Goal: Contribute content: Add original content to the website for others to see

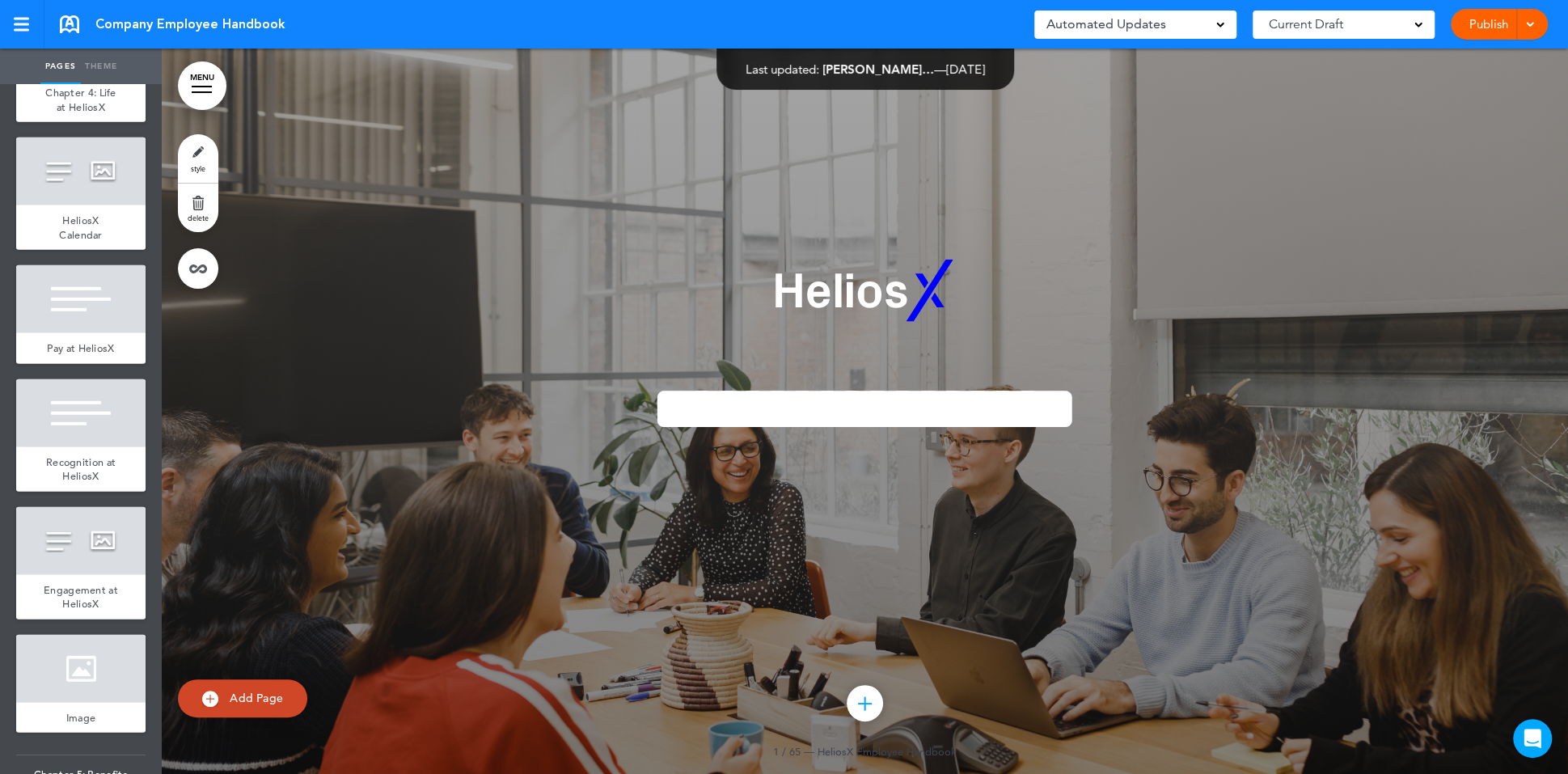
scroll to position [3352, 0]
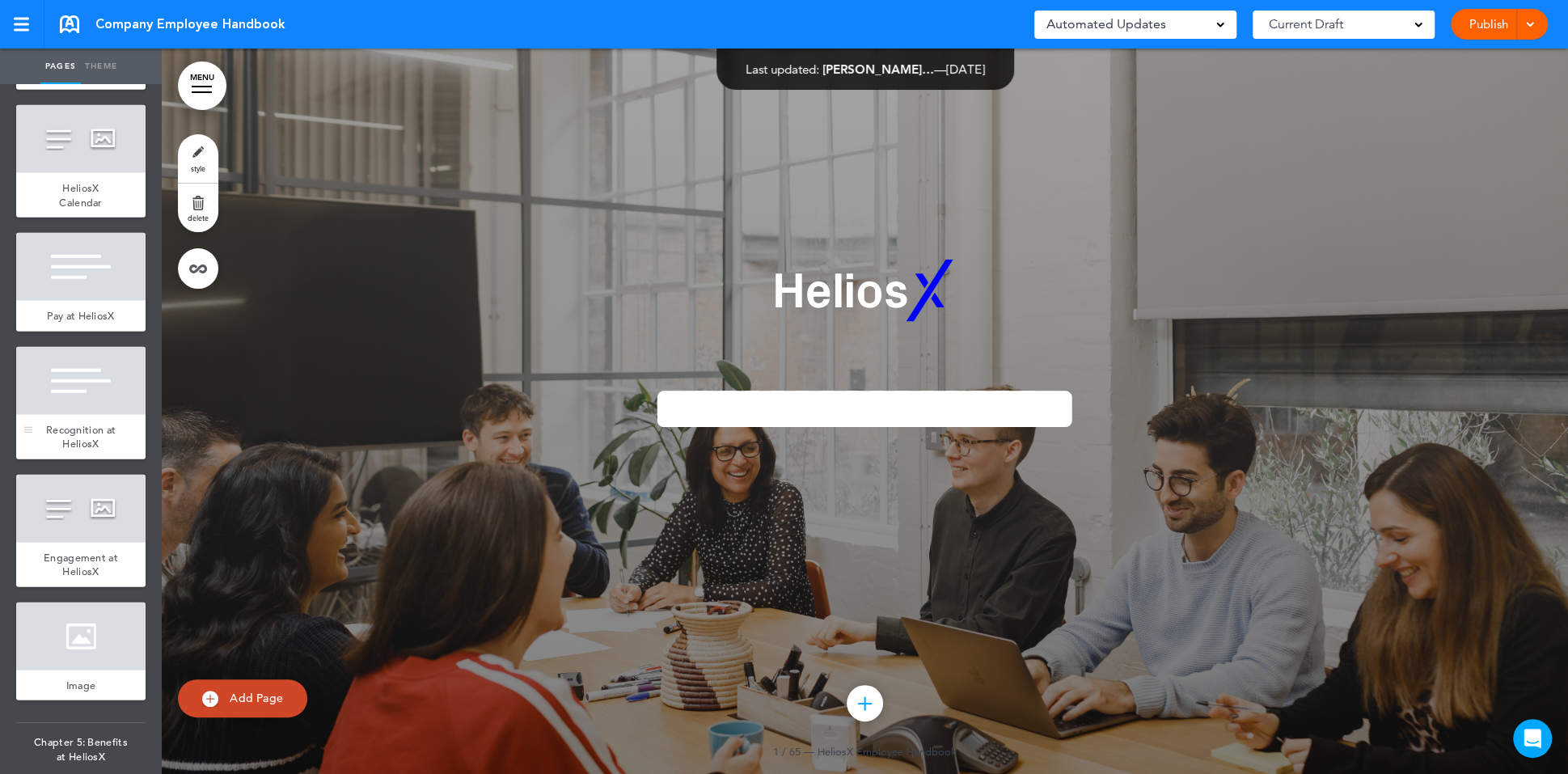
click at [80, 415] on div "Recognition at HeliosX" at bounding box center [81, 438] width 129 height 45
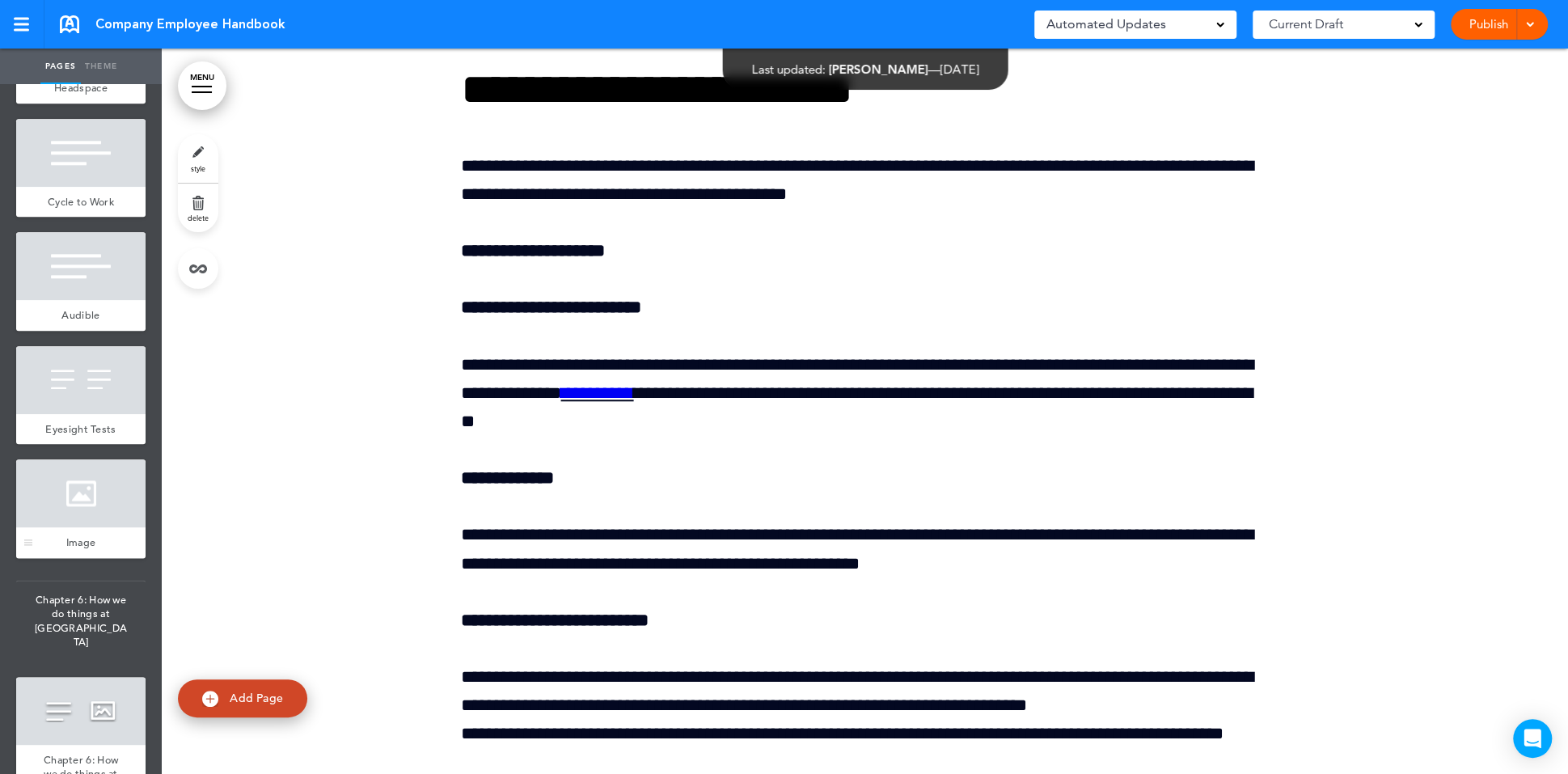
scroll to position [6118, 0]
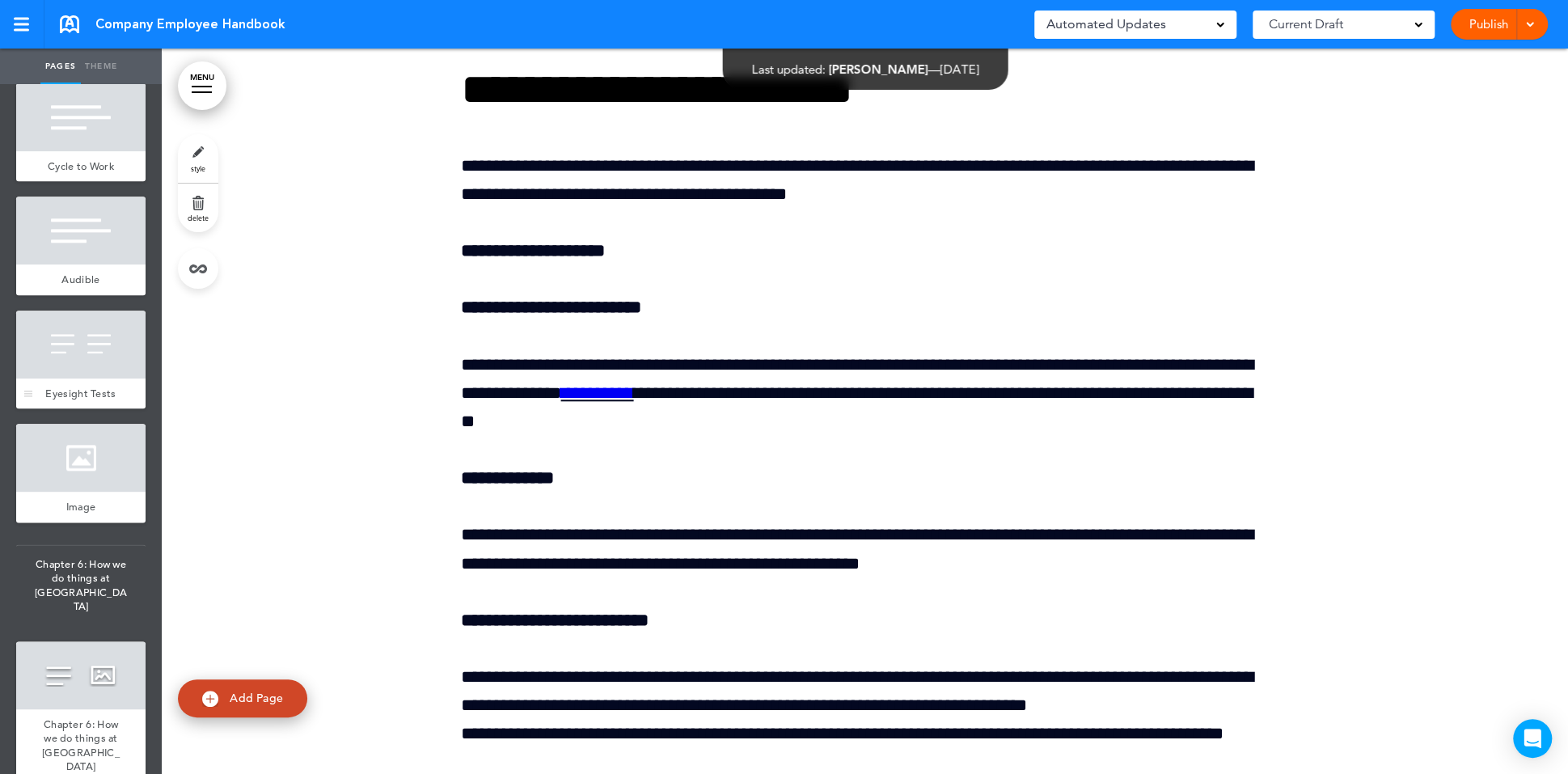
click at [132, 311] on div at bounding box center [81, 345] width 129 height 68
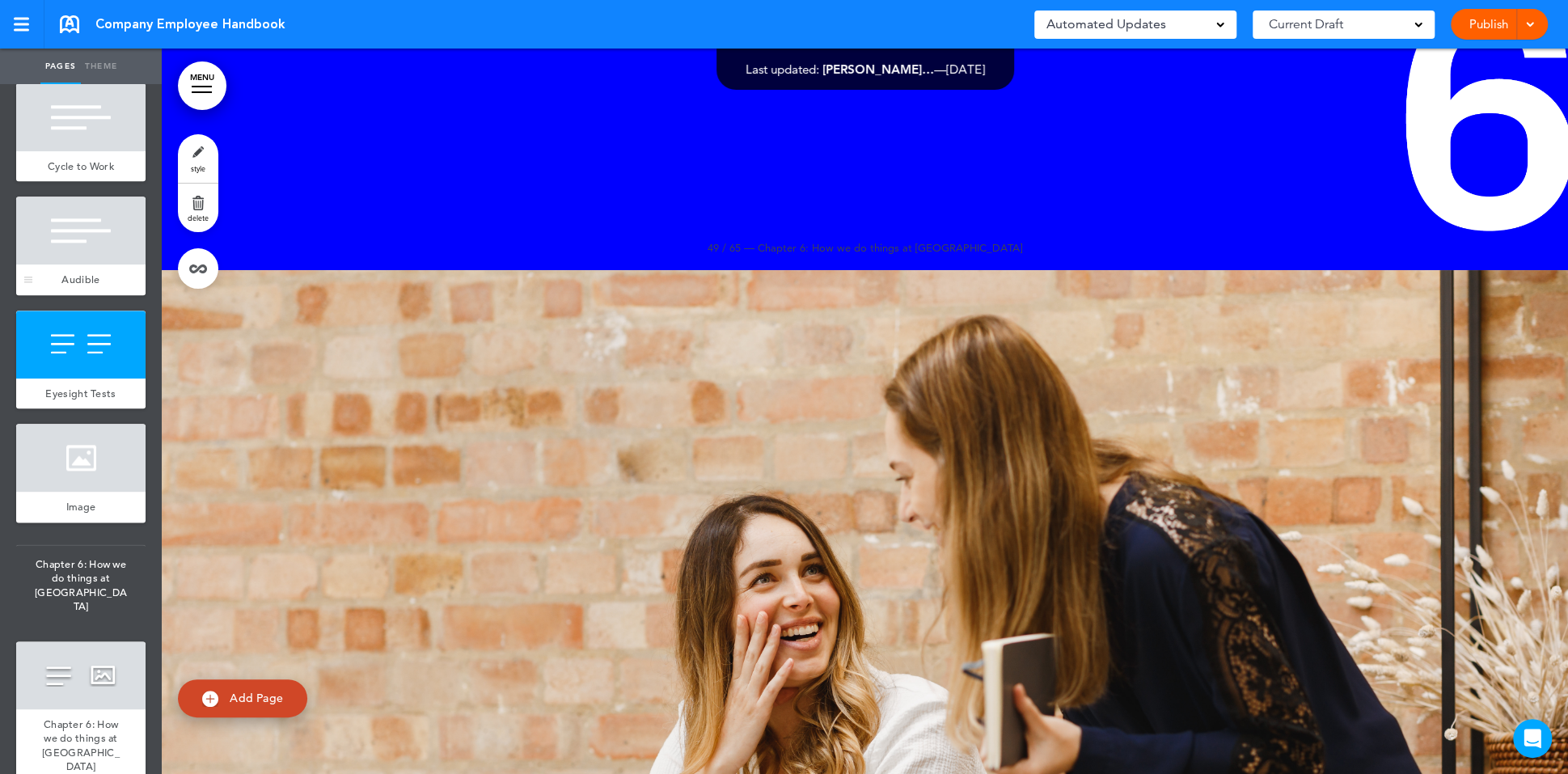
click at [75, 264] on div "Audible" at bounding box center [81, 279] width 129 height 31
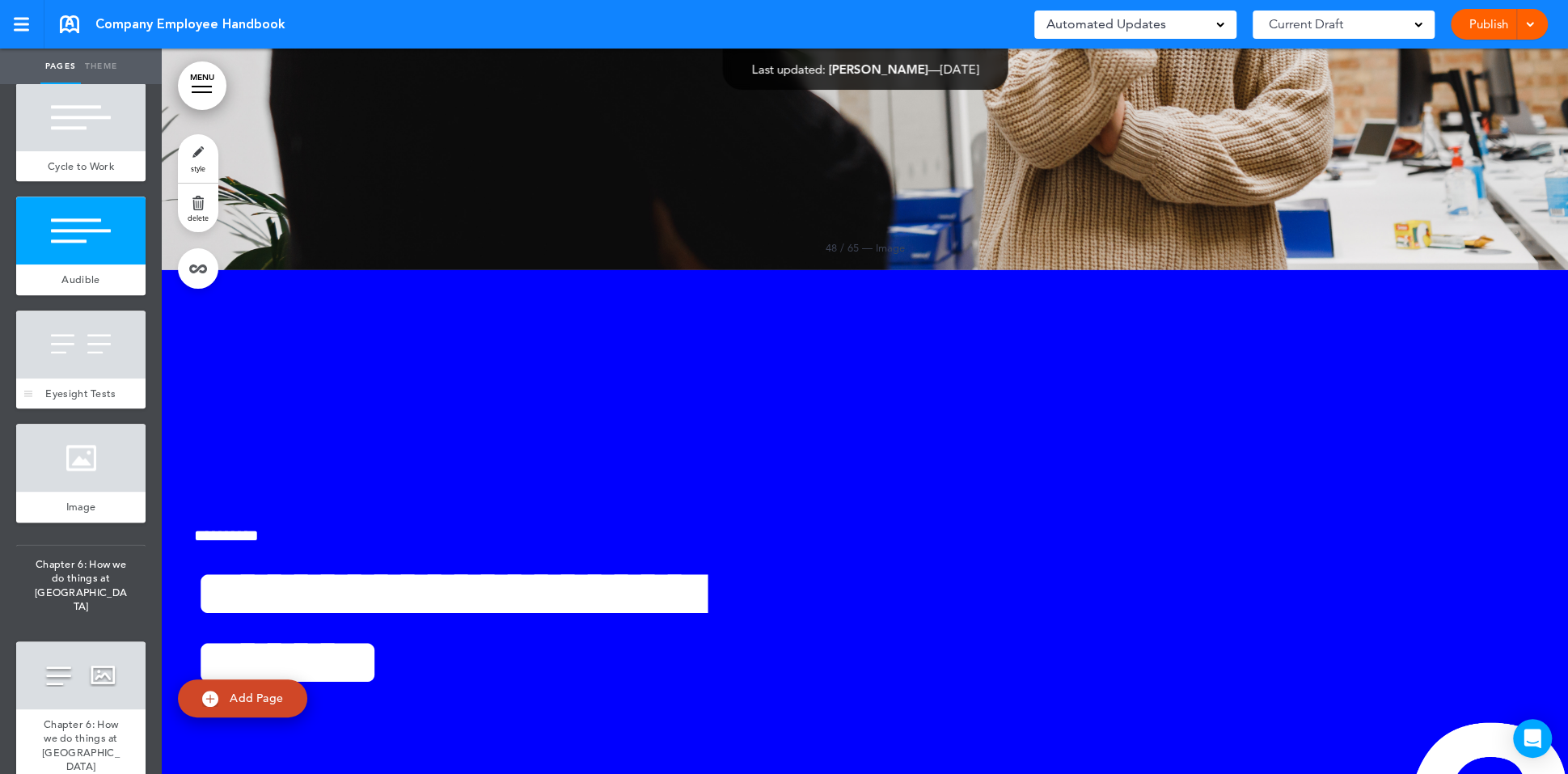
scroll to position [6015, 0]
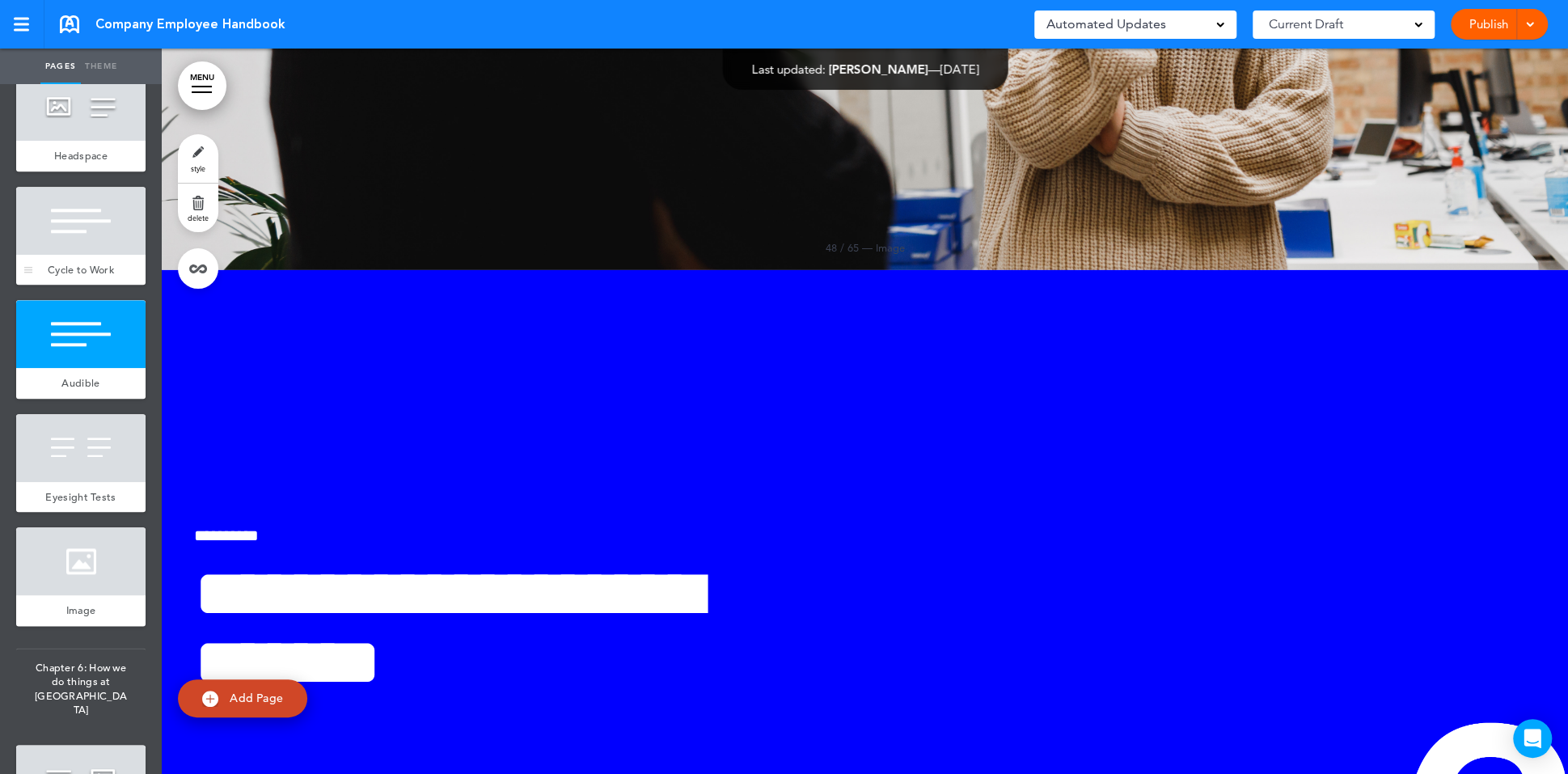
click at [106, 186] on div at bounding box center [81, 220] width 129 height 68
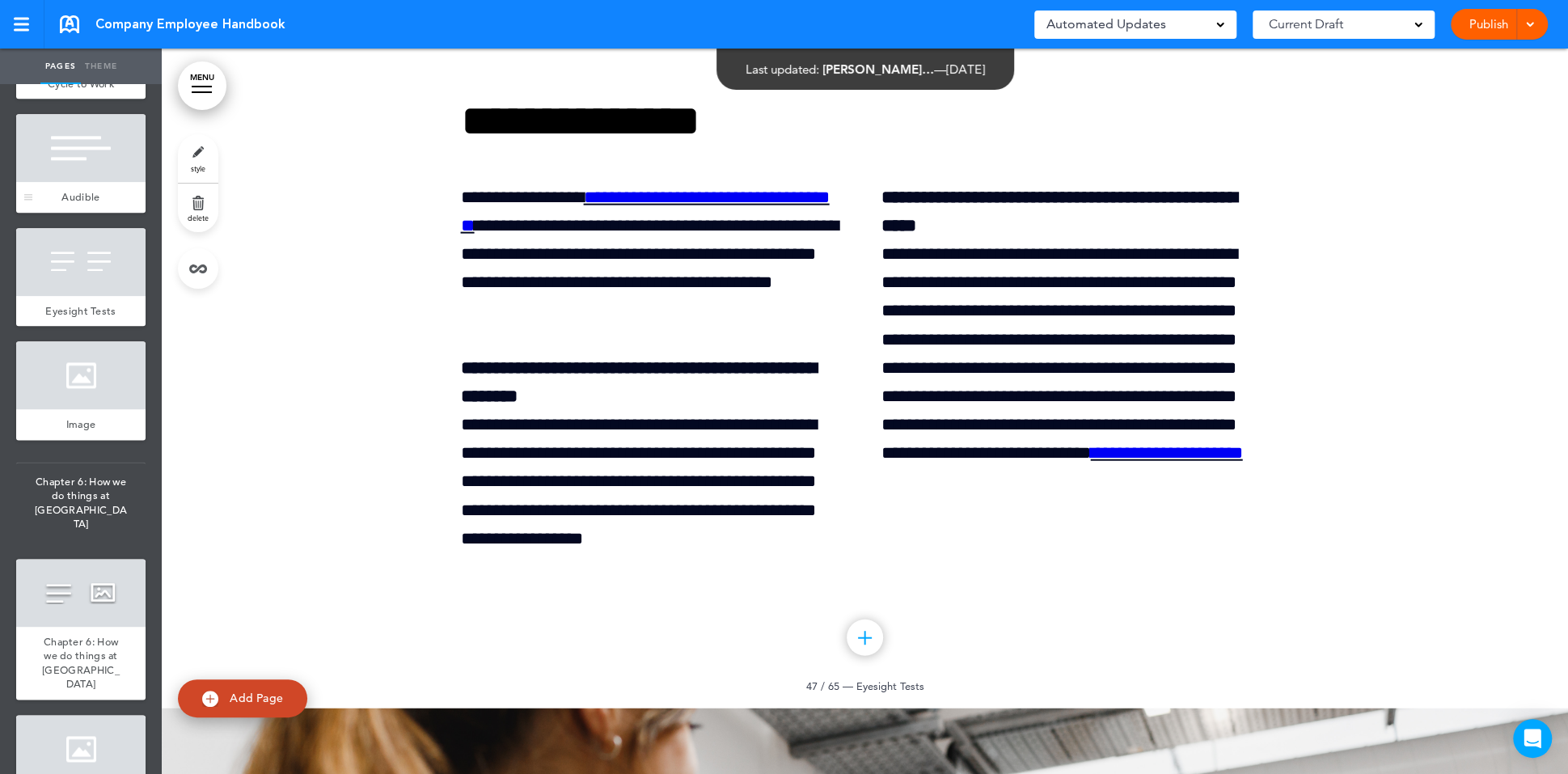
scroll to position [6199, 0]
click at [114, 343] on div at bounding box center [81, 377] width 129 height 68
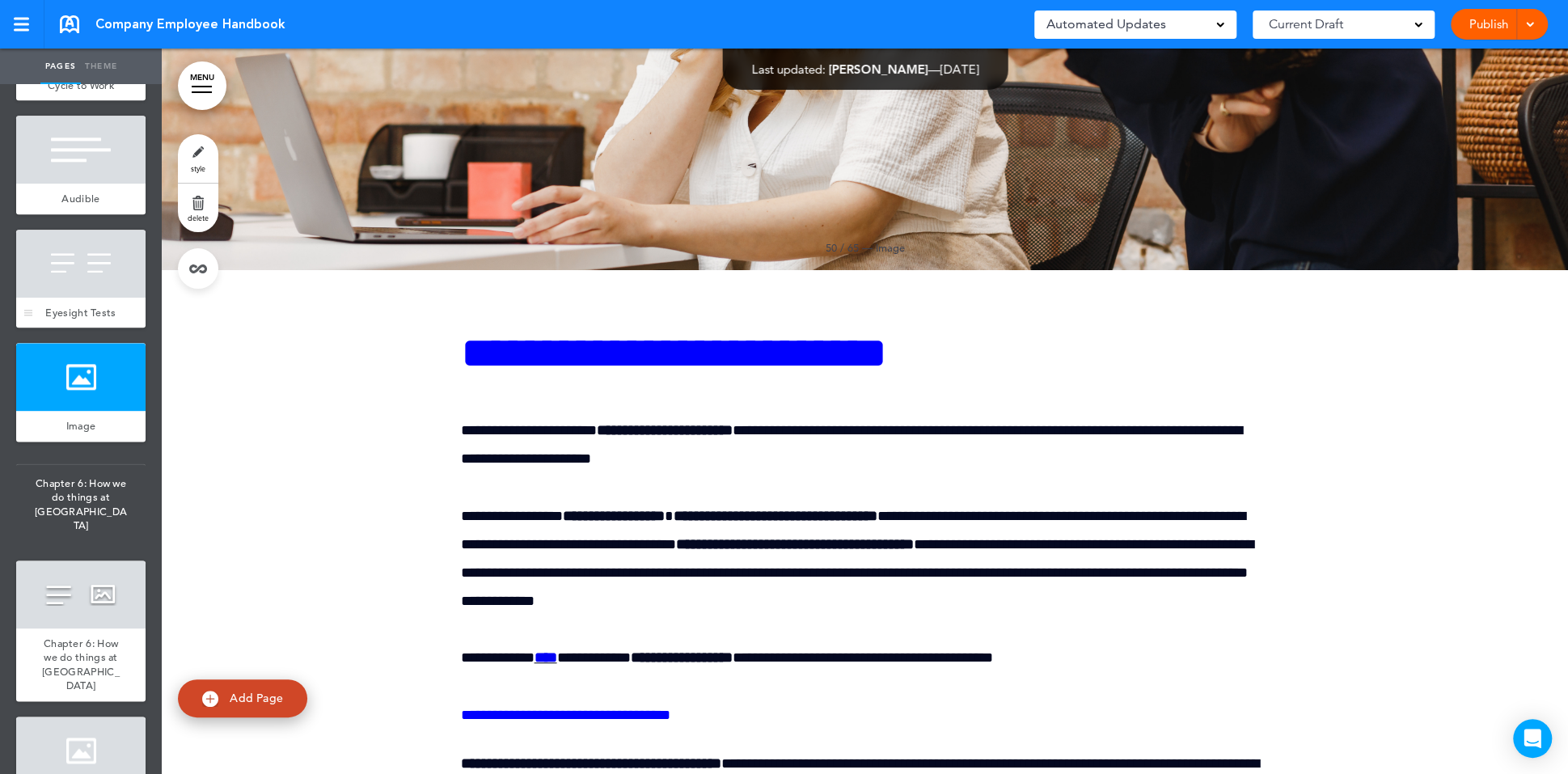
click at [119, 230] on div at bounding box center [81, 264] width 129 height 68
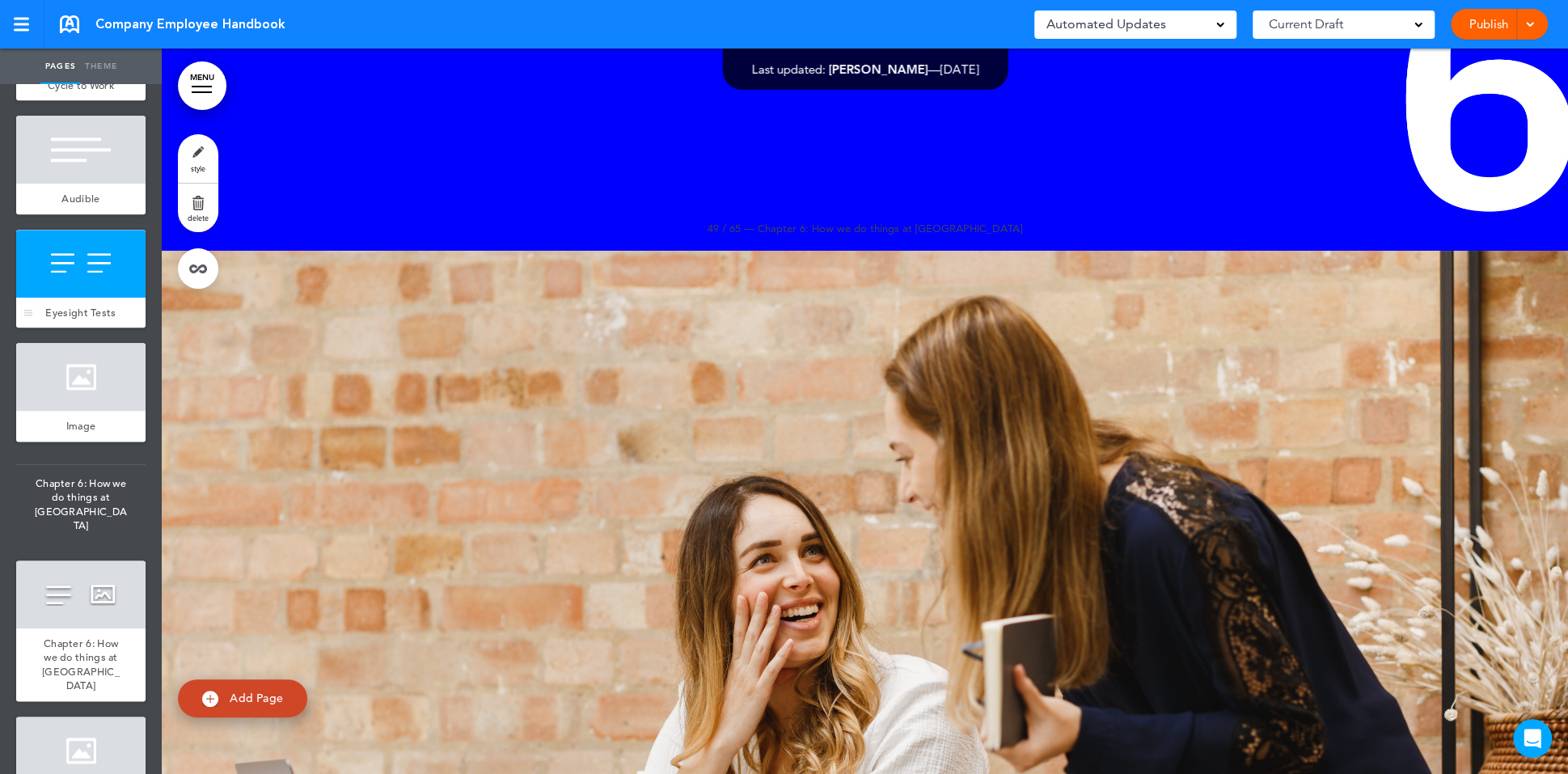
scroll to position [65835, 0]
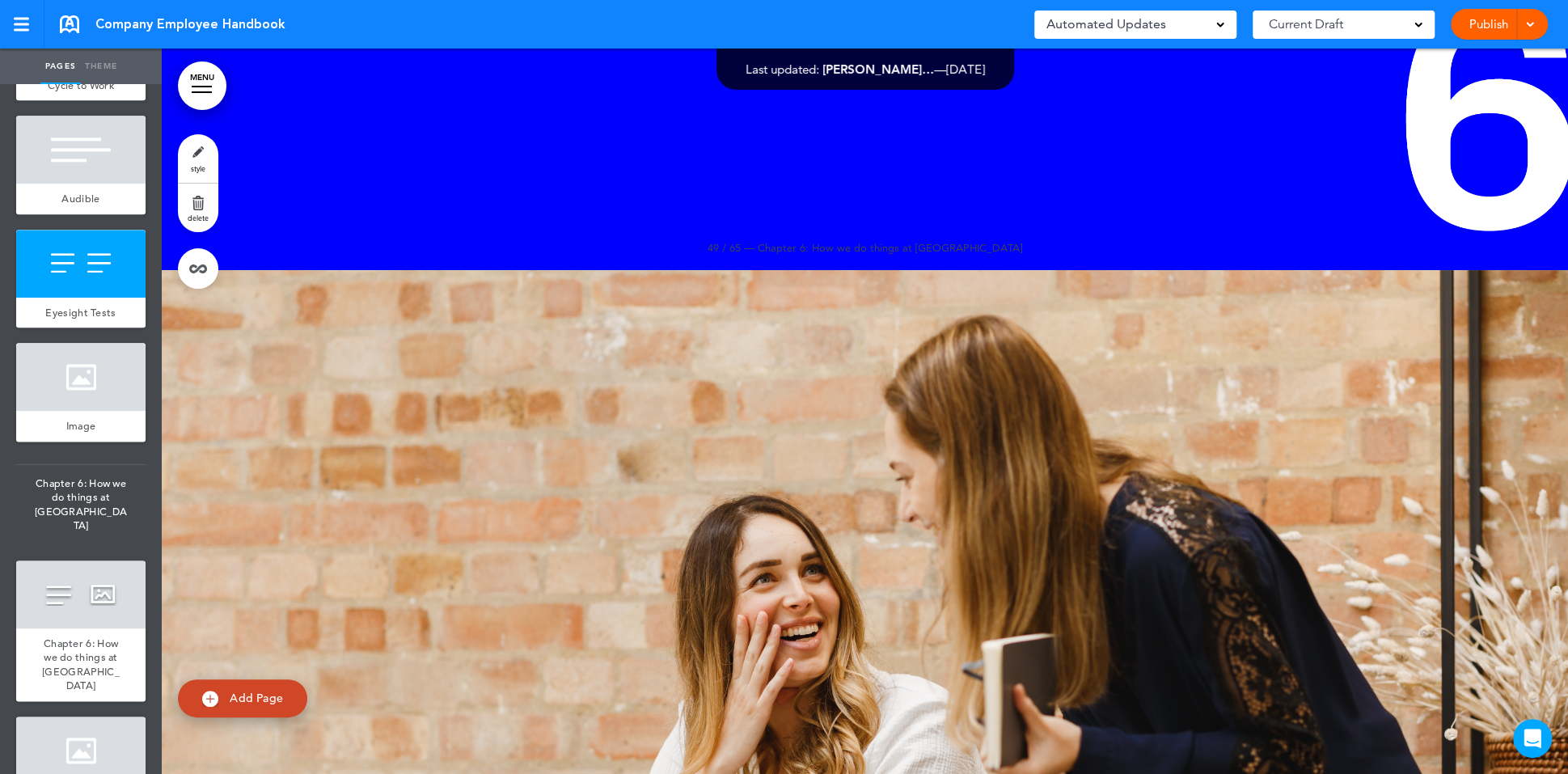
click at [233, 683] on link "Add Page" at bounding box center [243, 699] width 129 height 38
type input "********"
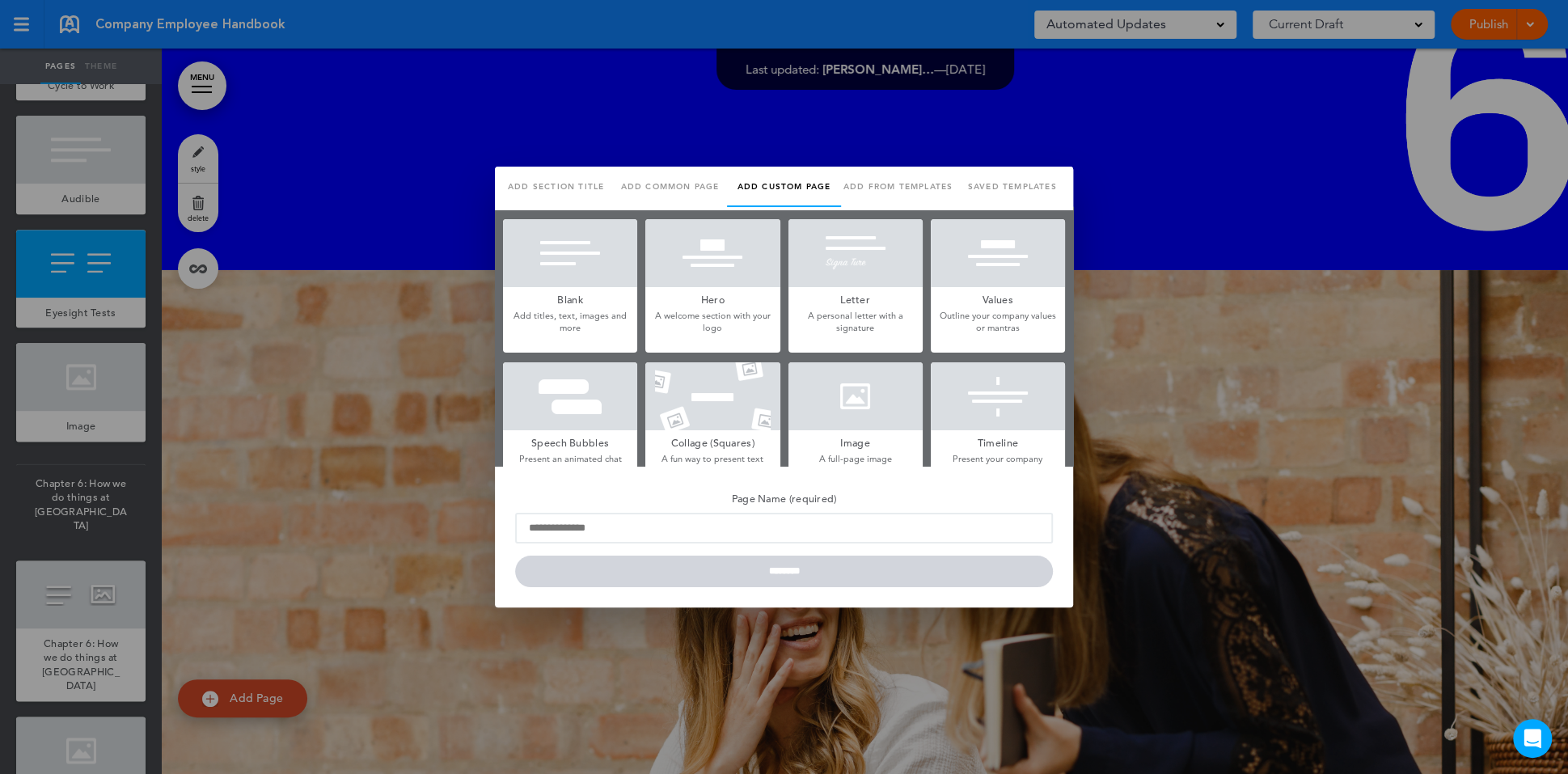
scroll to position [0, 0]
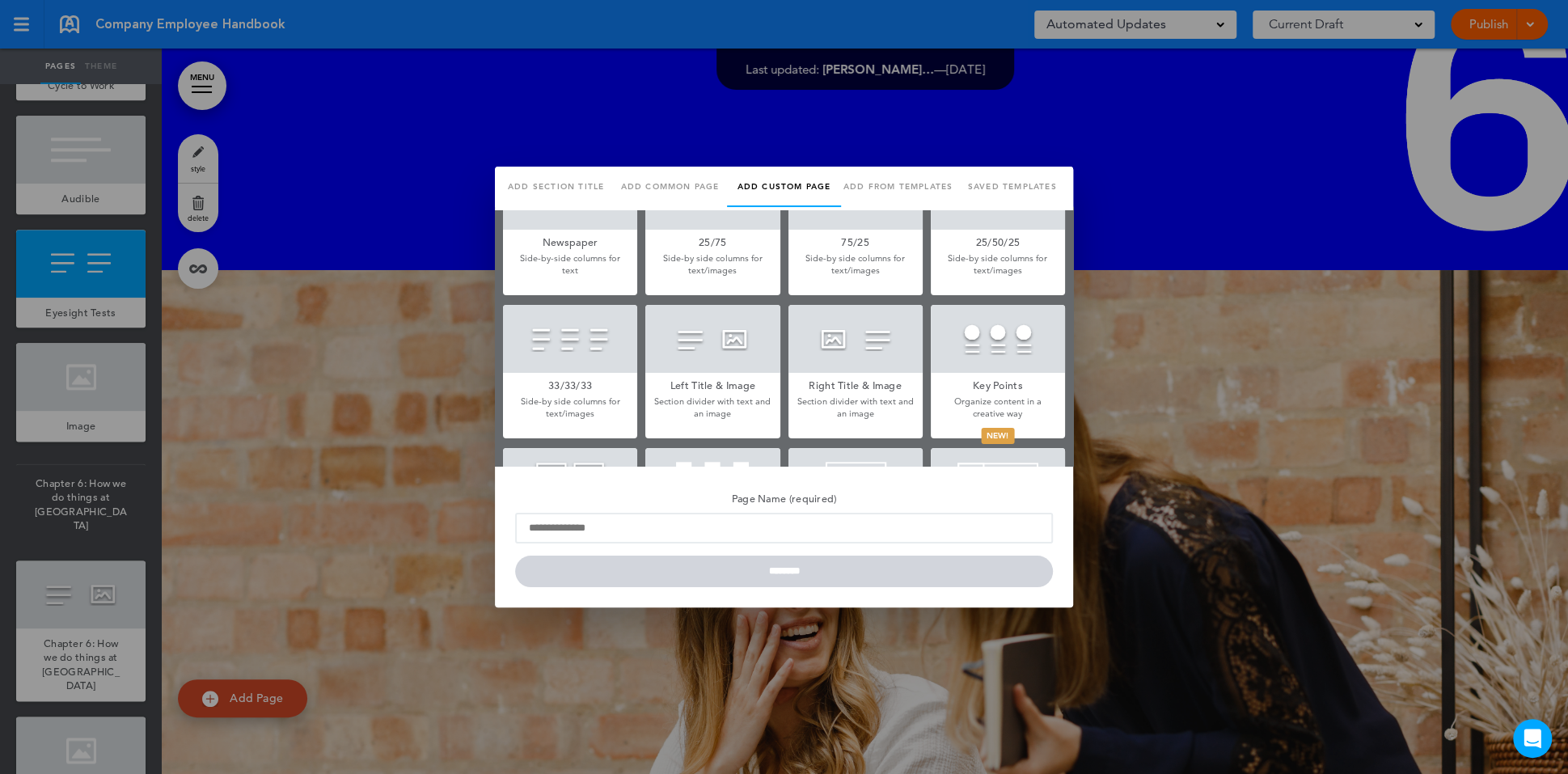
click at [837, 345] on div at bounding box center [855, 339] width 134 height 68
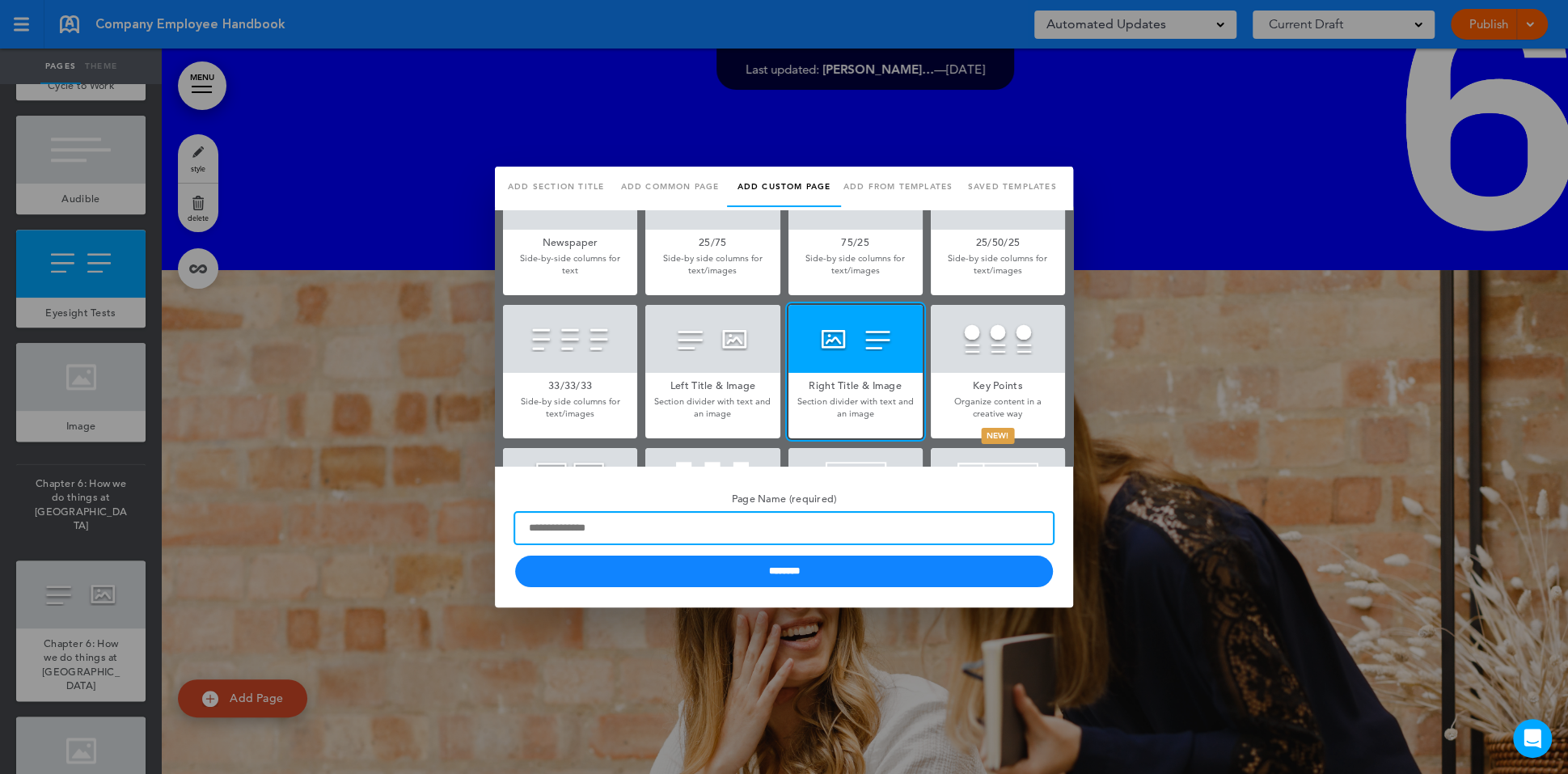
click at [845, 525] on input "Page Name (required)" at bounding box center [784, 528] width 538 height 31
type input "*"
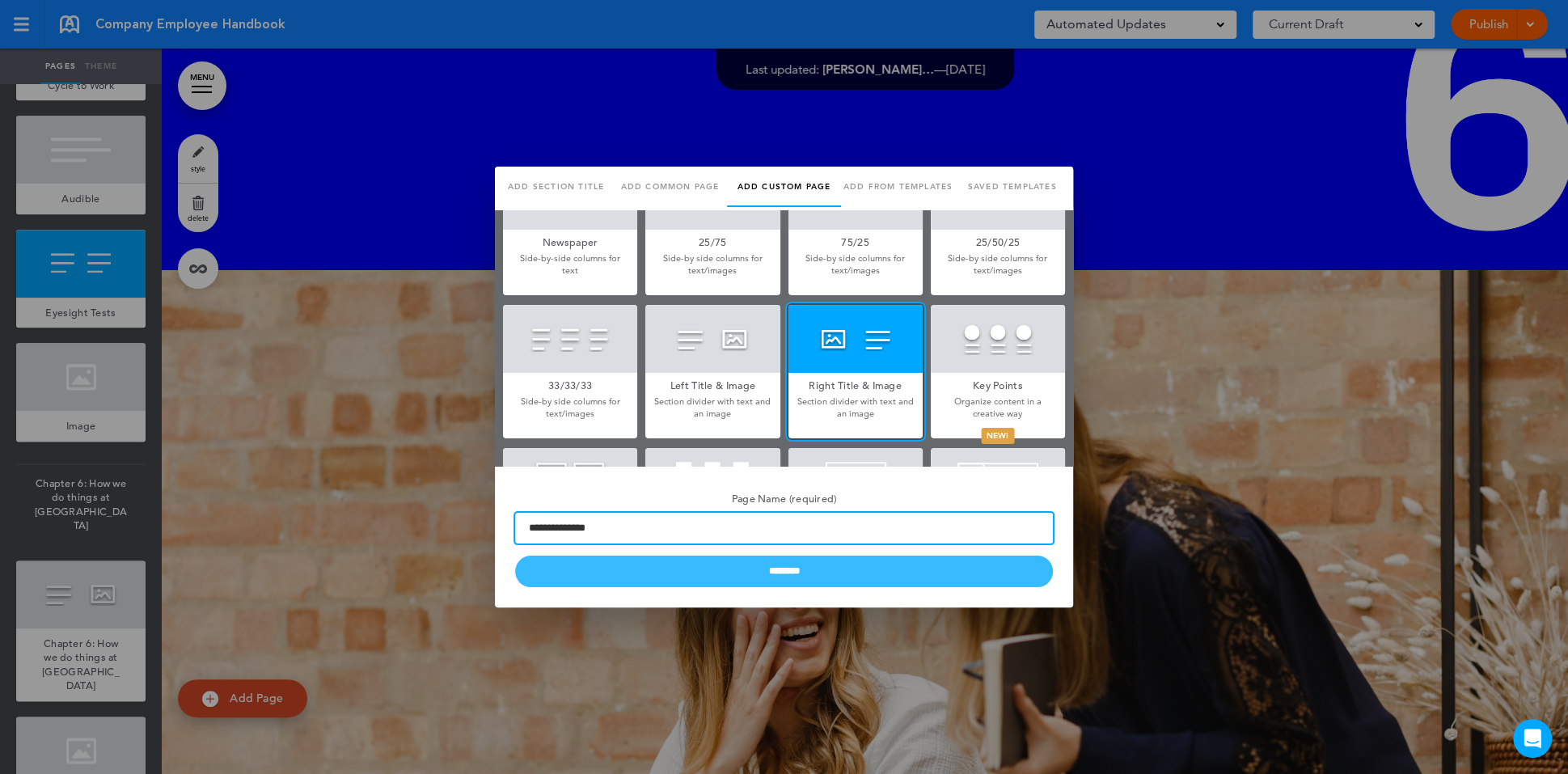
type input "**********"
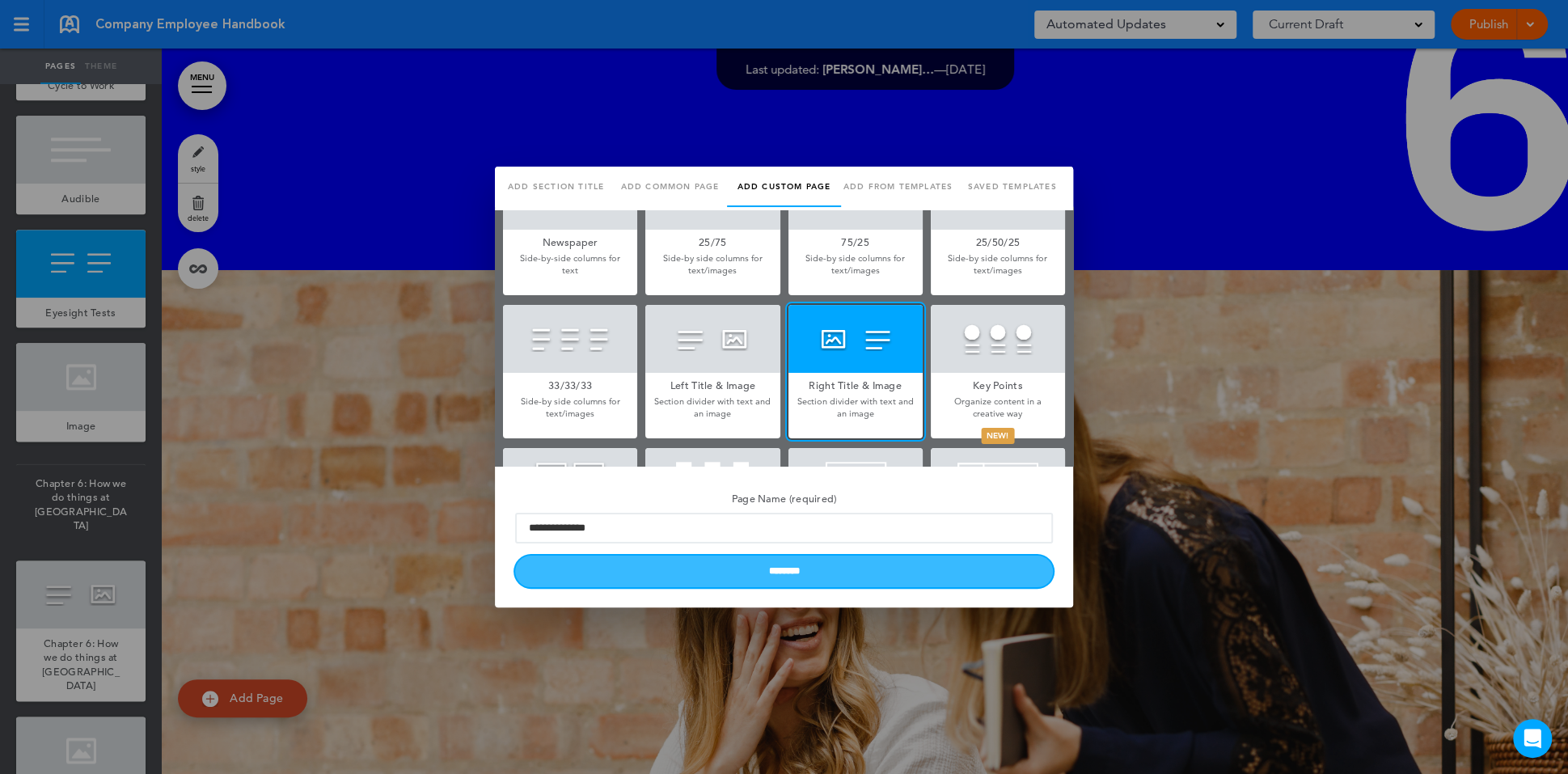
click at [895, 578] on input "********" at bounding box center [784, 571] width 538 height 31
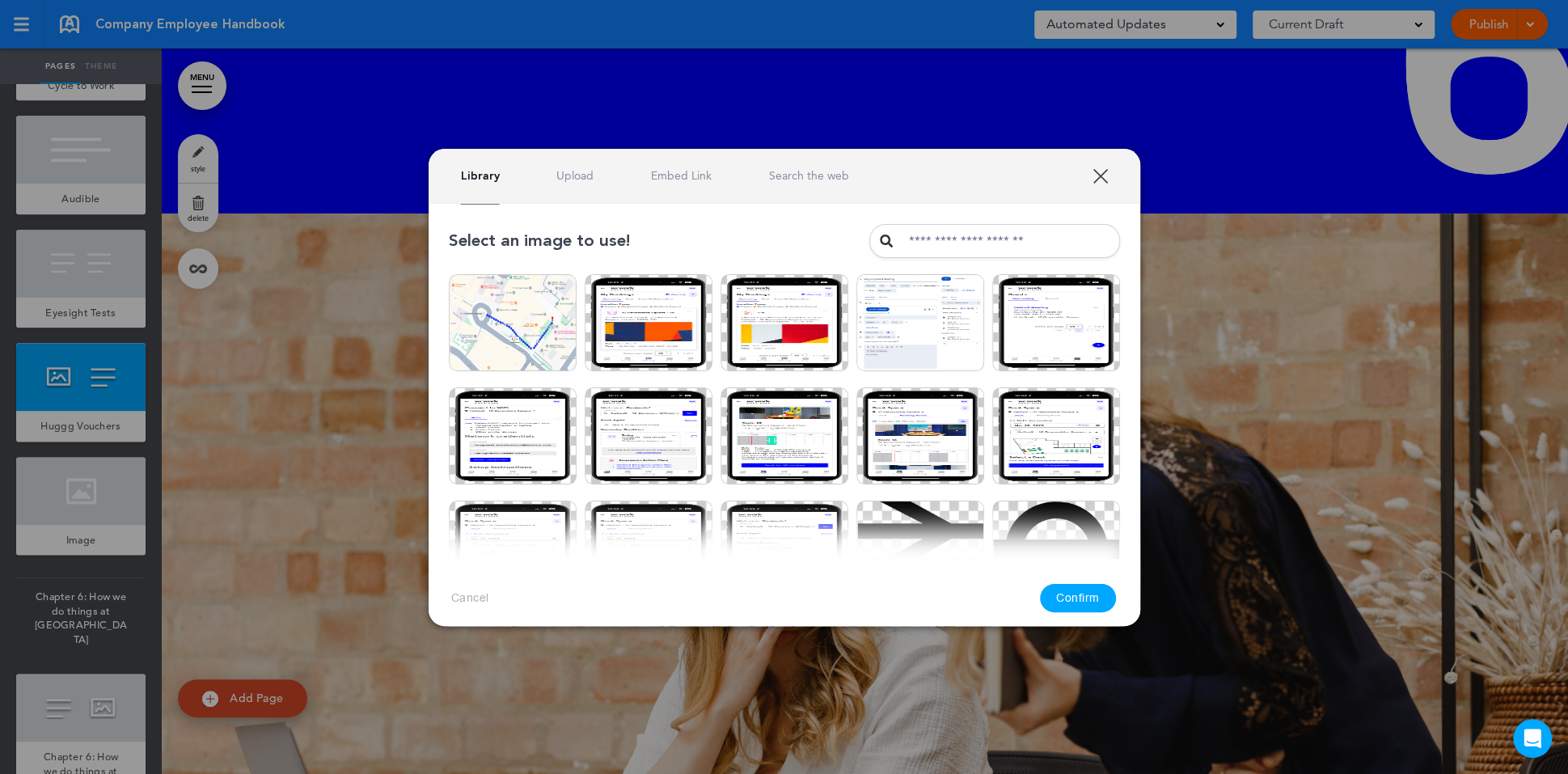
click at [919, 239] on input "text" at bounding box center [995, 240] width 250 height 34
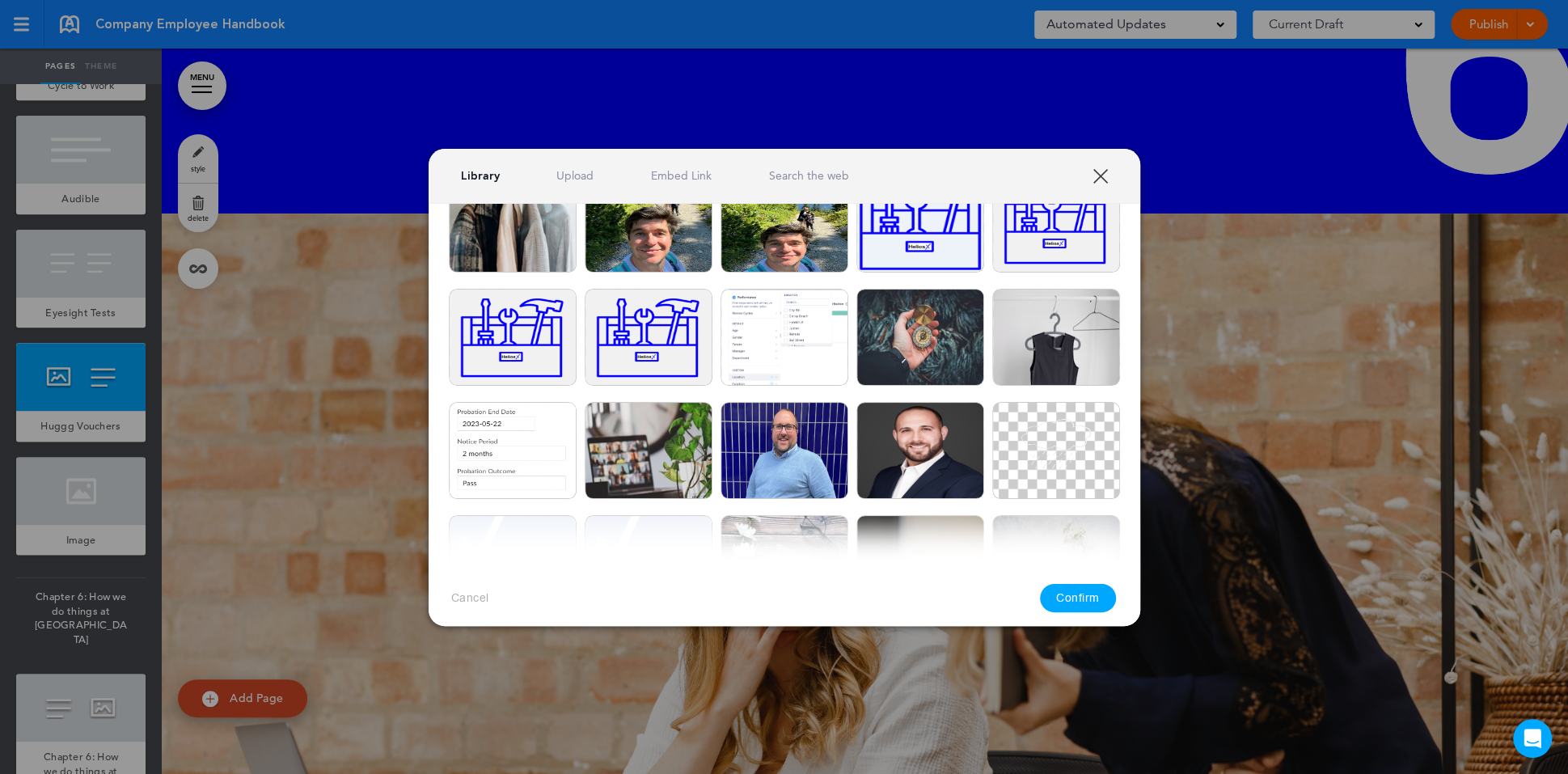
type input "********"
click at [592, 181] on link "Upload" at bounding box center [574, 176] width 37 height 16
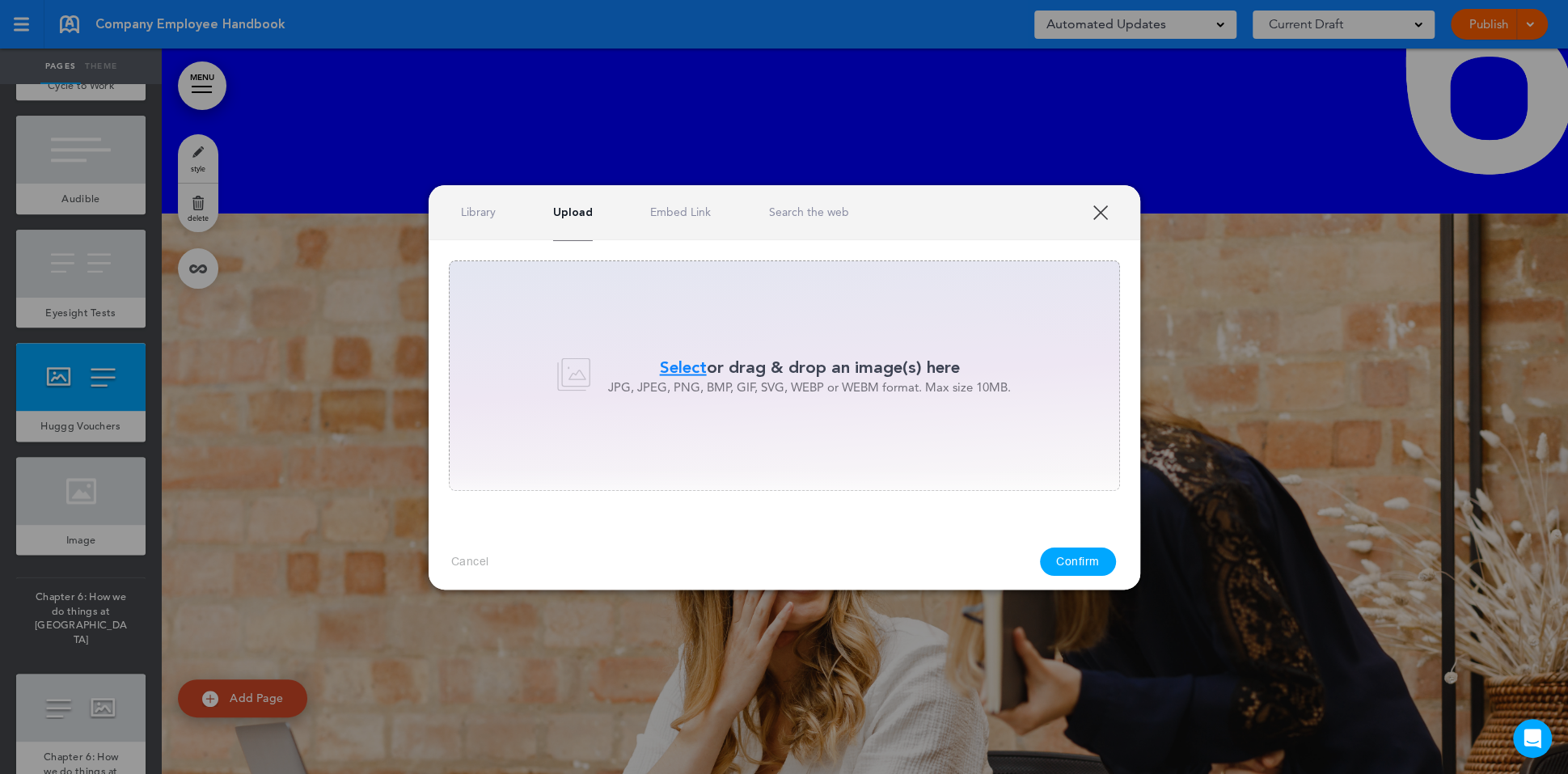
click at [777, 210] on link "Search the web" at bounding box center [808, 212] width 80 height 16
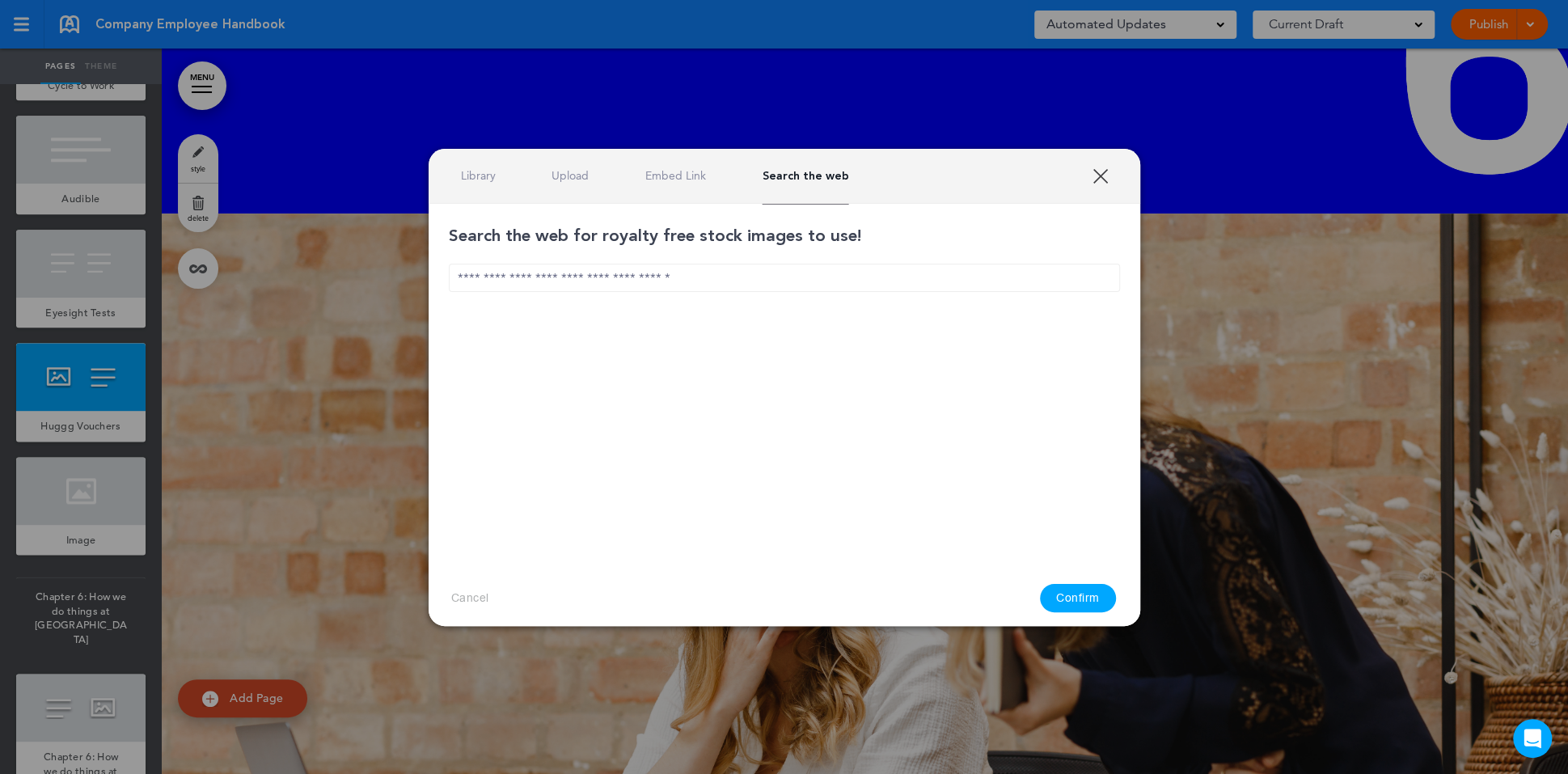
click at [782, 296] on div "Search the web for royalty free stock images to use!" at bounding box center [785, 306] width 671 height 165
click at [785, 272] on input "text" at bounding box center [785, 278] width 671 height 28
type input "*"
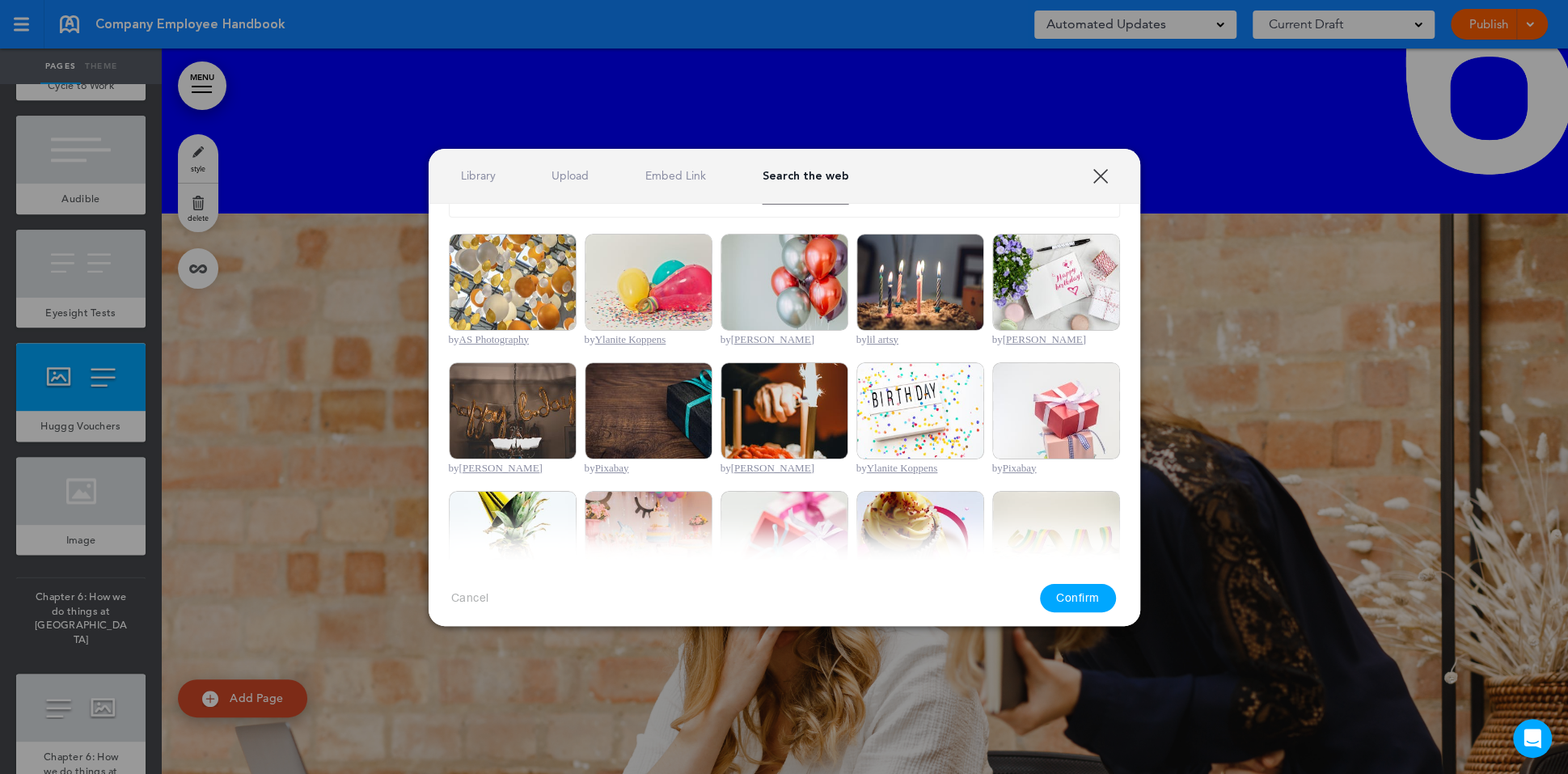
type input "********"
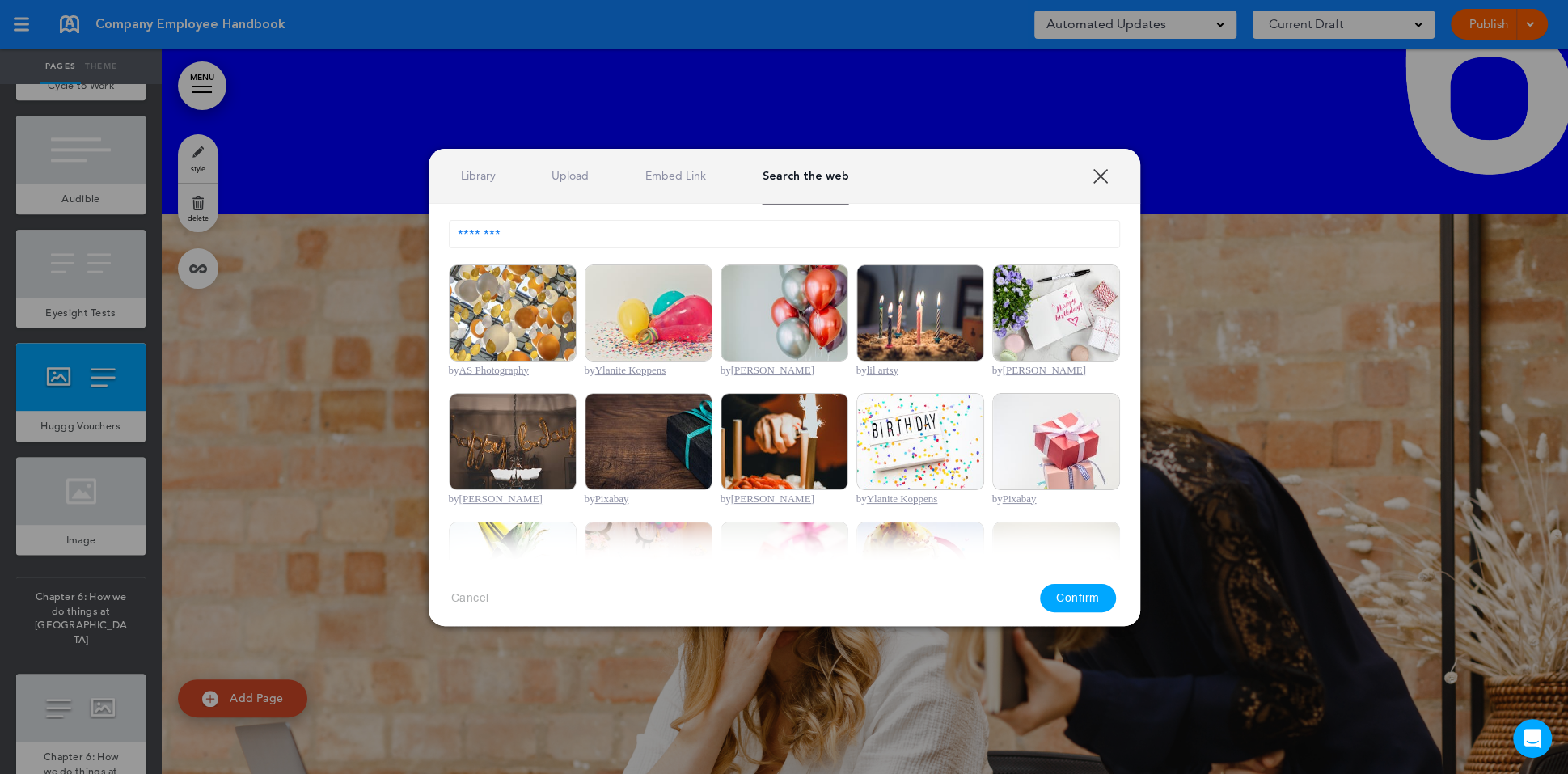
scroll to position [53, 0]
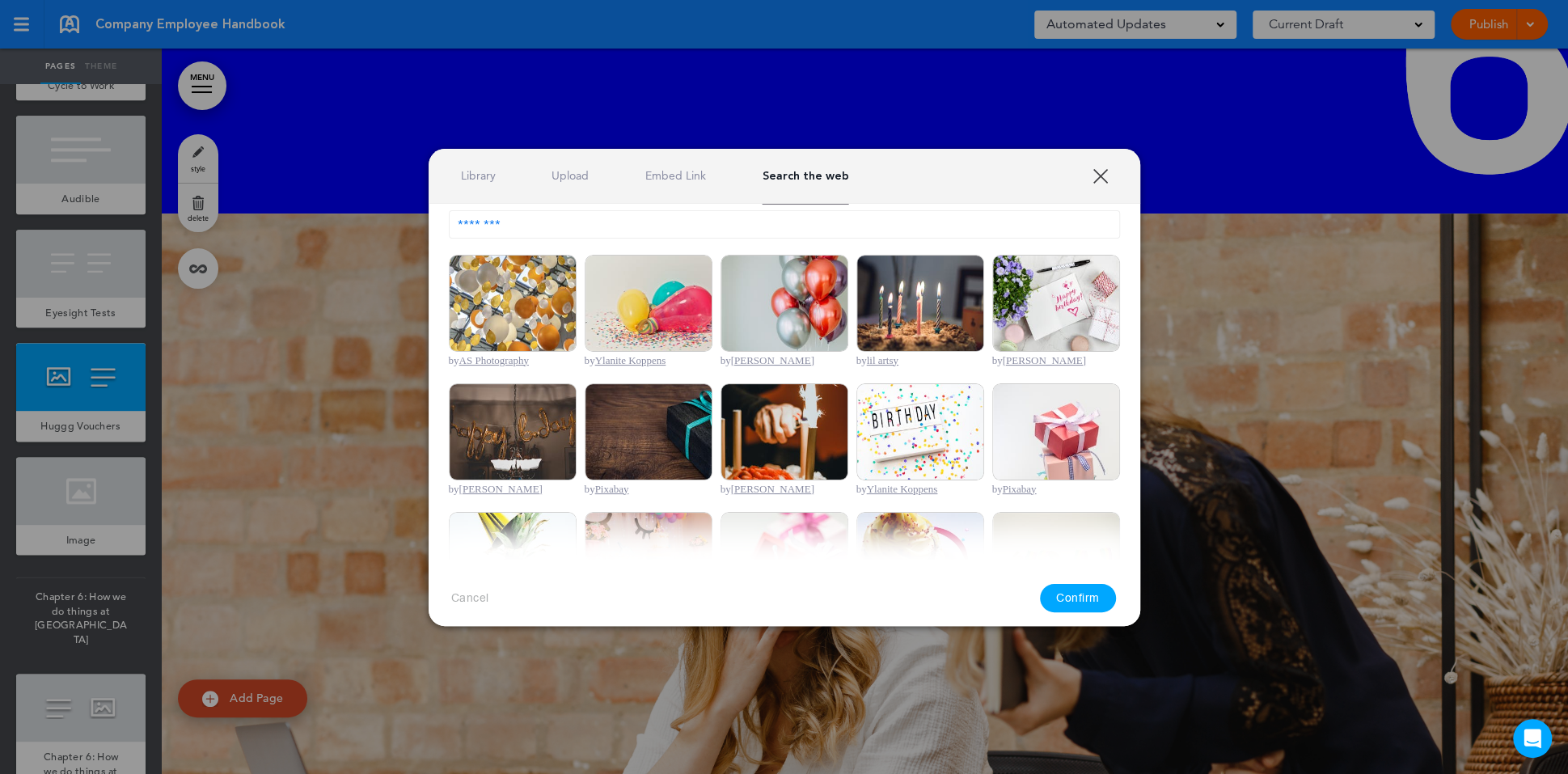
click at [672, 314] on img at bounding box center [648, 302] width 128 height 97
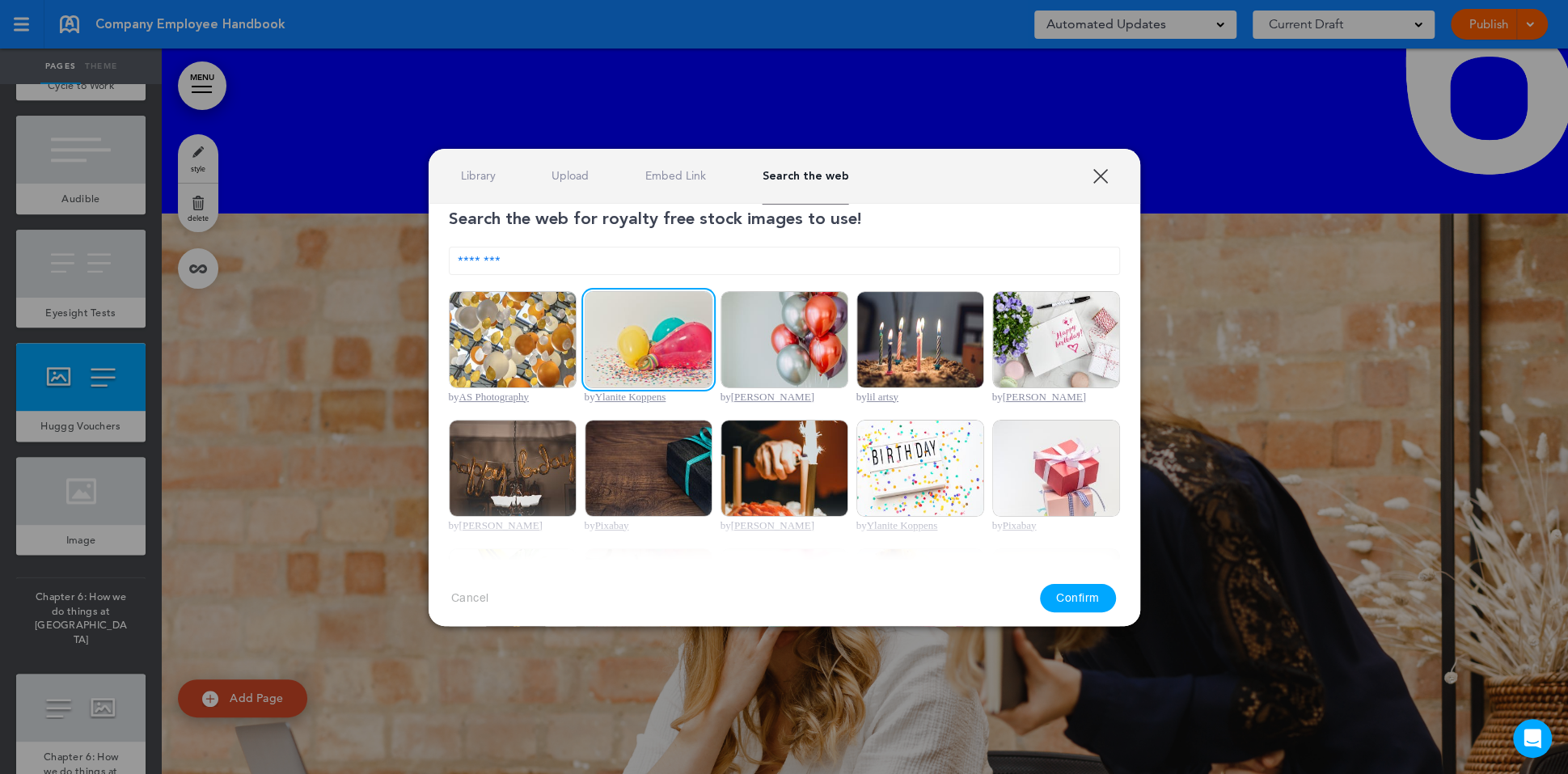
scroll to position [0, 0]
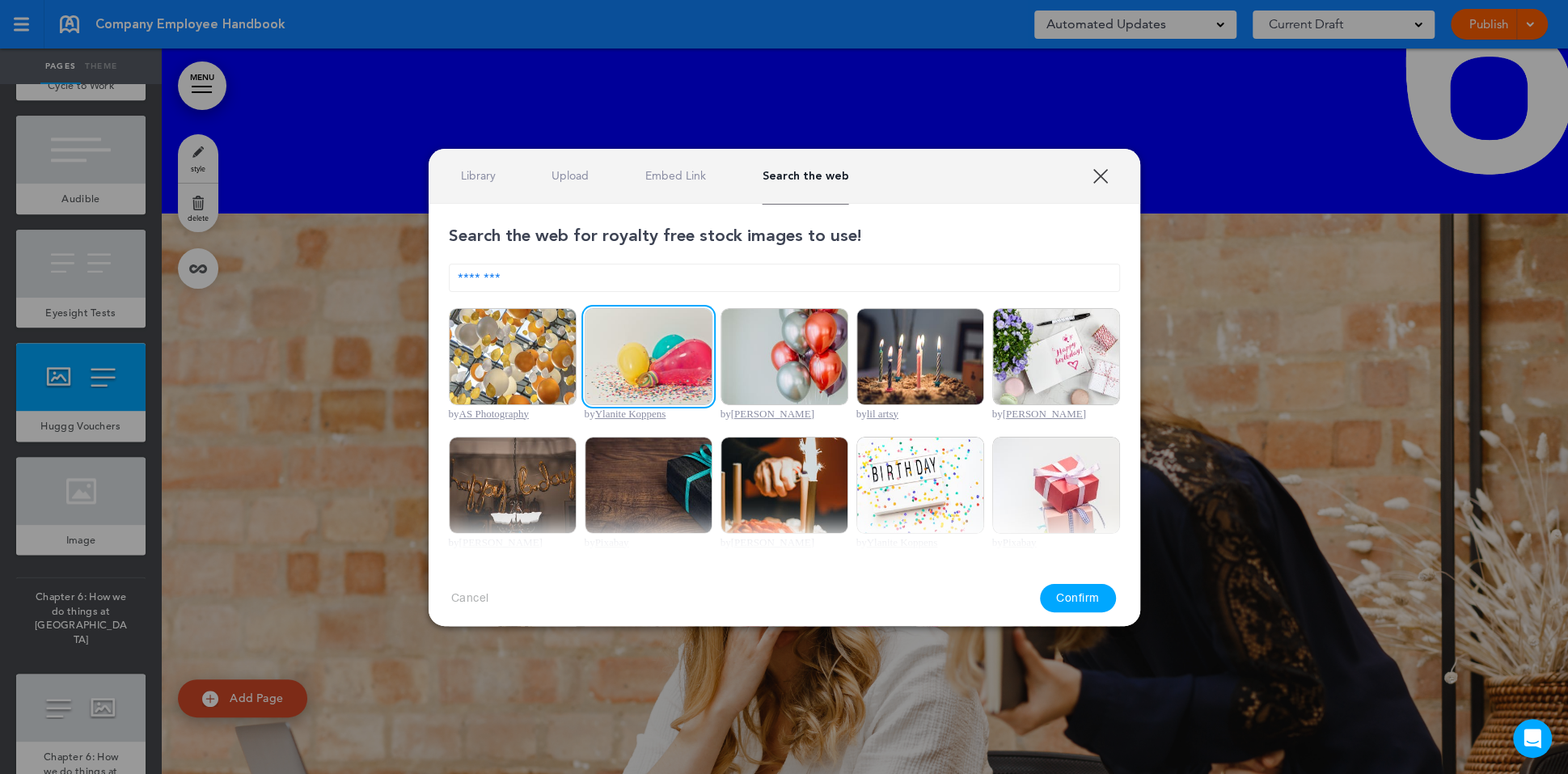
click at [1073, 593] on button "Confirm" at bounding box center [1078, 598] width 76 height 28
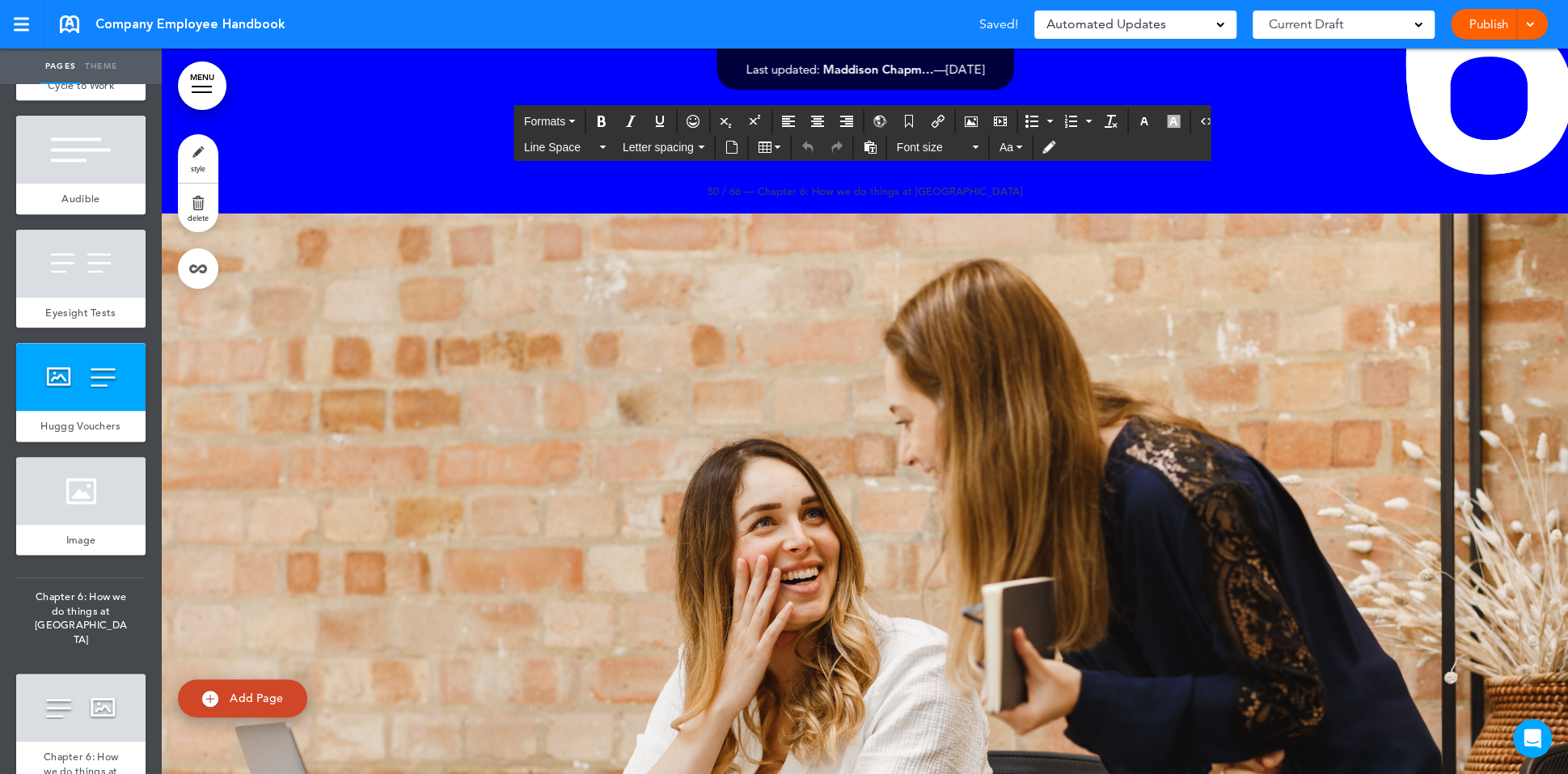
drag, startPoint x: 1421, startPoint y: 356, endPoint x: 859, endPoint y: 338, distance: 562.3
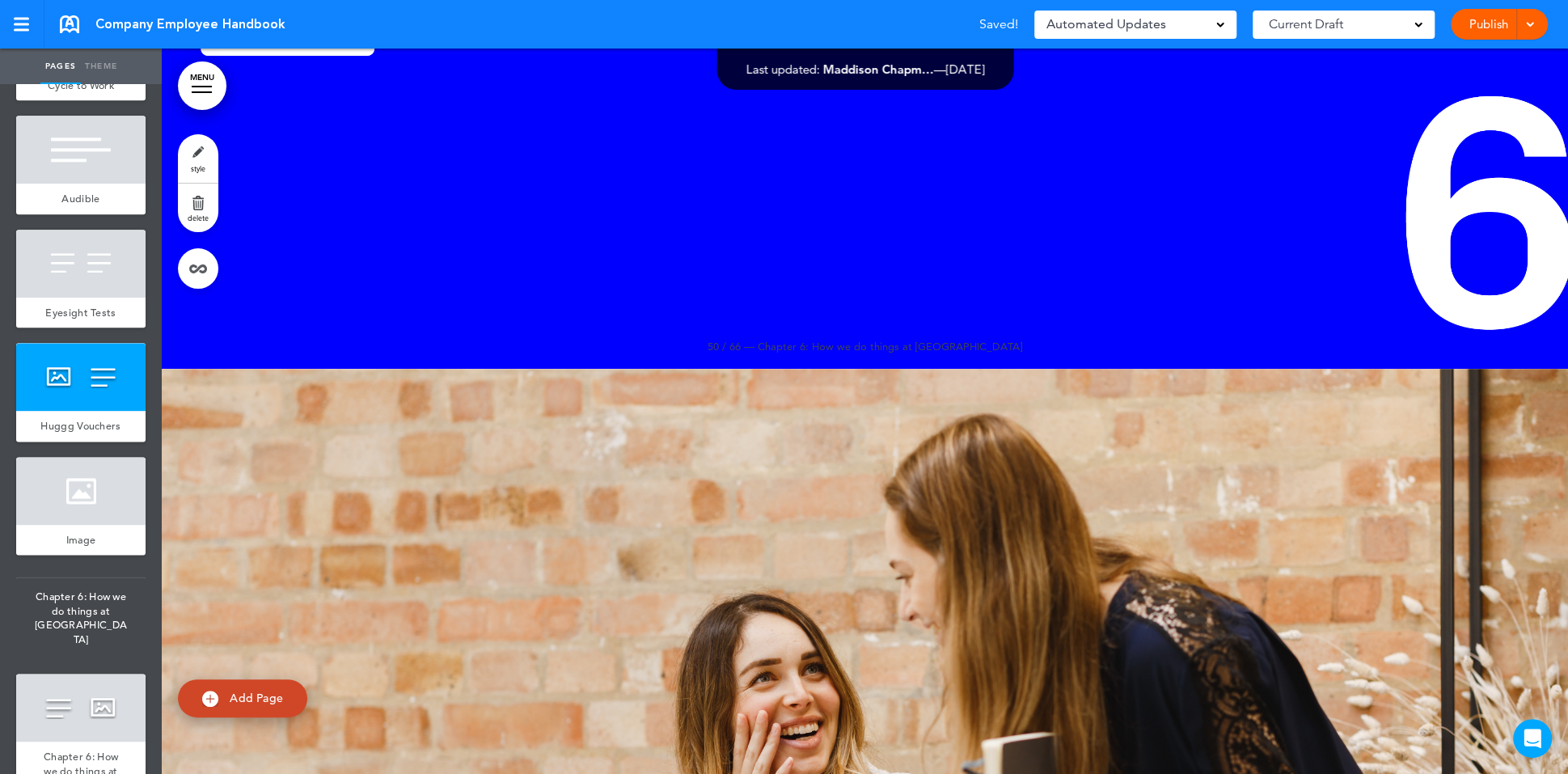
scroll to position [66449, 0]
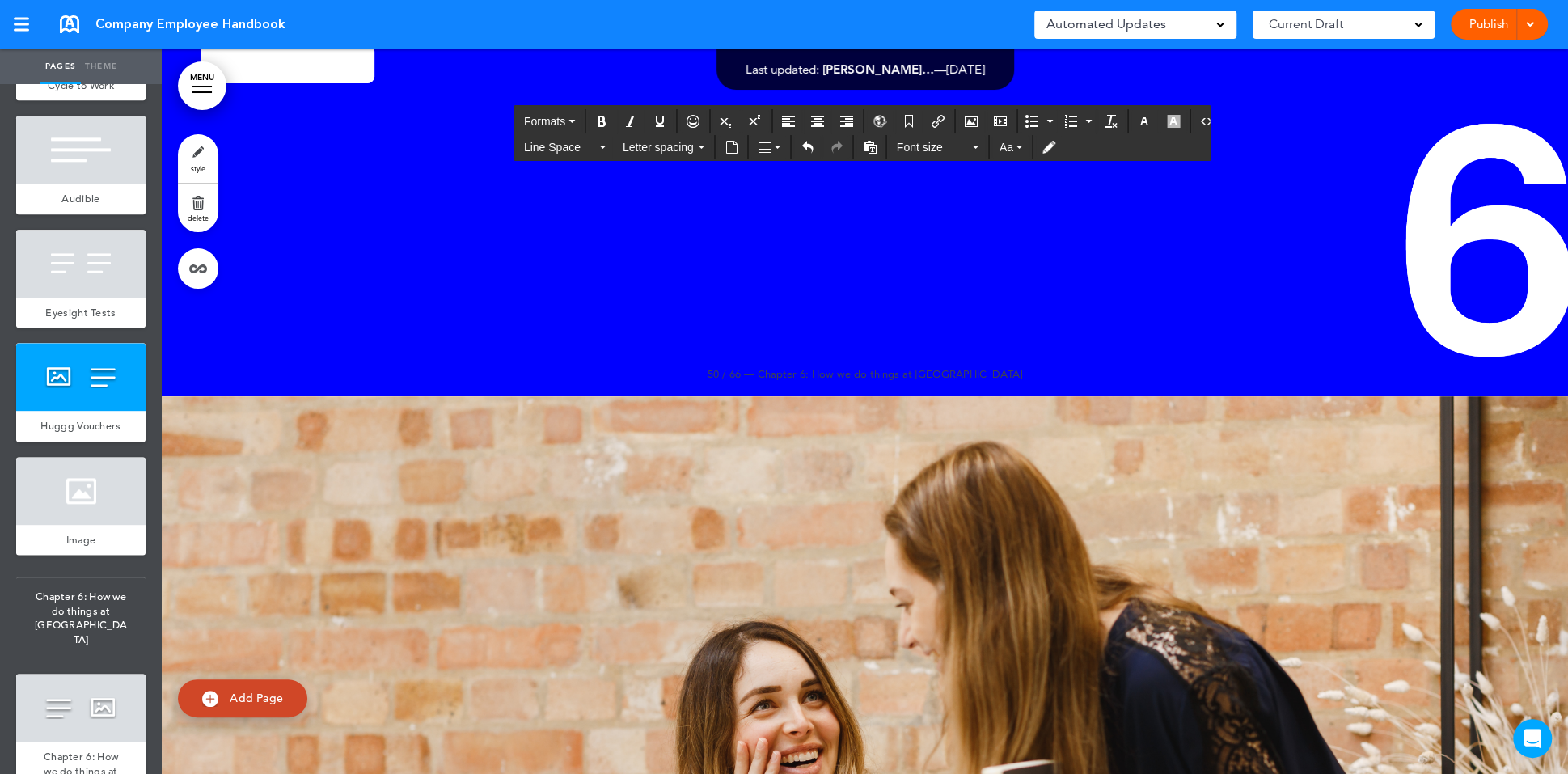
scroll to position [66434, 0]
drag, startPoint x: 1154, startPoint y: 409, endPoint x: 899, endPoint y: 346, distance: 262.7
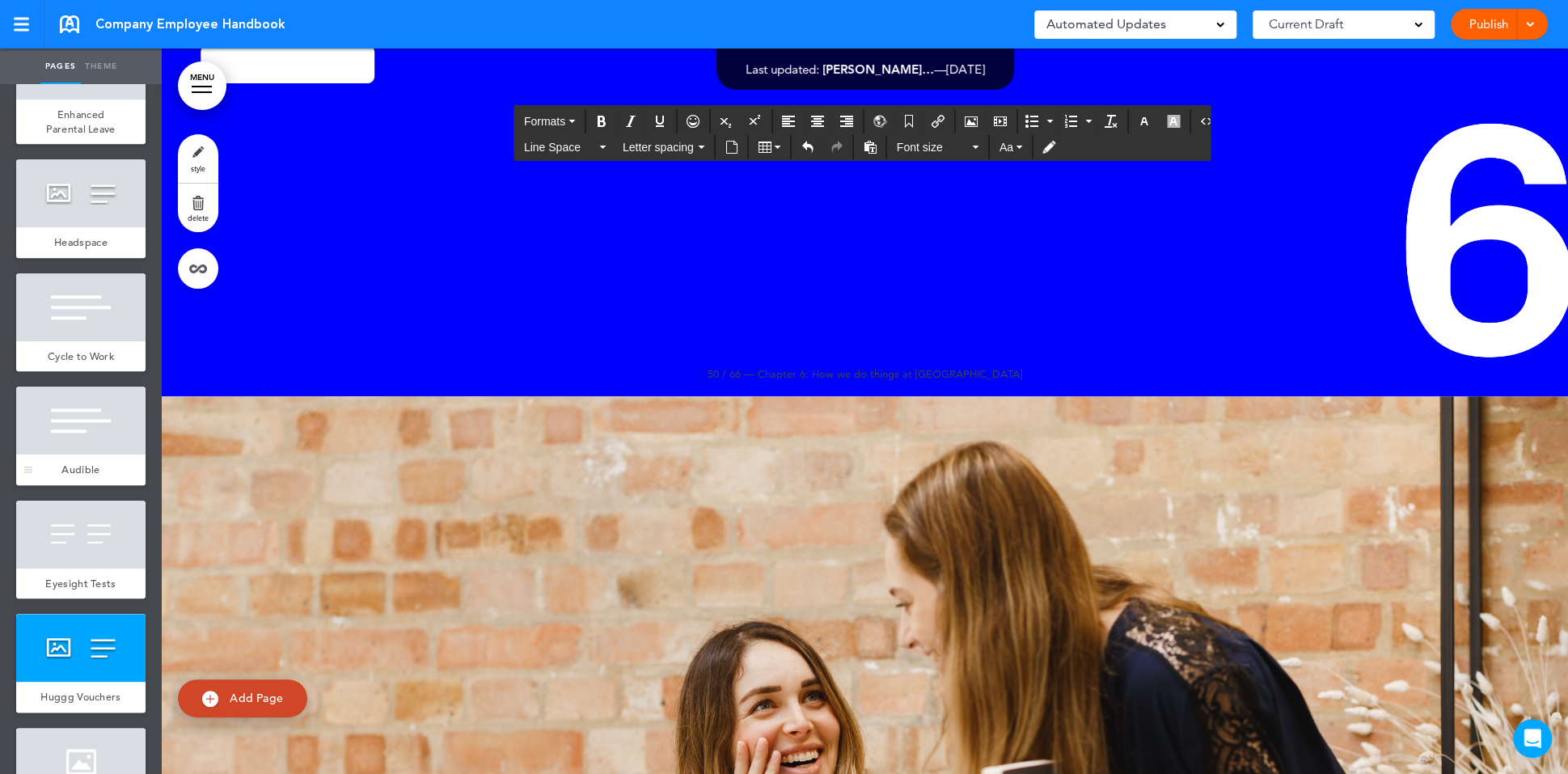
scroll to position [5935, 0]
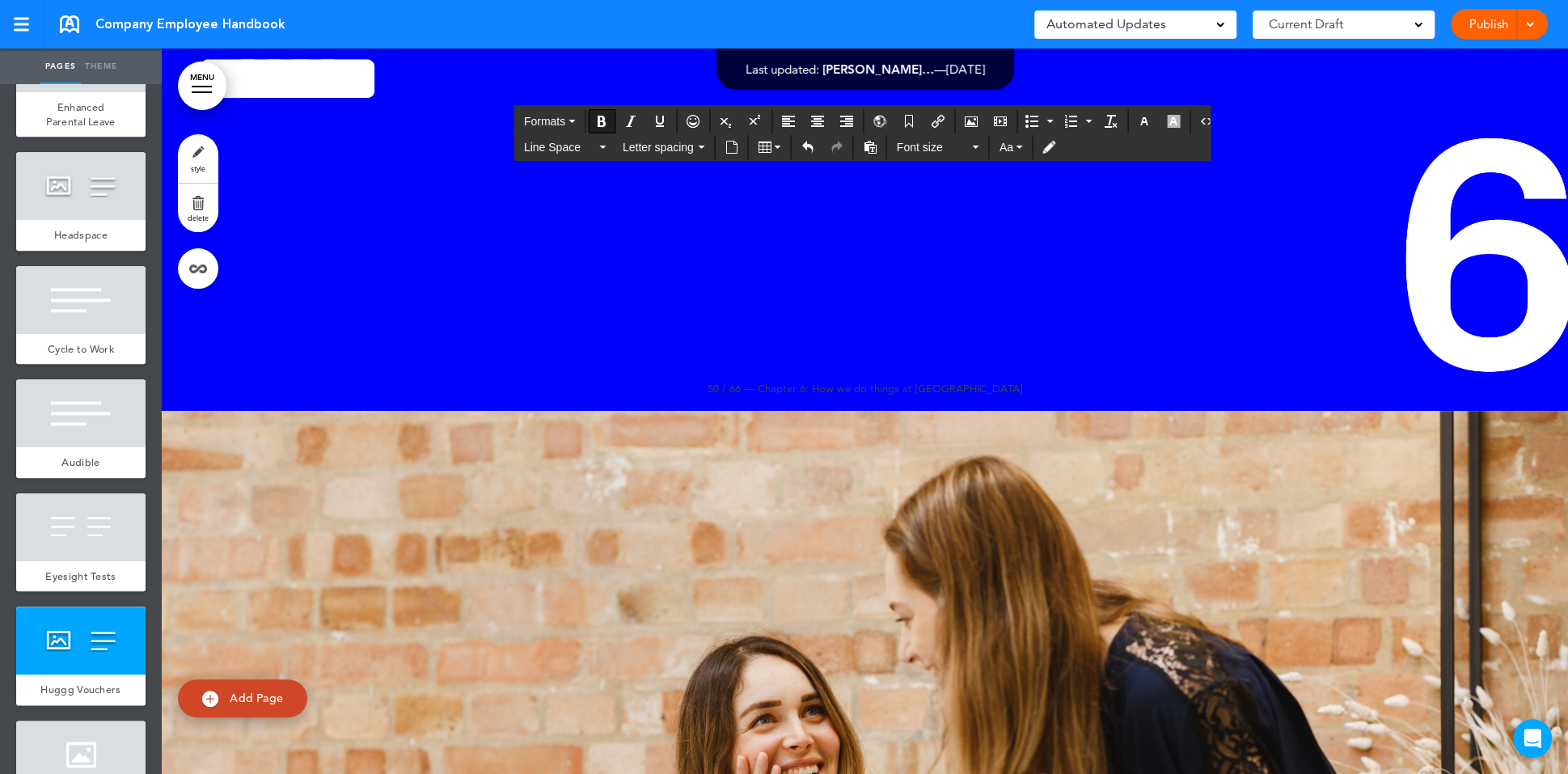
scroll to position [134, 0]
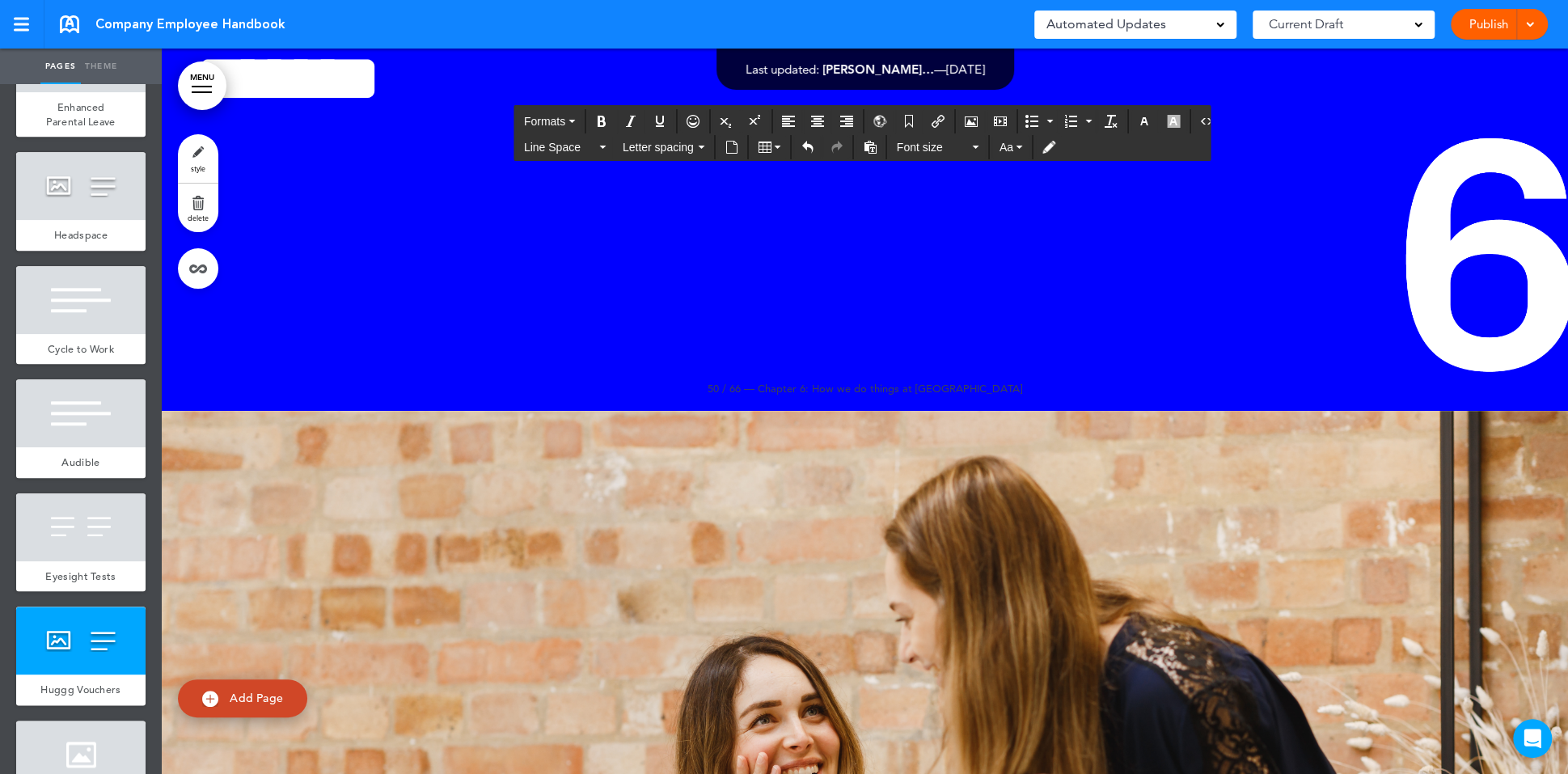
drag, startPoint x: 1341, startPoint y: 520, endPoint x: 894, endPoint y: 322, distance: 488.9
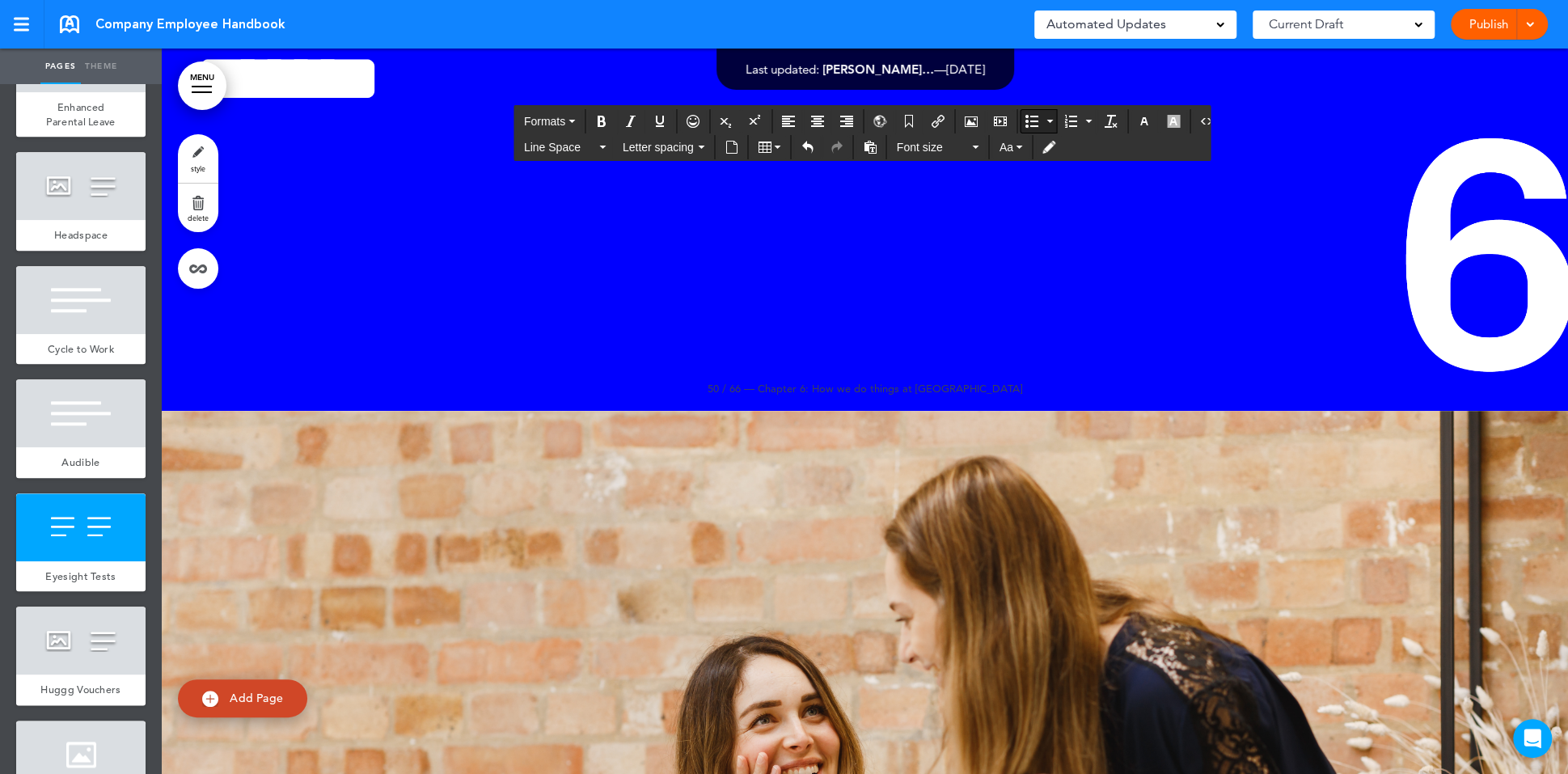
click at [1026, 122] on icon "Bullet list" at bounding box center [1032, 122] width 13 height 13
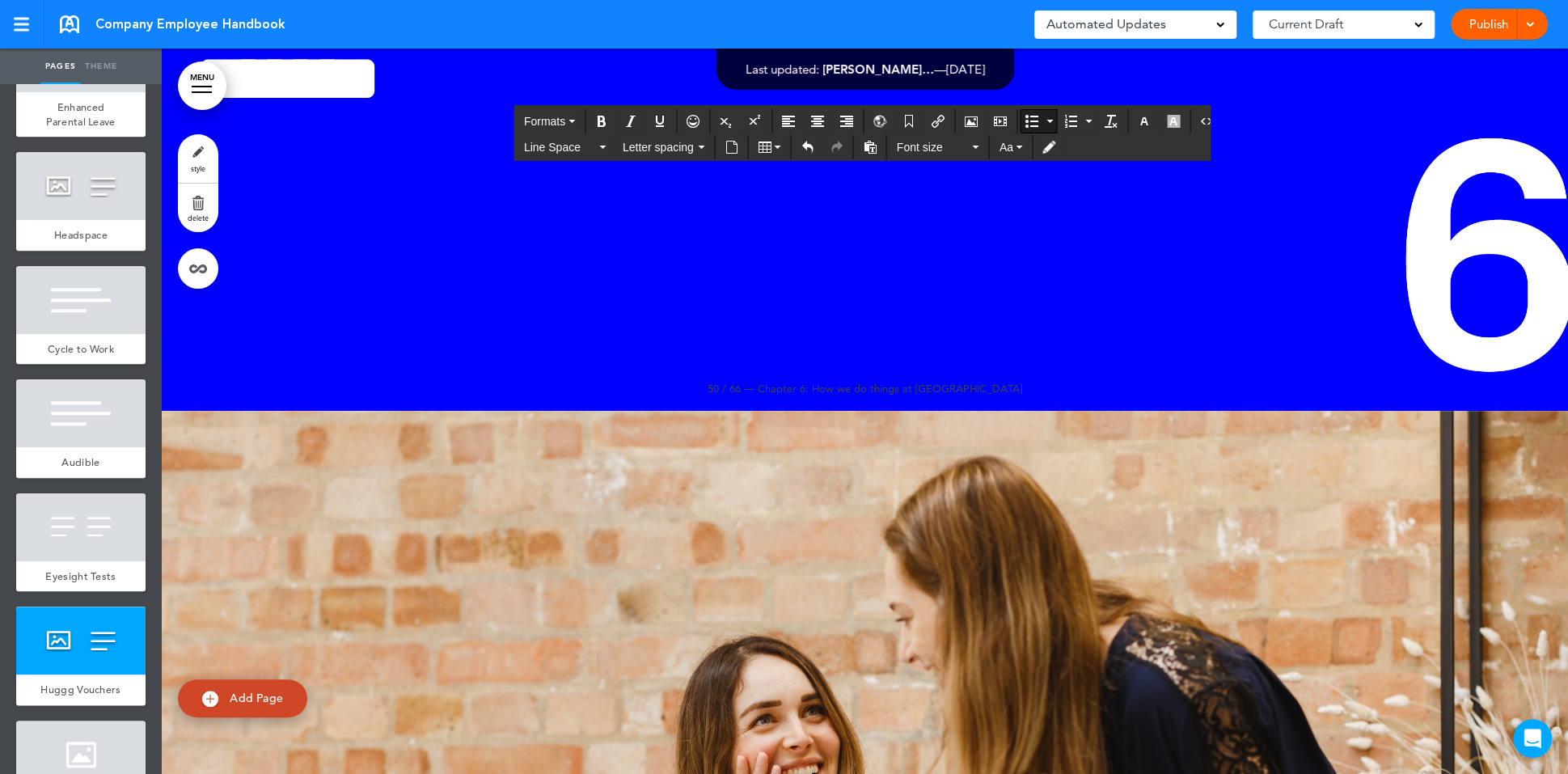
drag, startPoint x: 1429, startPoint y: 539, endPoint x: 920, endPoint y: 317, distance: 555.3
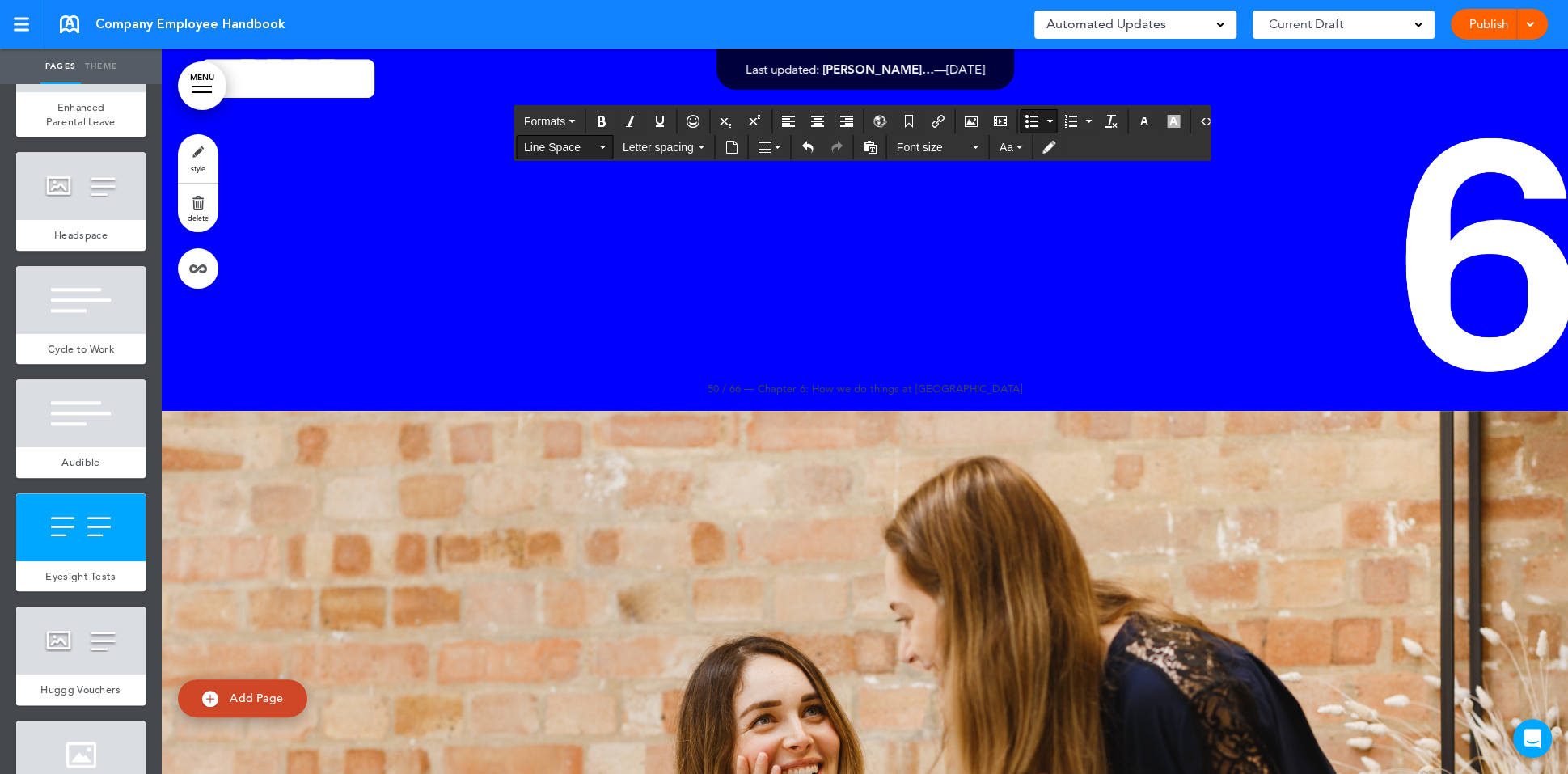
click at [576, 152] on span "Line Space" at bounding box center [560, 148] width 73 height 17
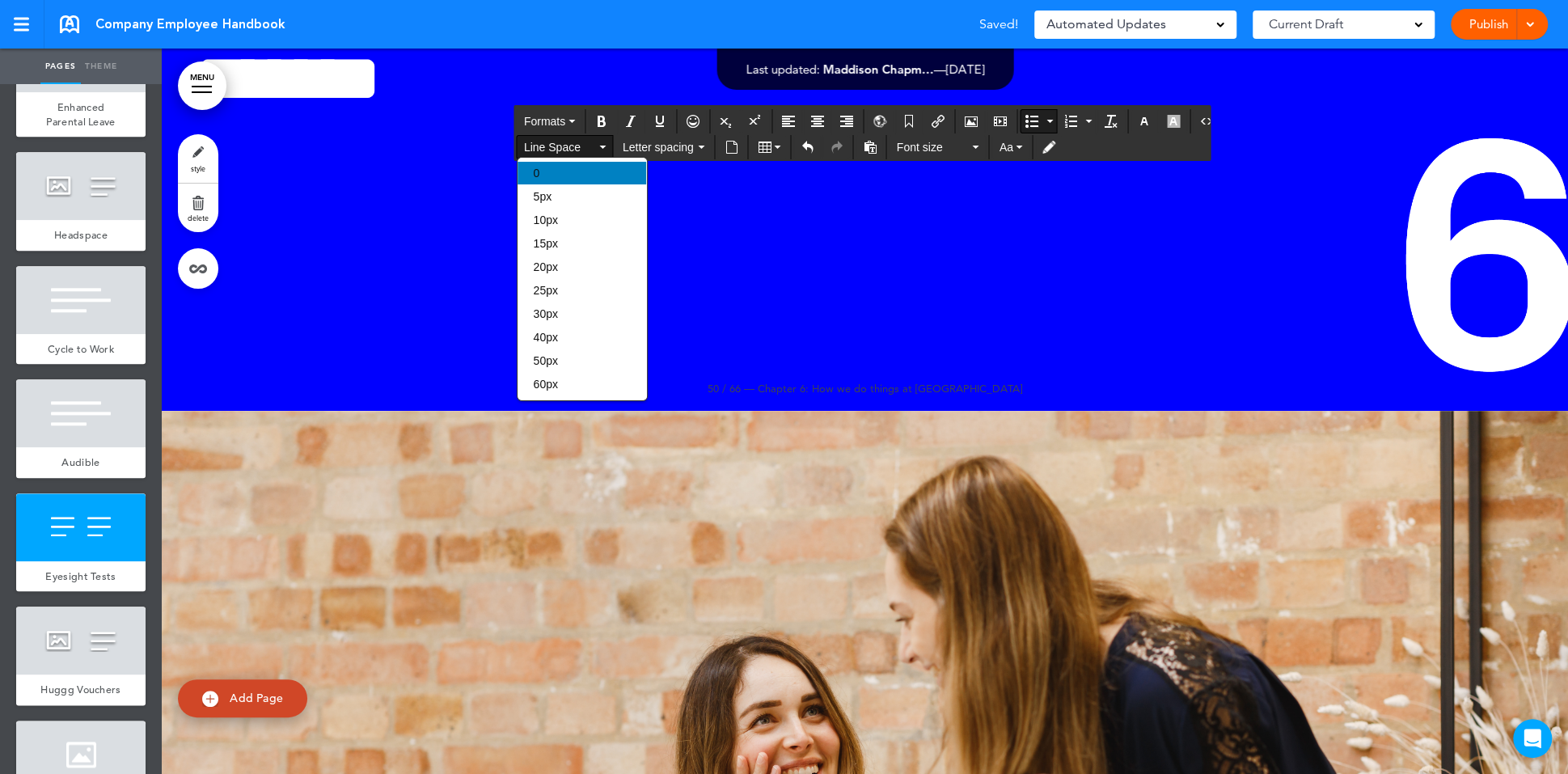
click at [590, 173] on div "0" at bounding box center [582, 172] width 128 height 22
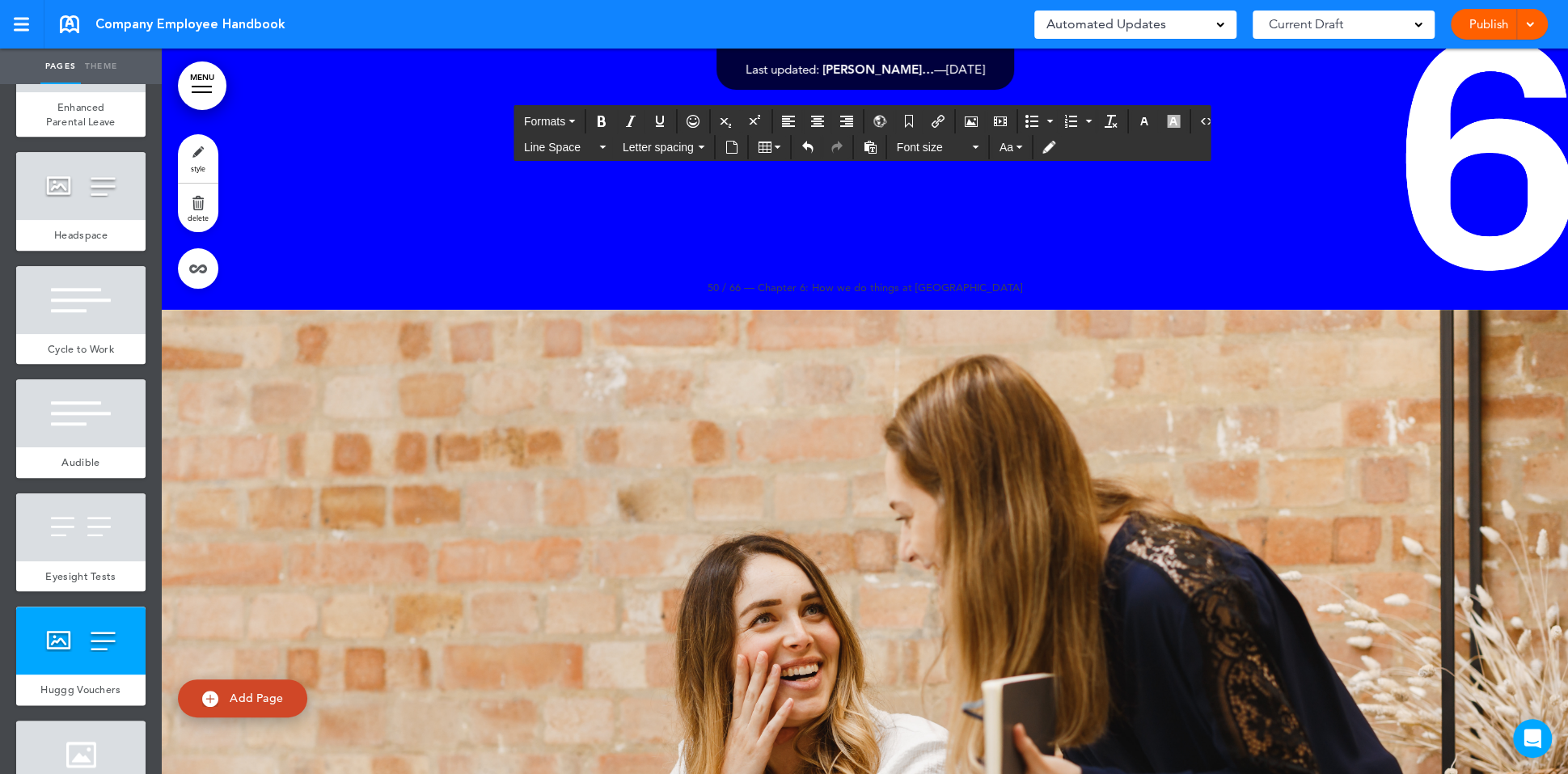
scroll to position [254, 0]
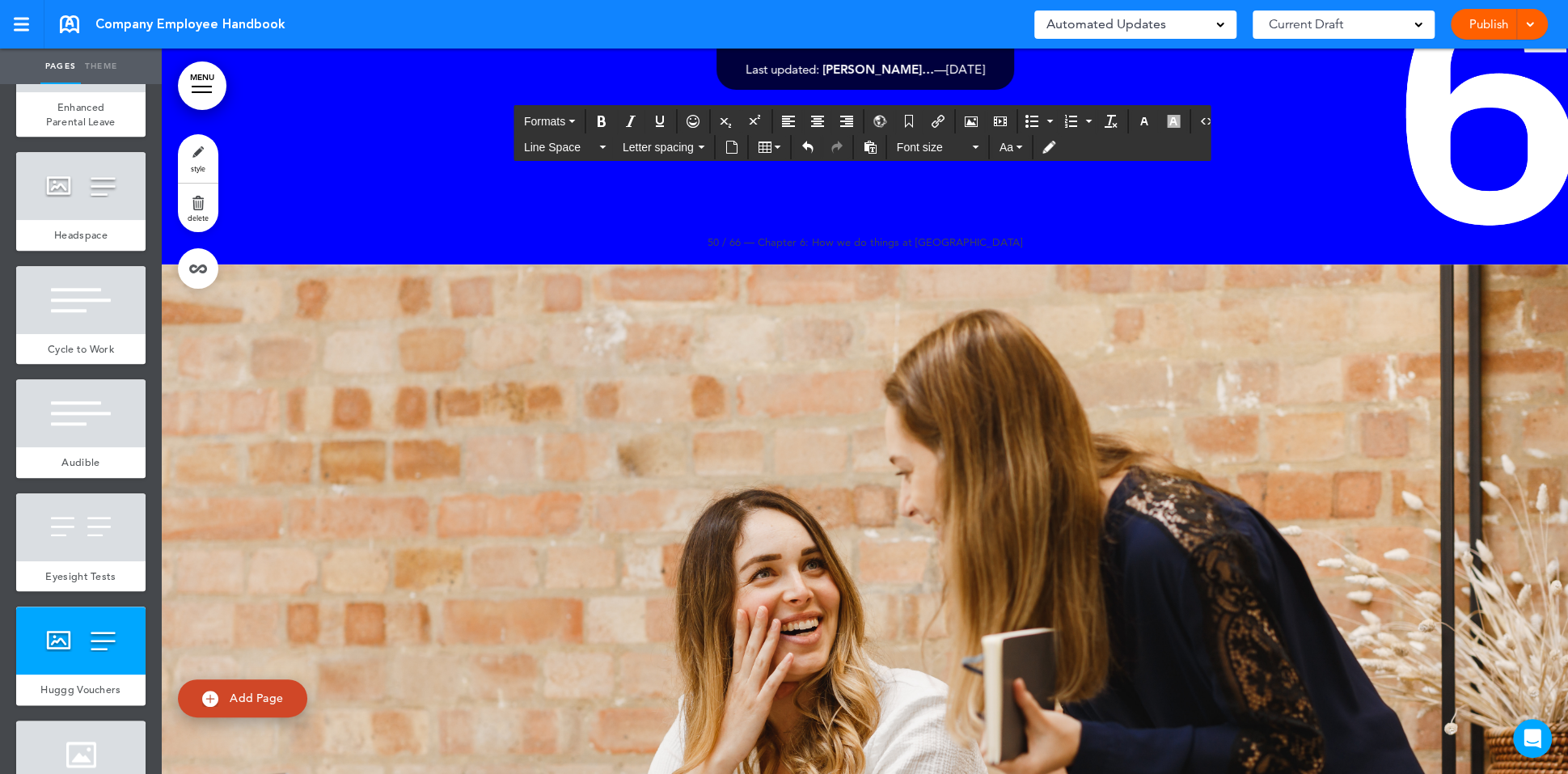
scroll to position [66575, 0]
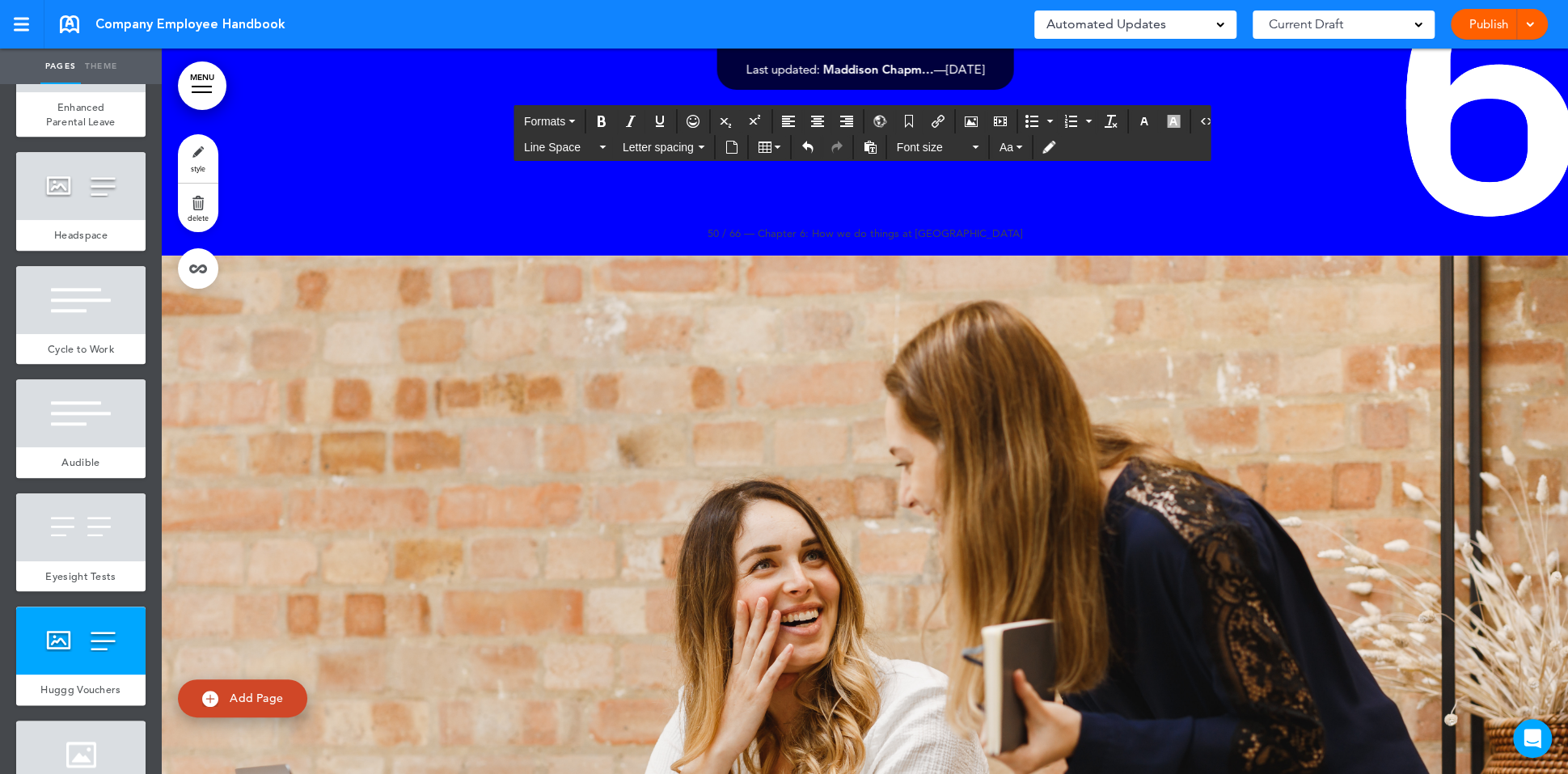
drag, startPoint x: 1333, startPoint y: 689, endPoint x: 1031, endPoint y: 689, distance: 302.0
drag, startPoint x: 1048, startPoint y: 689, endPoint x: 1368, endPoint y: 684, distance: 320.0
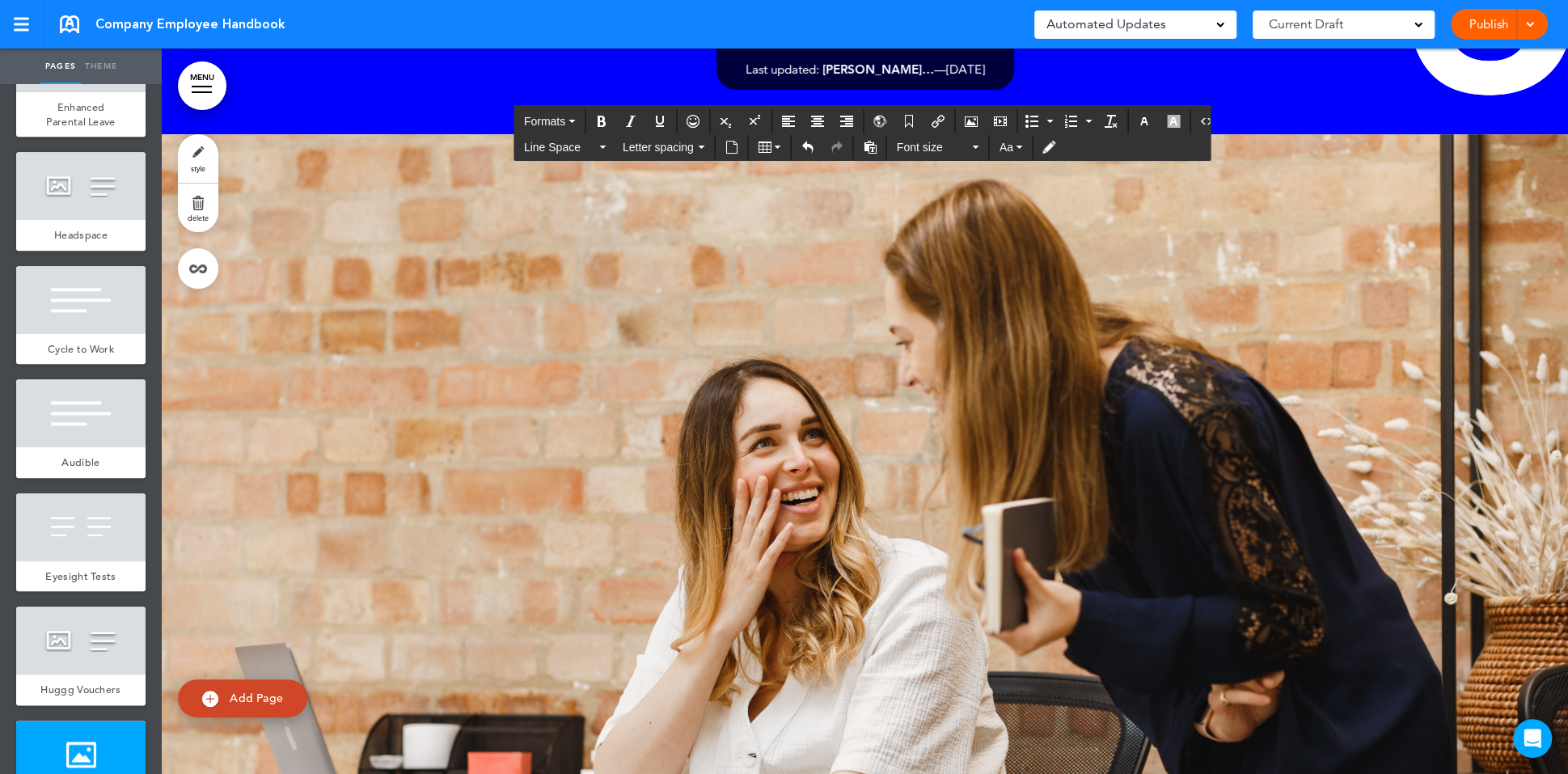
scroll to position [66426, 0]
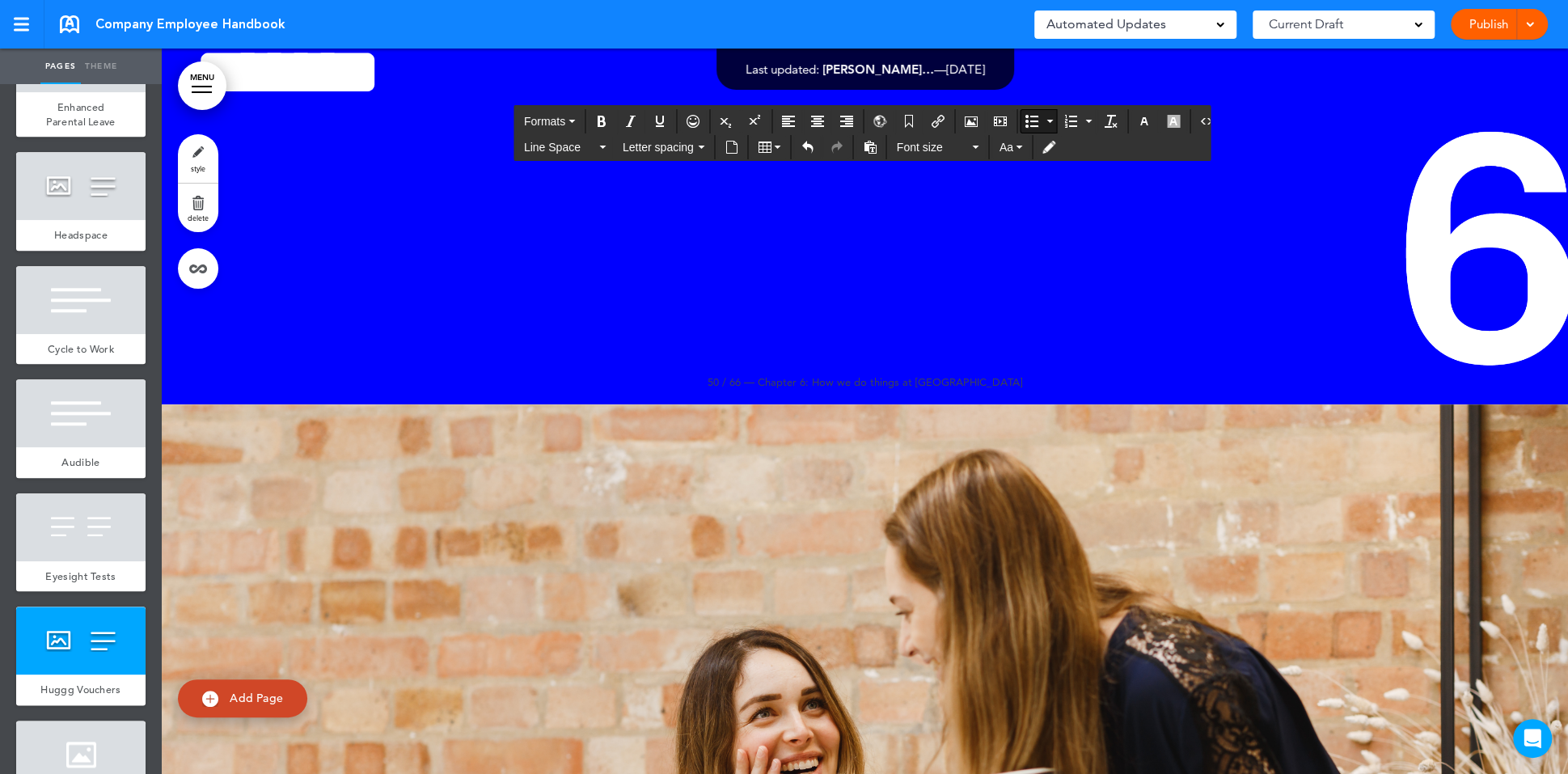
scroll to position [282, 0]
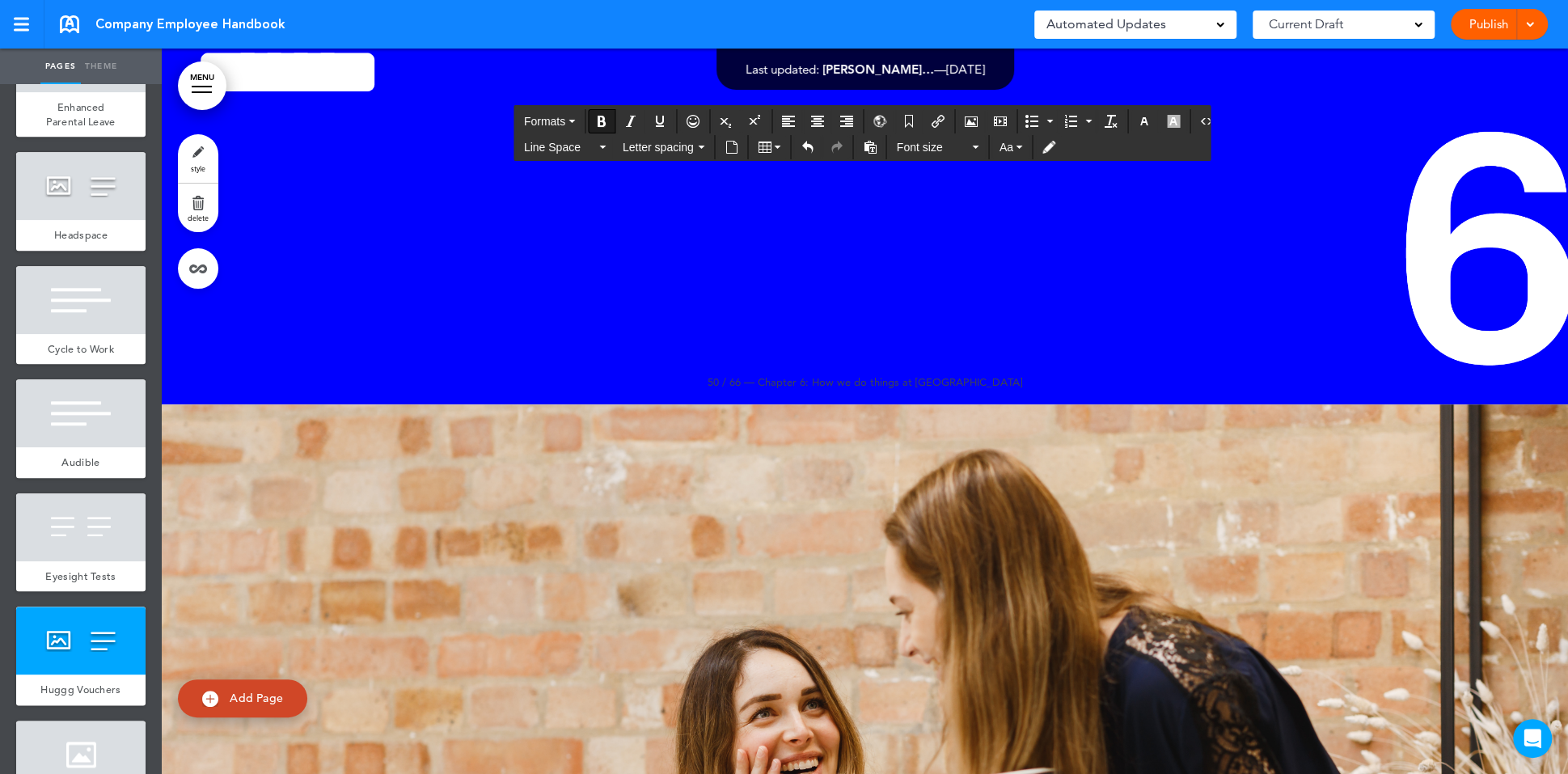
drag, startPoint x: 1082, startPoint y: 558, endPoint x: 909, endPoint y: 334, distance: 283.0
drag, startPoint x: 1483, startPoint y: 611, endPoint x: 1133, endPoint y: 449, distance: 385.7
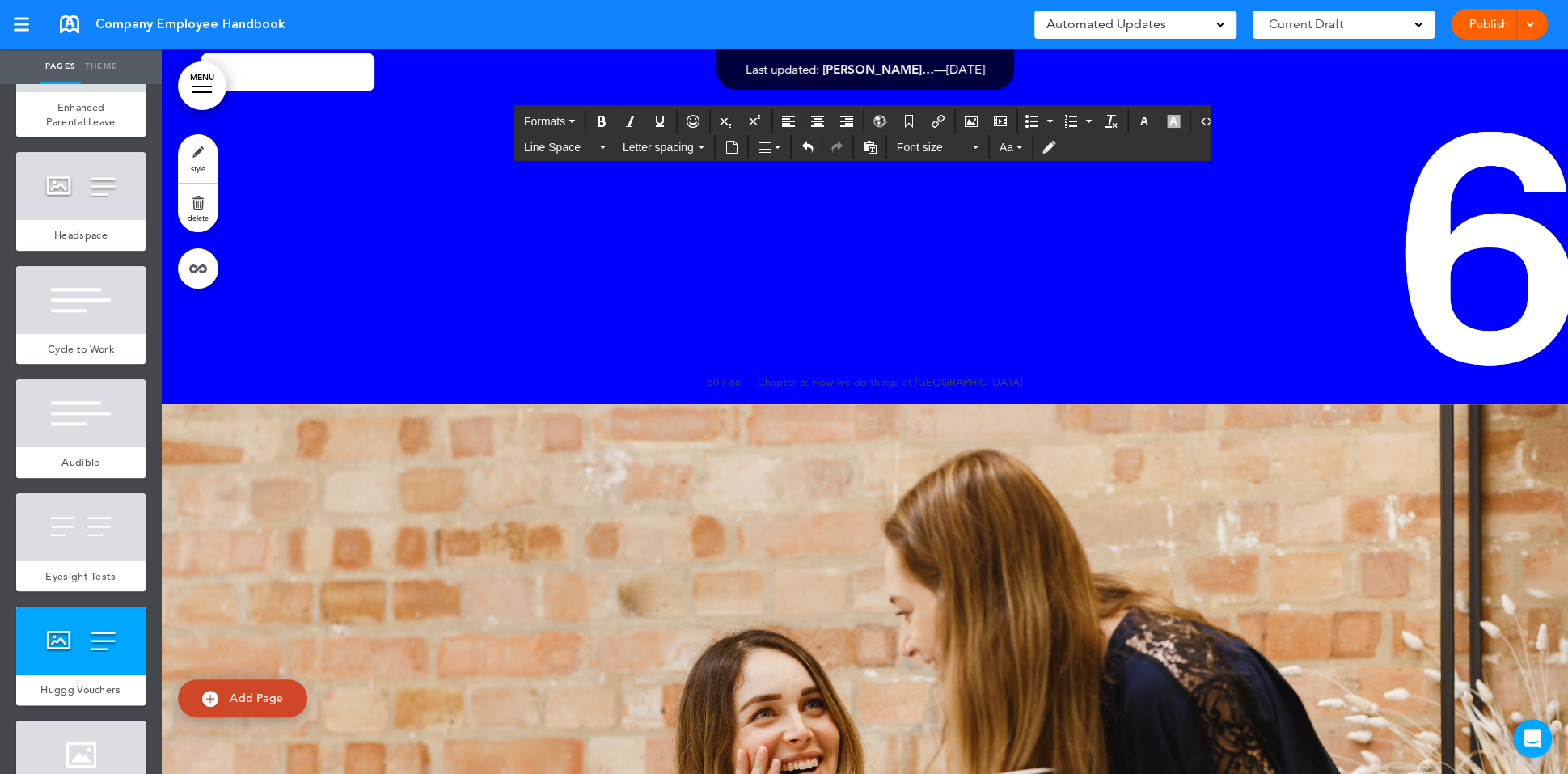
drag, startPoint x: 1508, startPoint y: 614, endPoint x: 897, endPoint y: 330, distance: 673.8
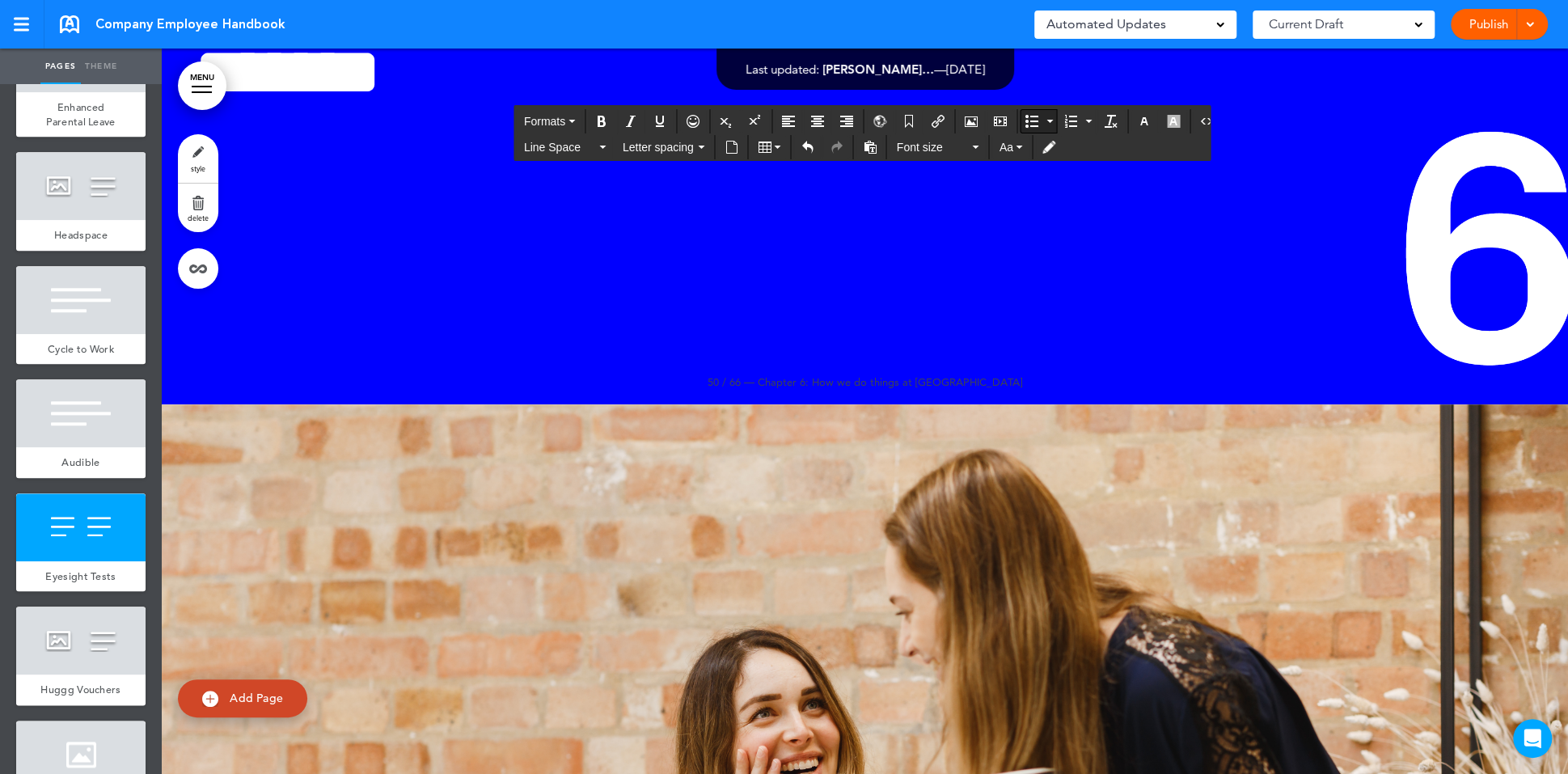
click at [1020, 119] on button "Bullet list" at bounding box center [1031, 121] width 22 height 22
click at [588, 139] on span "Line Space" at bounding box center [560, 148] width 73 height 17
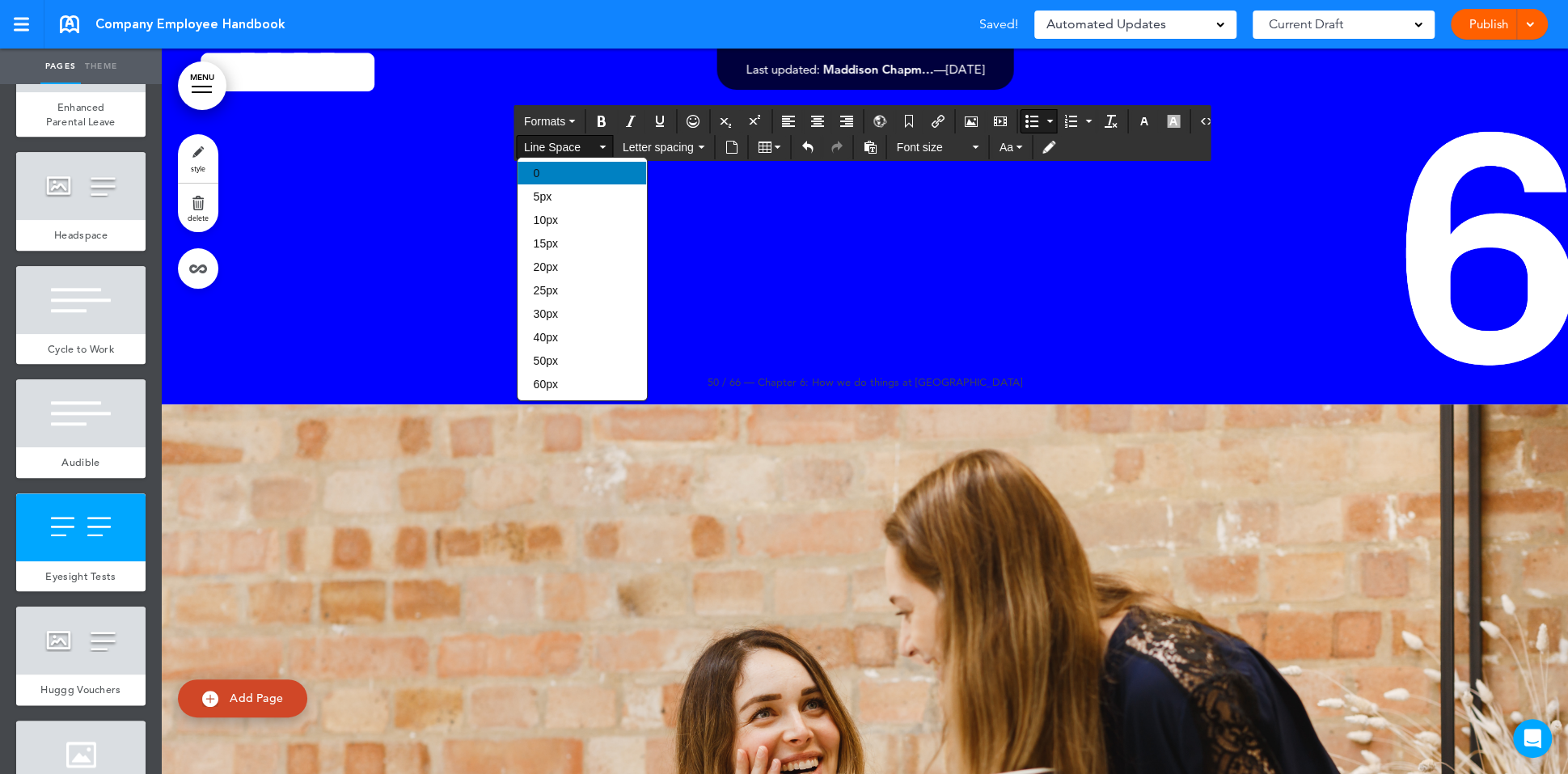
click at [573, 181] on div "0" at bounding box center [582, 172] width 128 height 22
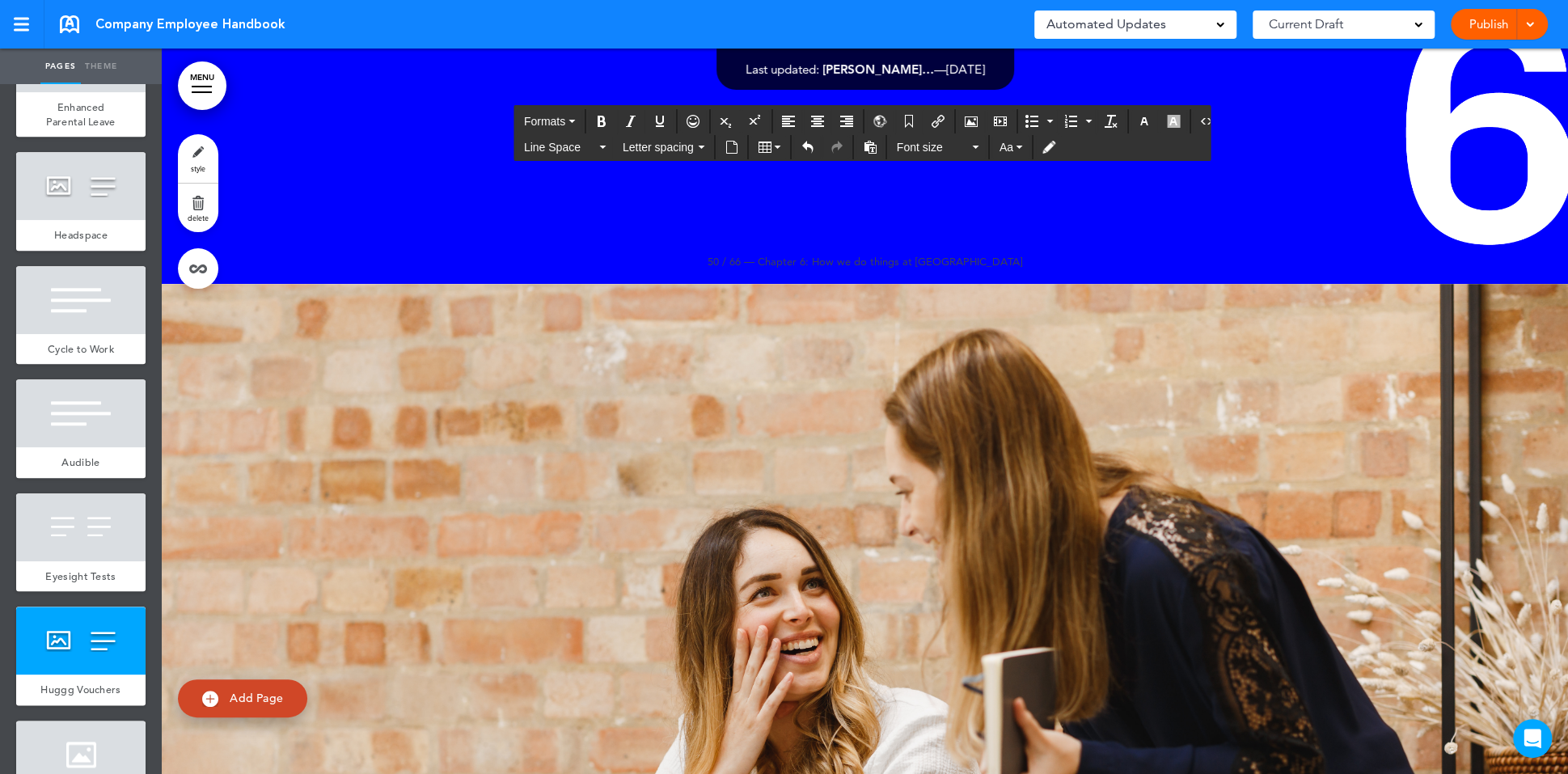
scroll to position [220, 0]
drag, startPoint x: 1034, startPoint y: 701, endPoint x: 898, endPoint y: 688, distance: 136.6
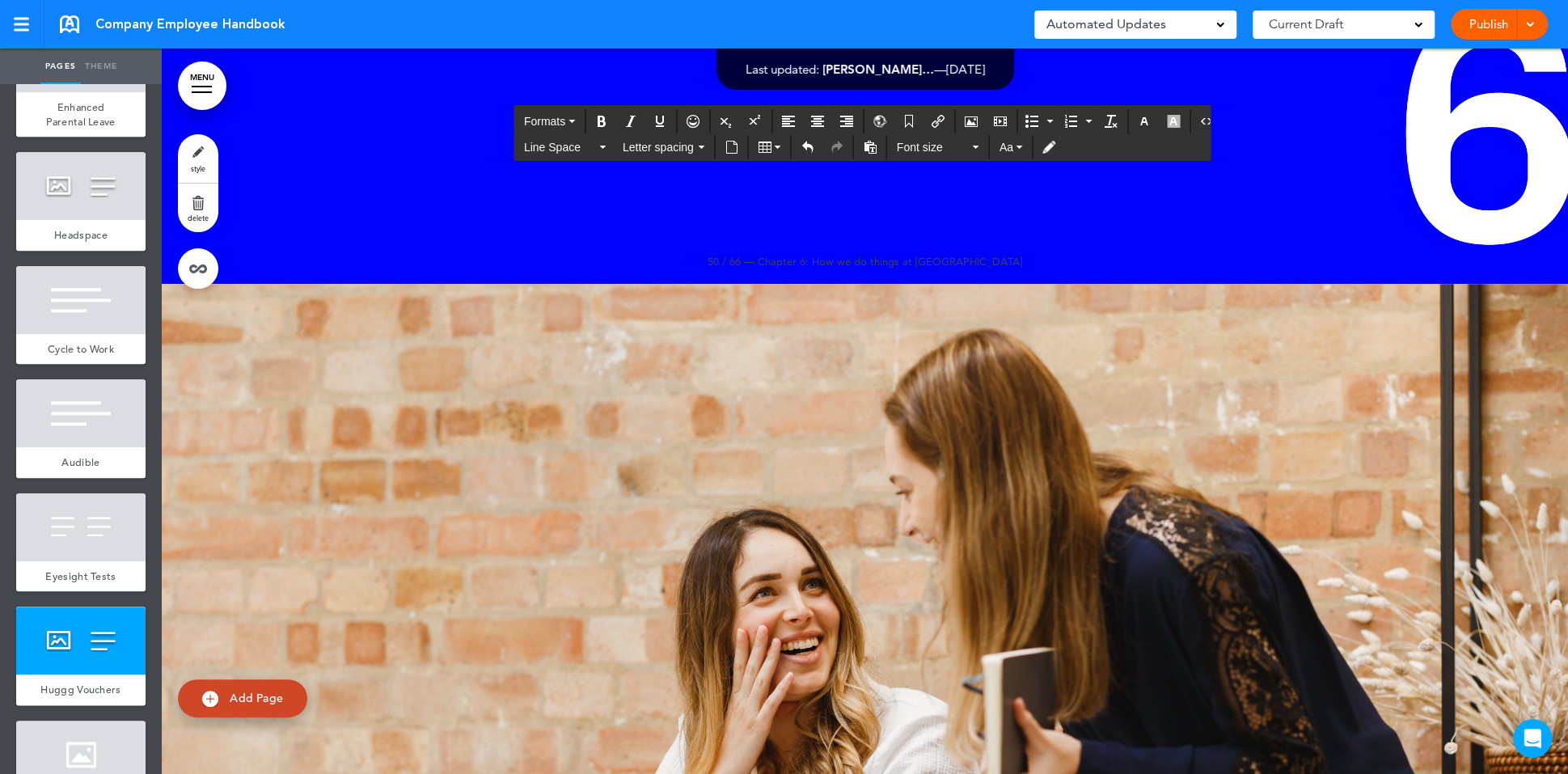
scroll to position [186, 0]
drag, startPoint x: 1449, startPoint y: 718, endPoint x: 1385, endPoint y: 722, distance: 64.1
drag, startPoint x: 1101, startPoint y: 720, endPoint x: 1418, endPoint y: 703, distance: 317.5
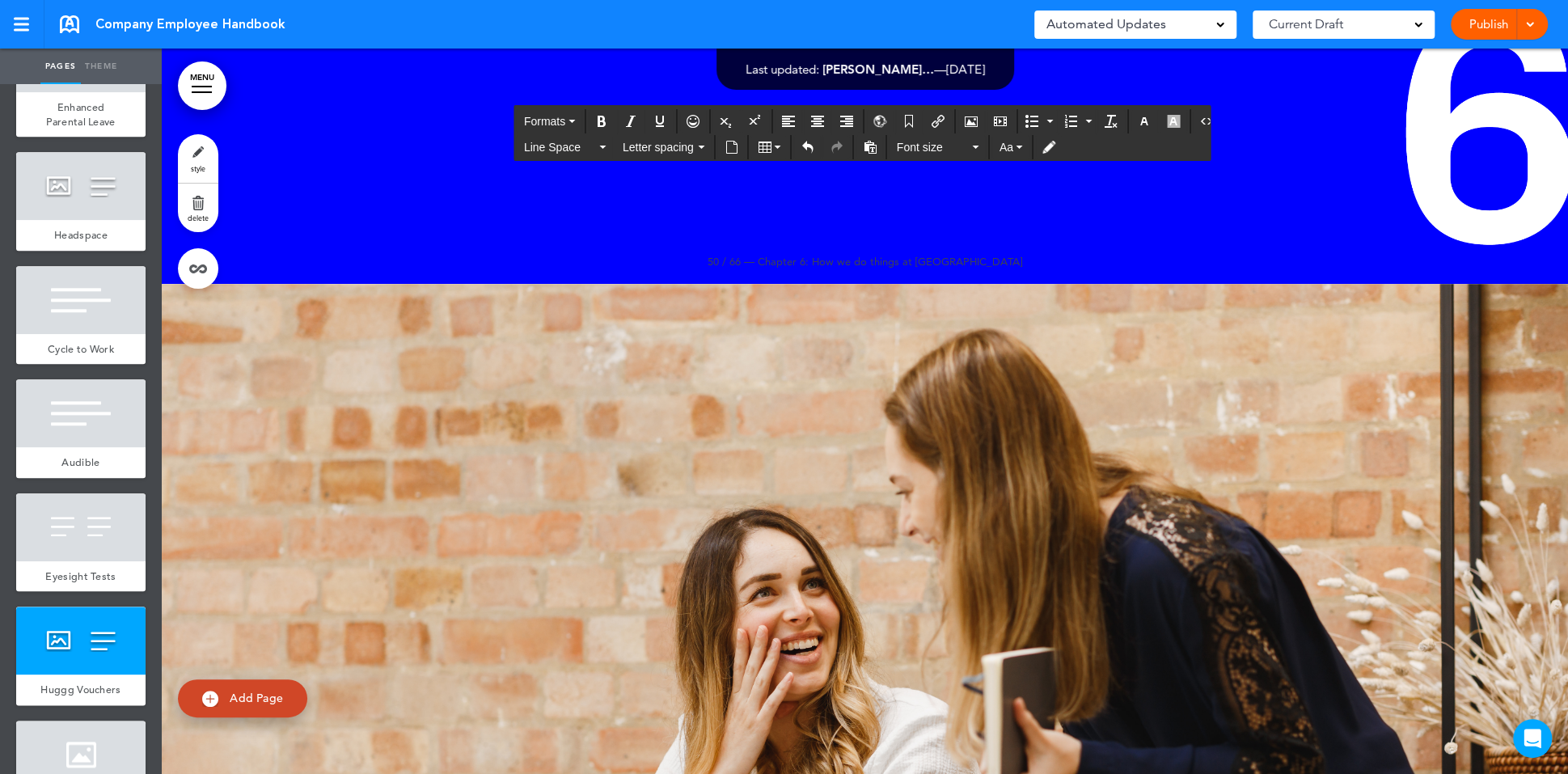
drag, startPoint x: 1407, startPoint y: 718, endPoint x: 1096, endPoint y: 717, distance: 311.0
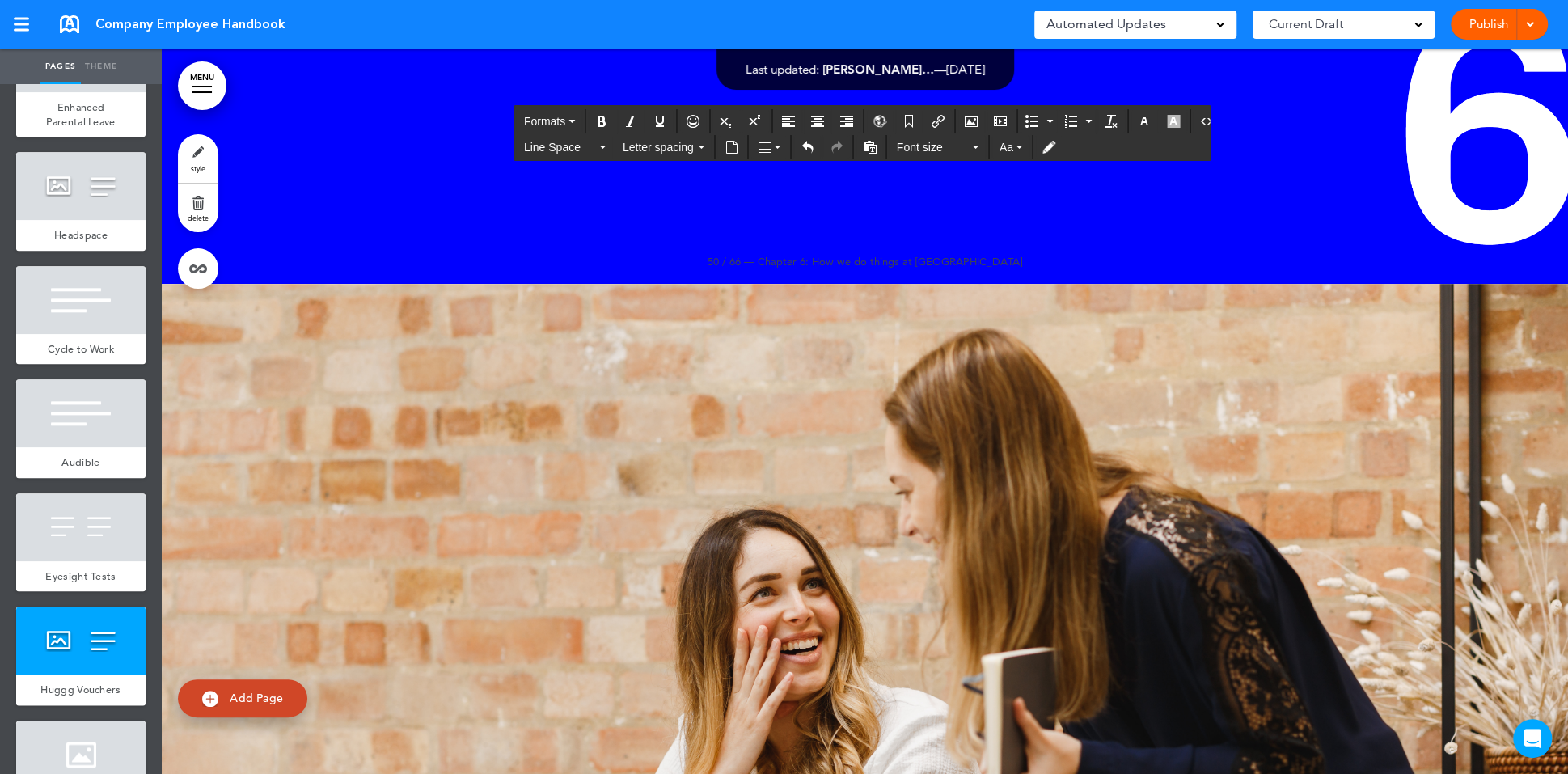
scroll to position [66533, 0]
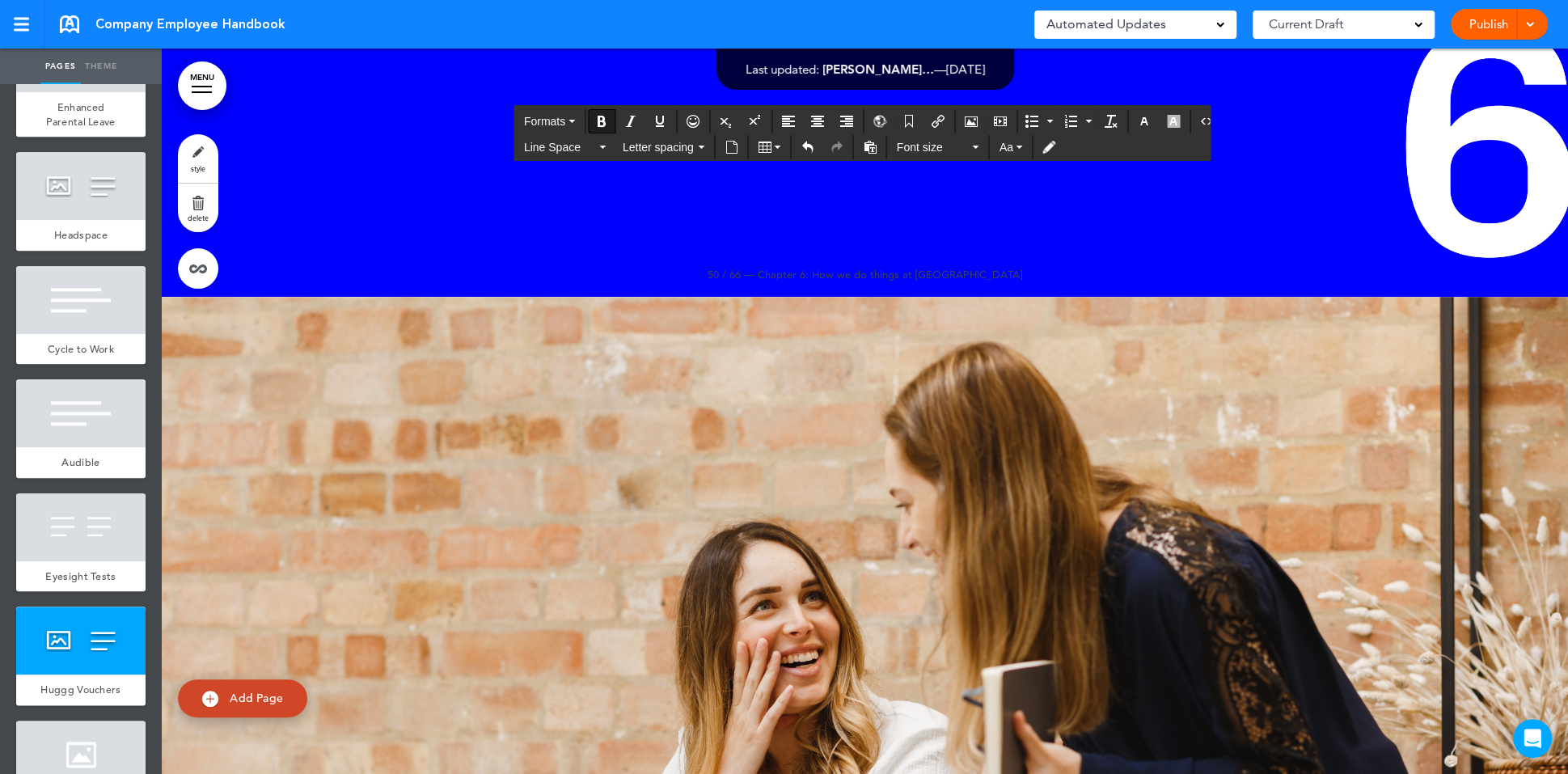
drag, startPoint x: 1314, startPoint y: 391, endPoint x: 898, endPoint y: 220, distance: 449.8
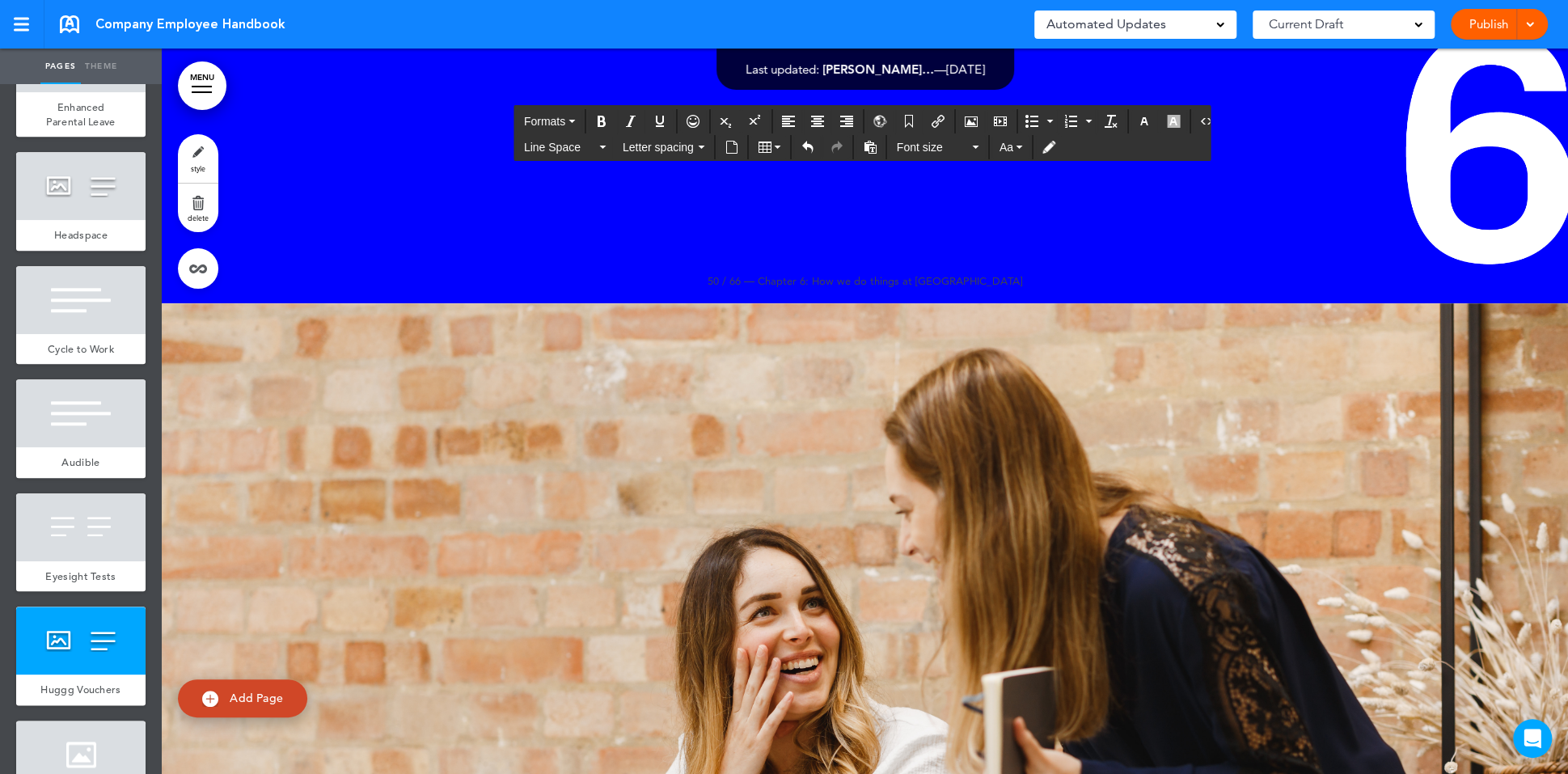
scroll to position [66491, 0]
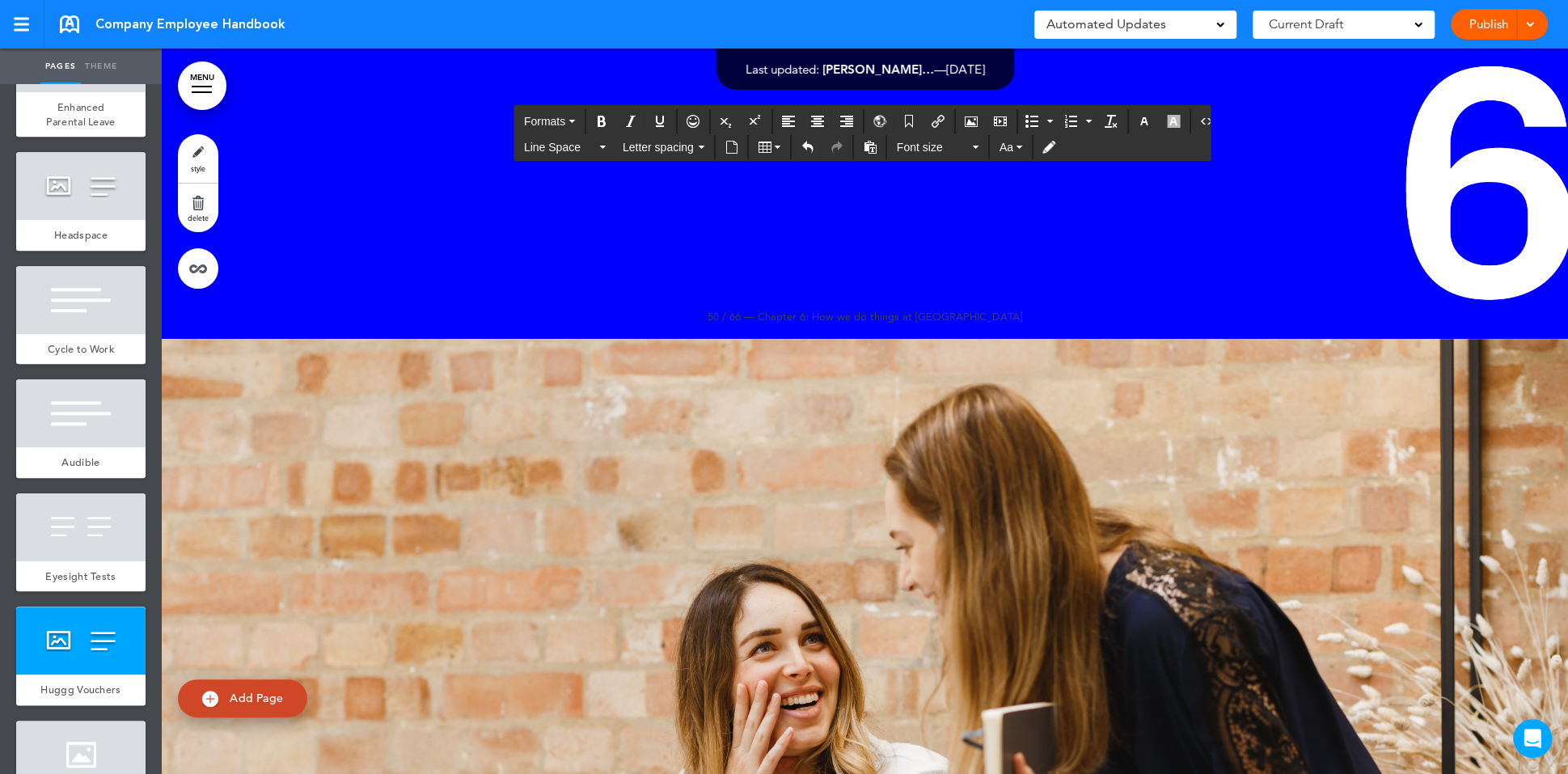
drag, startPoint x: 1154, startPoint y: 353, endPoint x: 897, endPoint y: 285, distance: 265.8
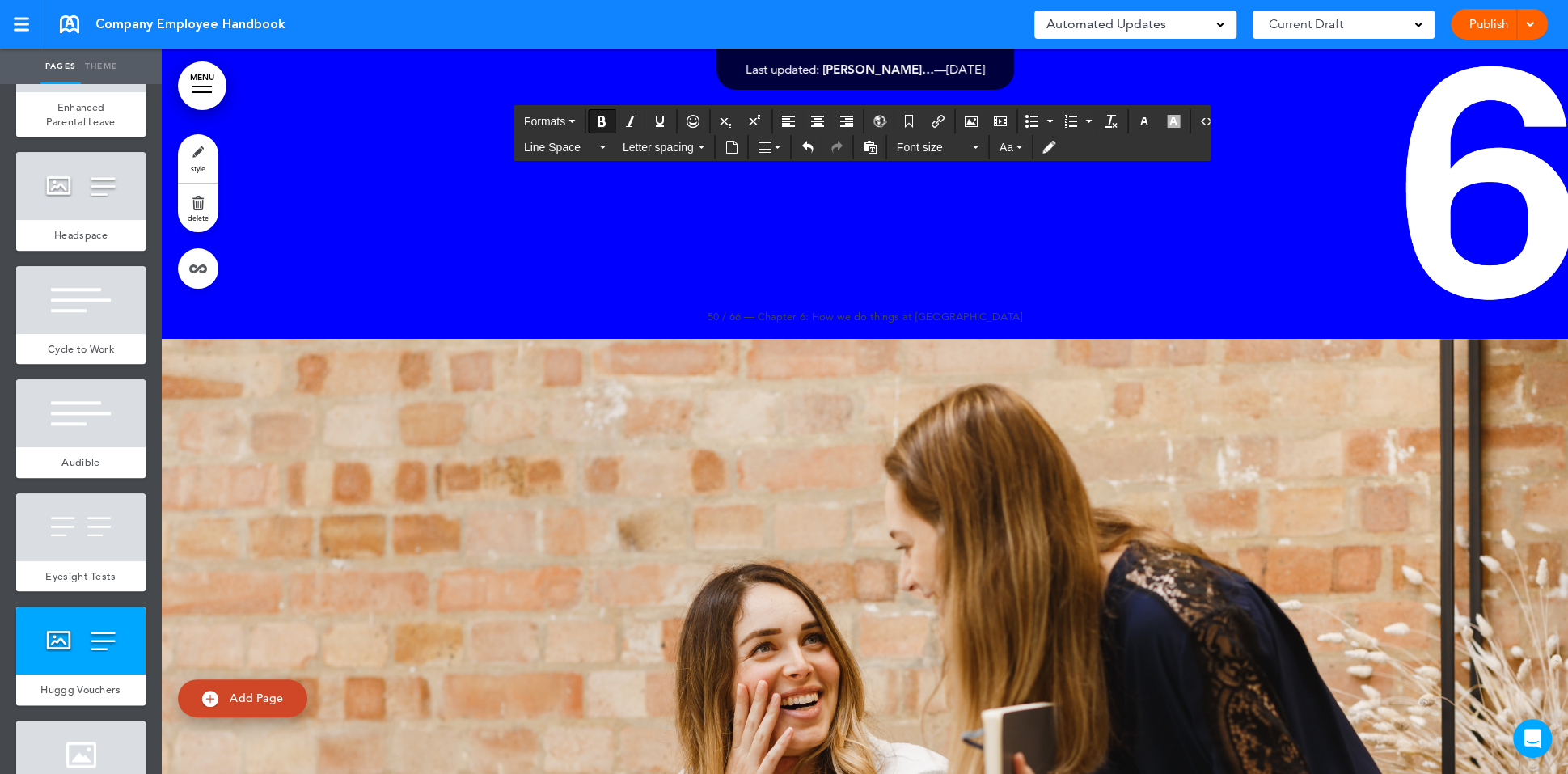
drag, startPoint x: 1273, startPoint y: 488, endPoint x: 1070, endPoint y: 488, distance: 203.0
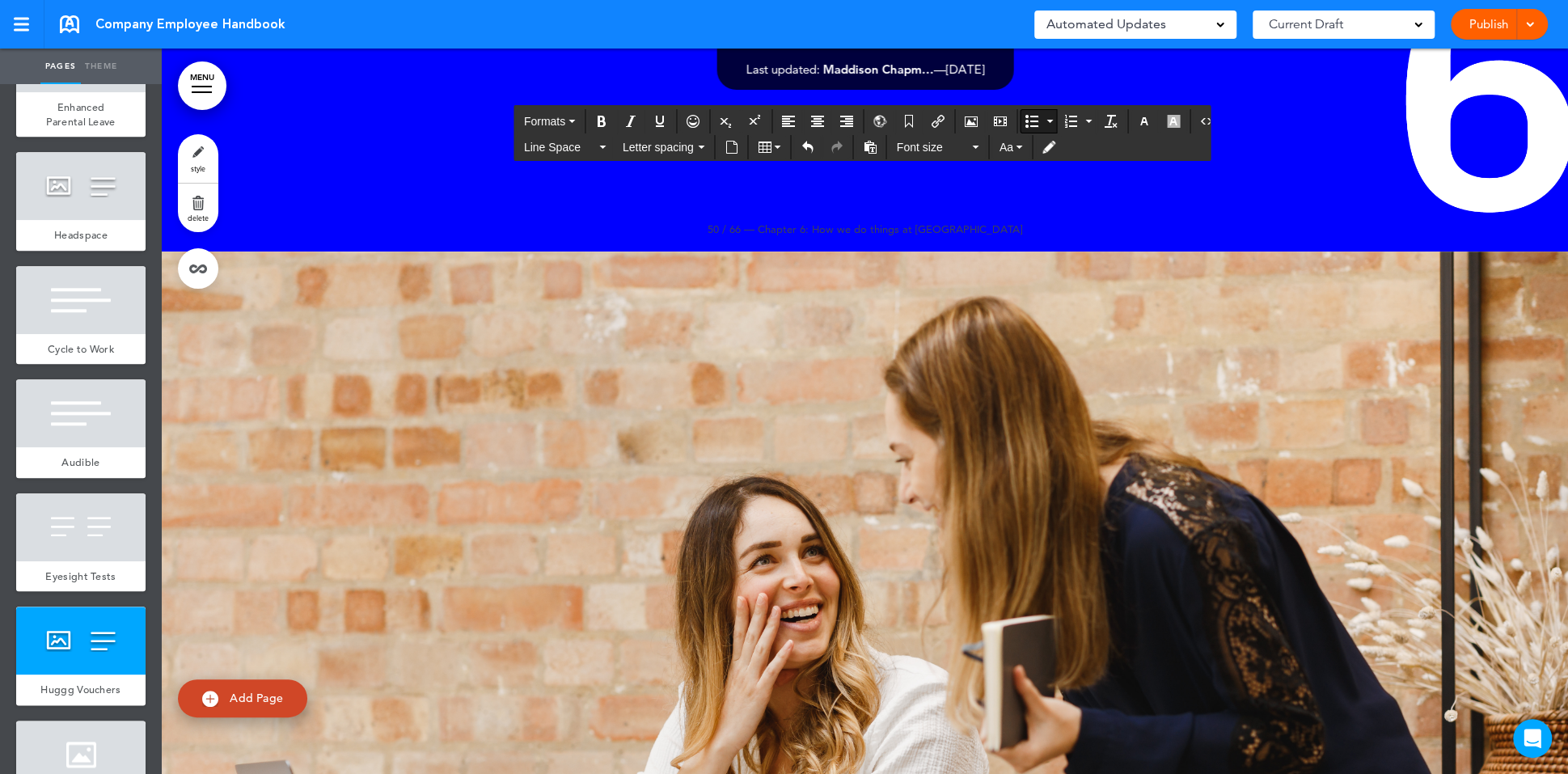
scroll to position [66583, 0]
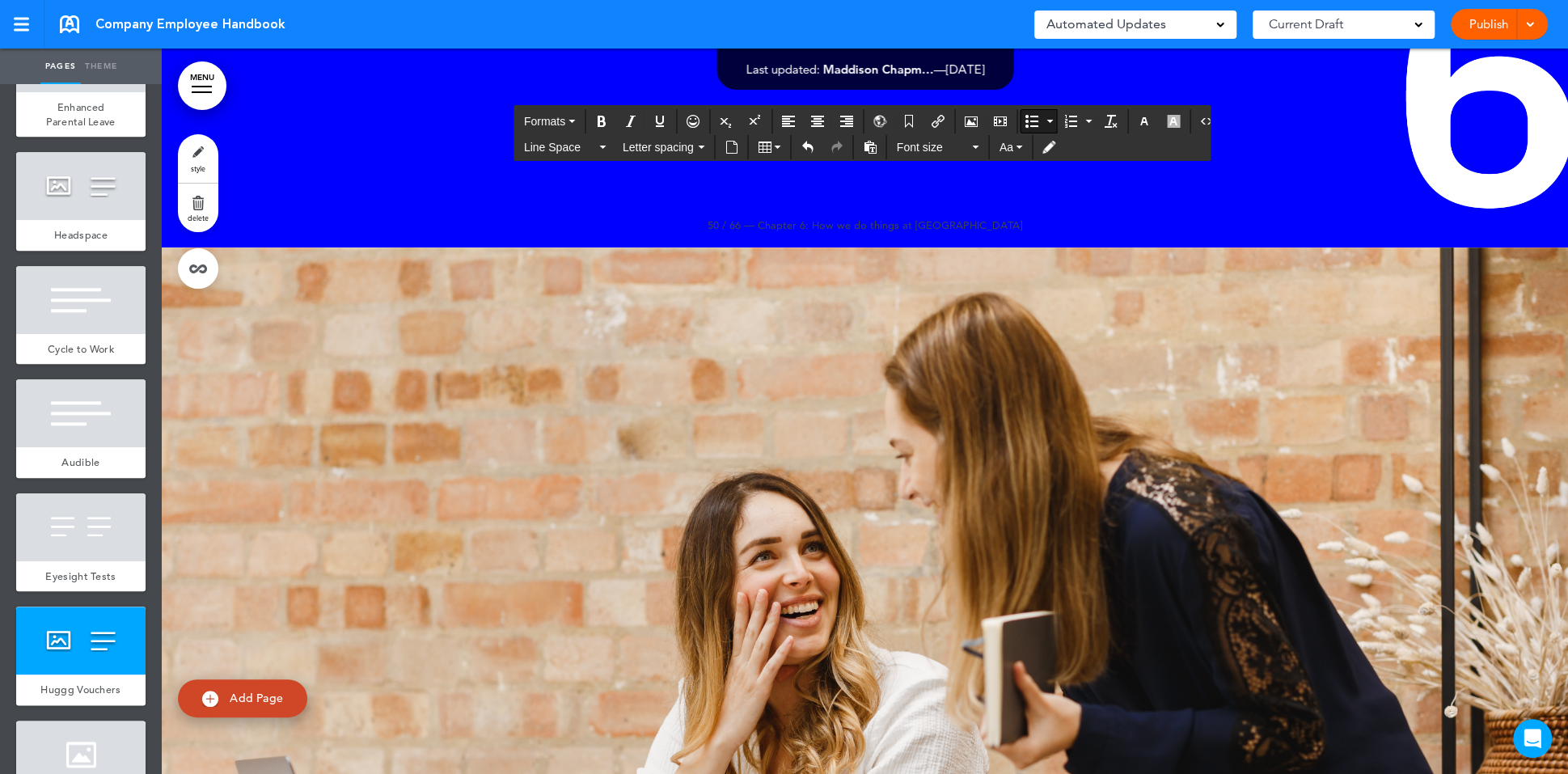
drag, startPoint x: 985, startPoint y: 578, endPoint x: 898, endPoint y: 562, distance: 88.5
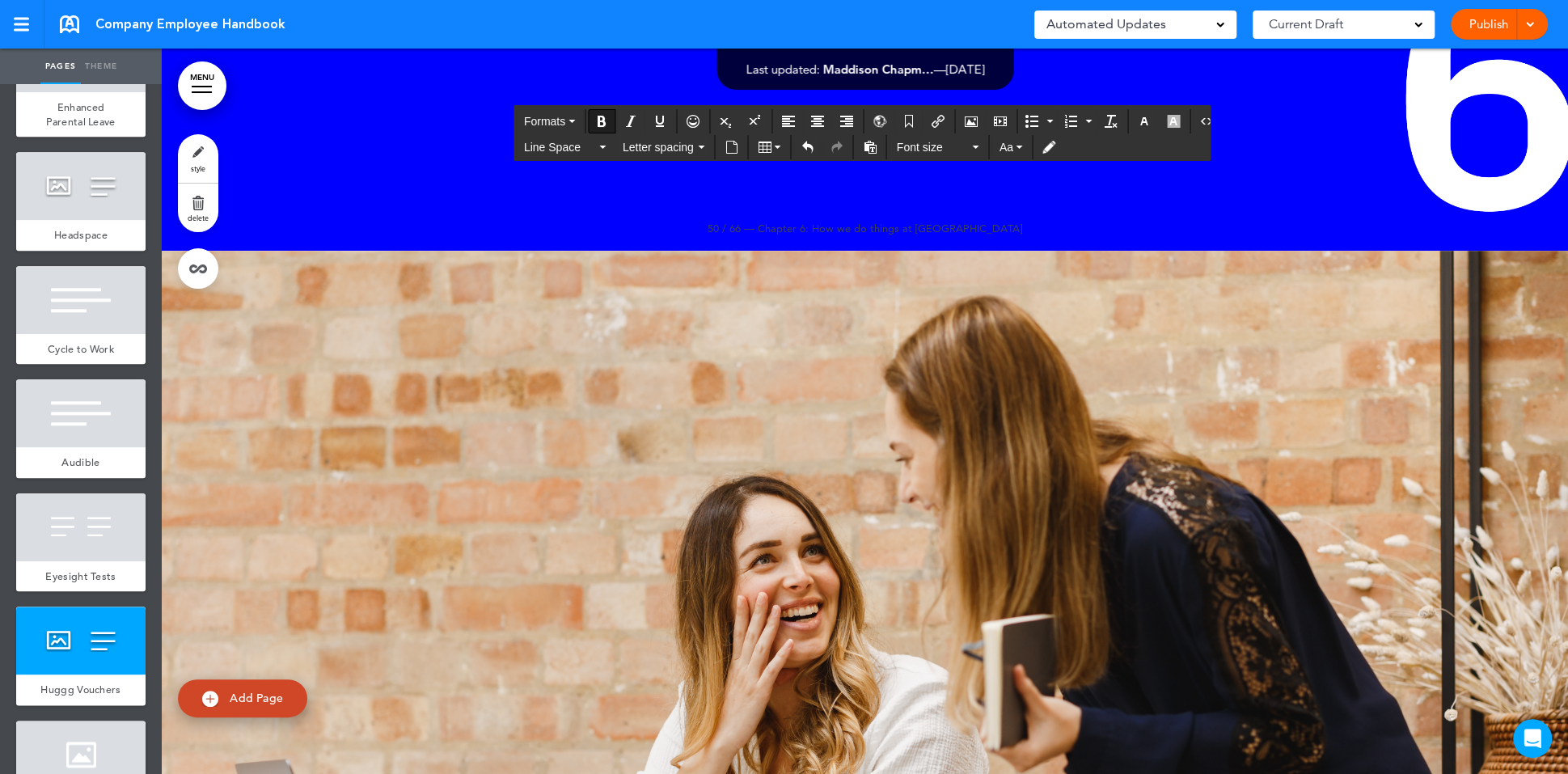
scroll to position [66571, 0]
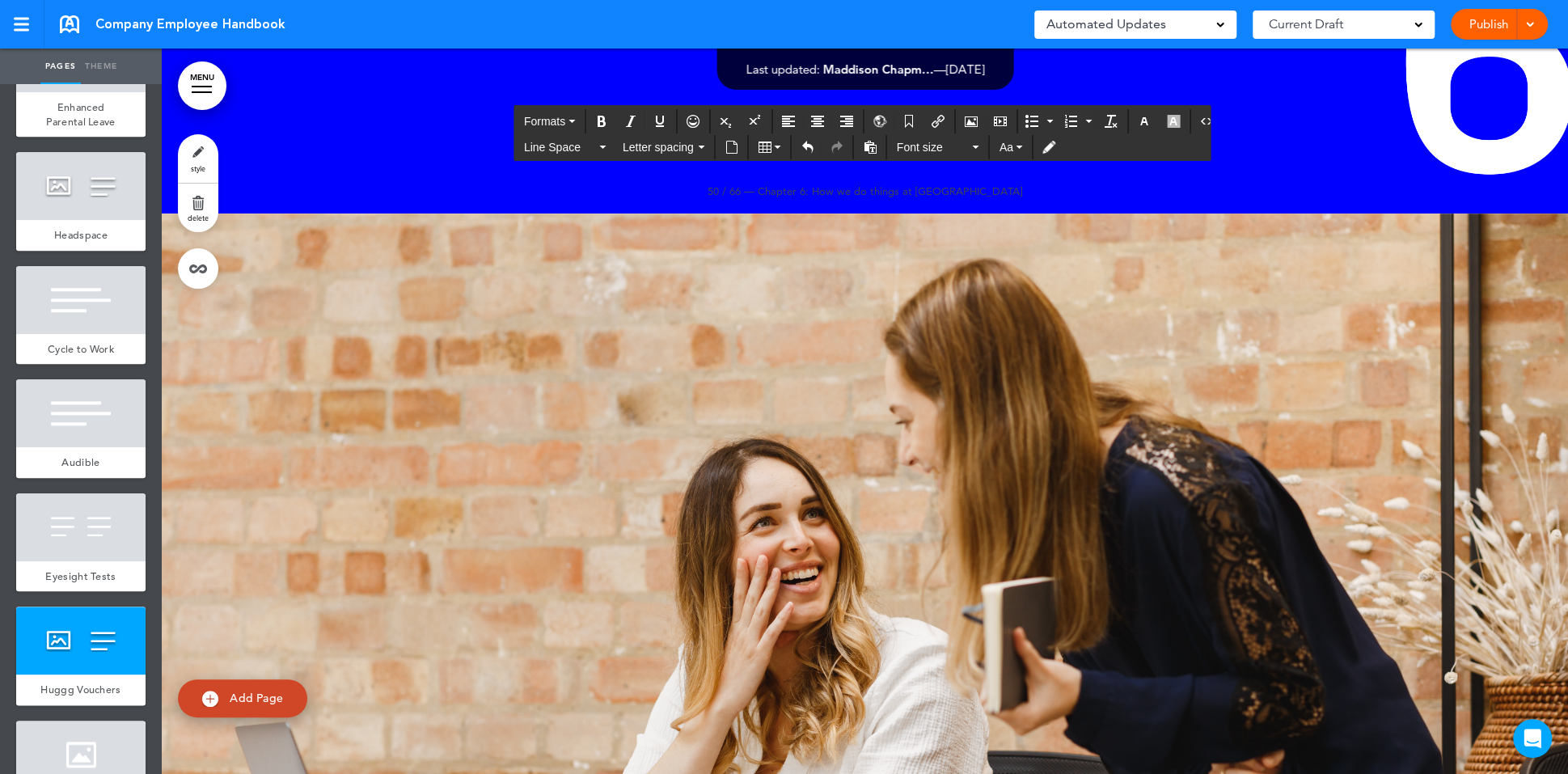
scroll to position [66617, 0]
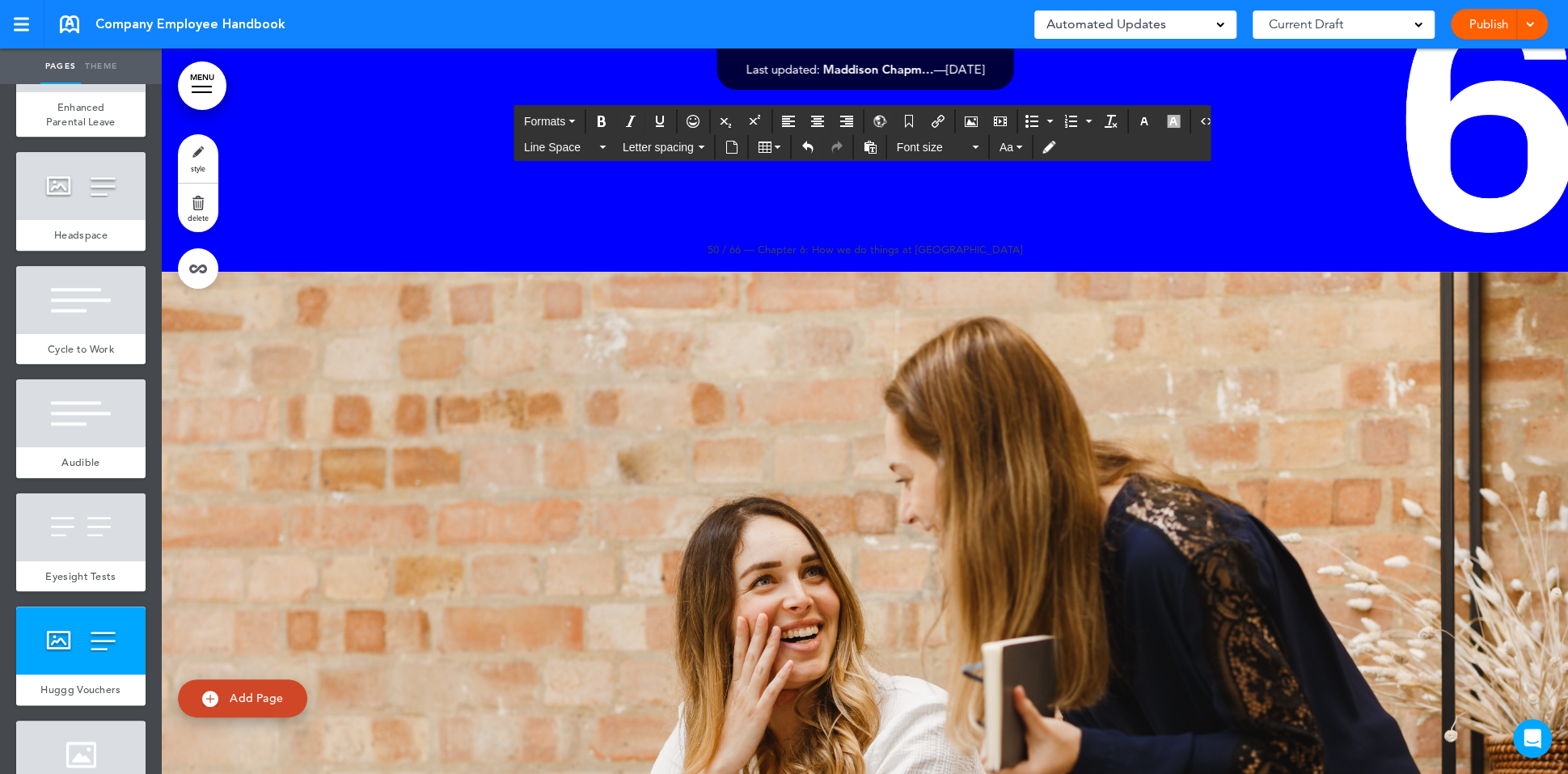
scroll to position [66540, 0]
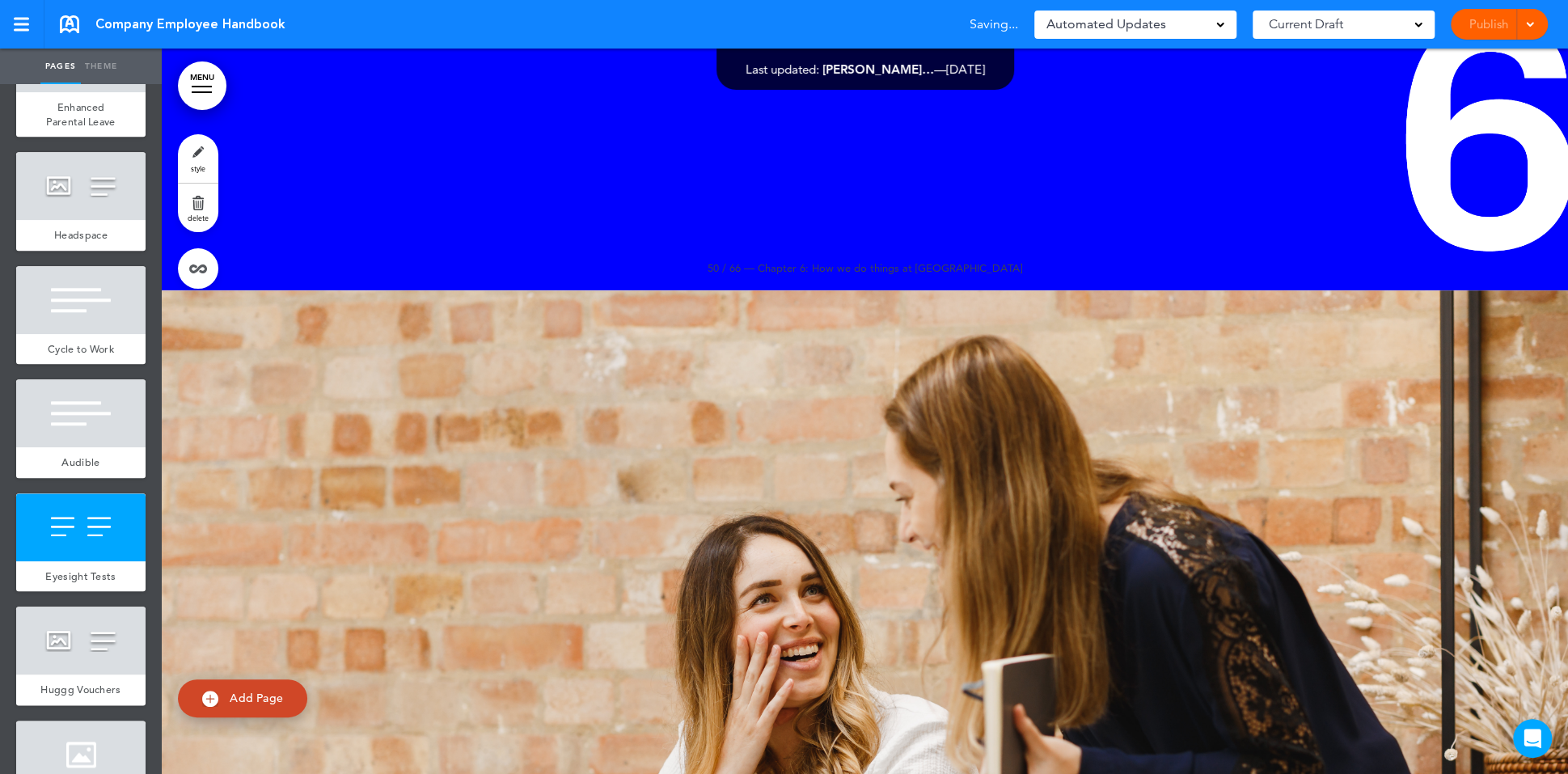
click at [1495, 27] on div "Publish Publish Preview Draft" at bounding box center [1499, 24] width 97 height 31
click at [1485, 30] on link "Publish" at bounding box center [1488, 24] width 51 height 31
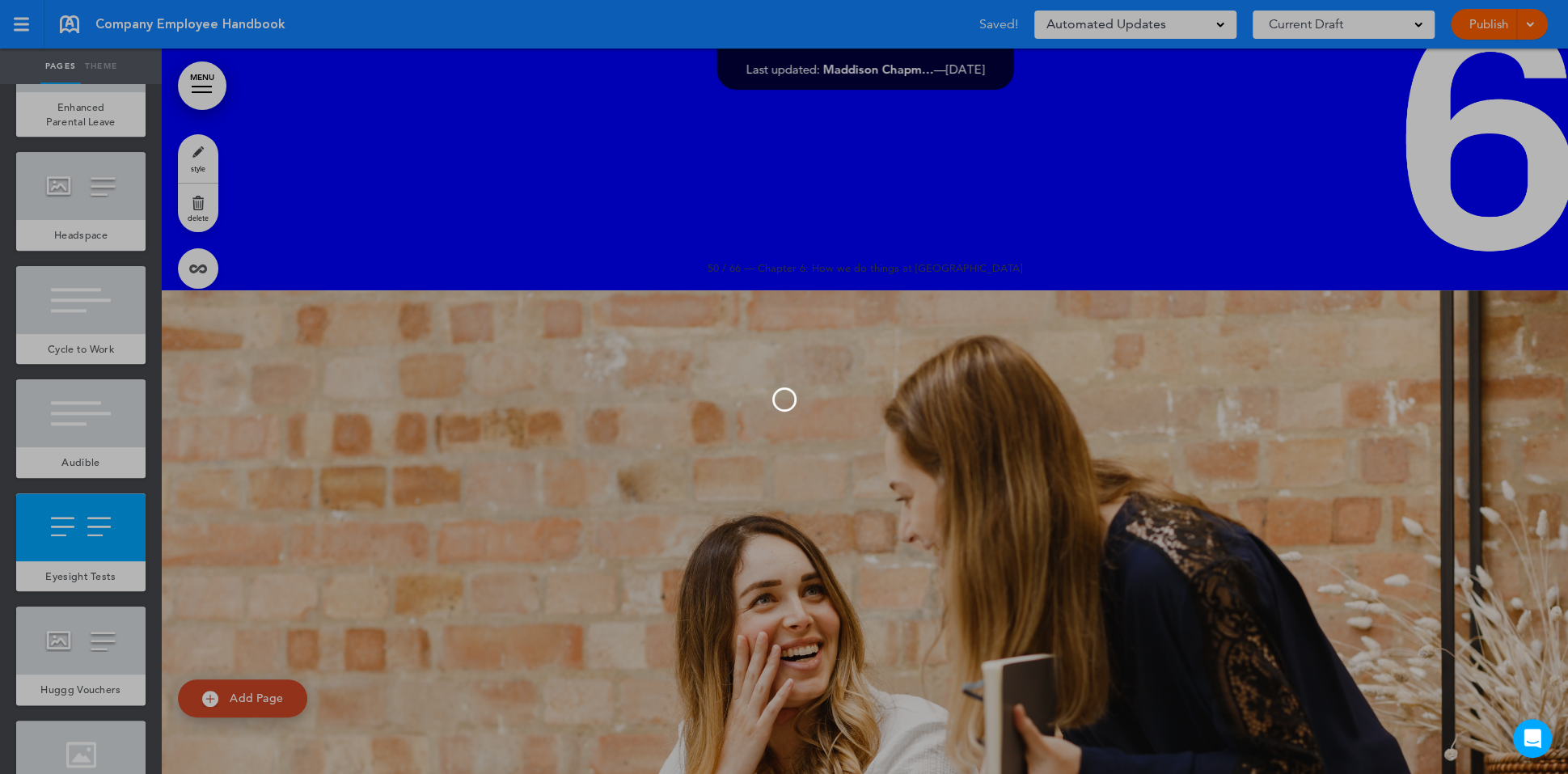
scroll to position [0, 0]
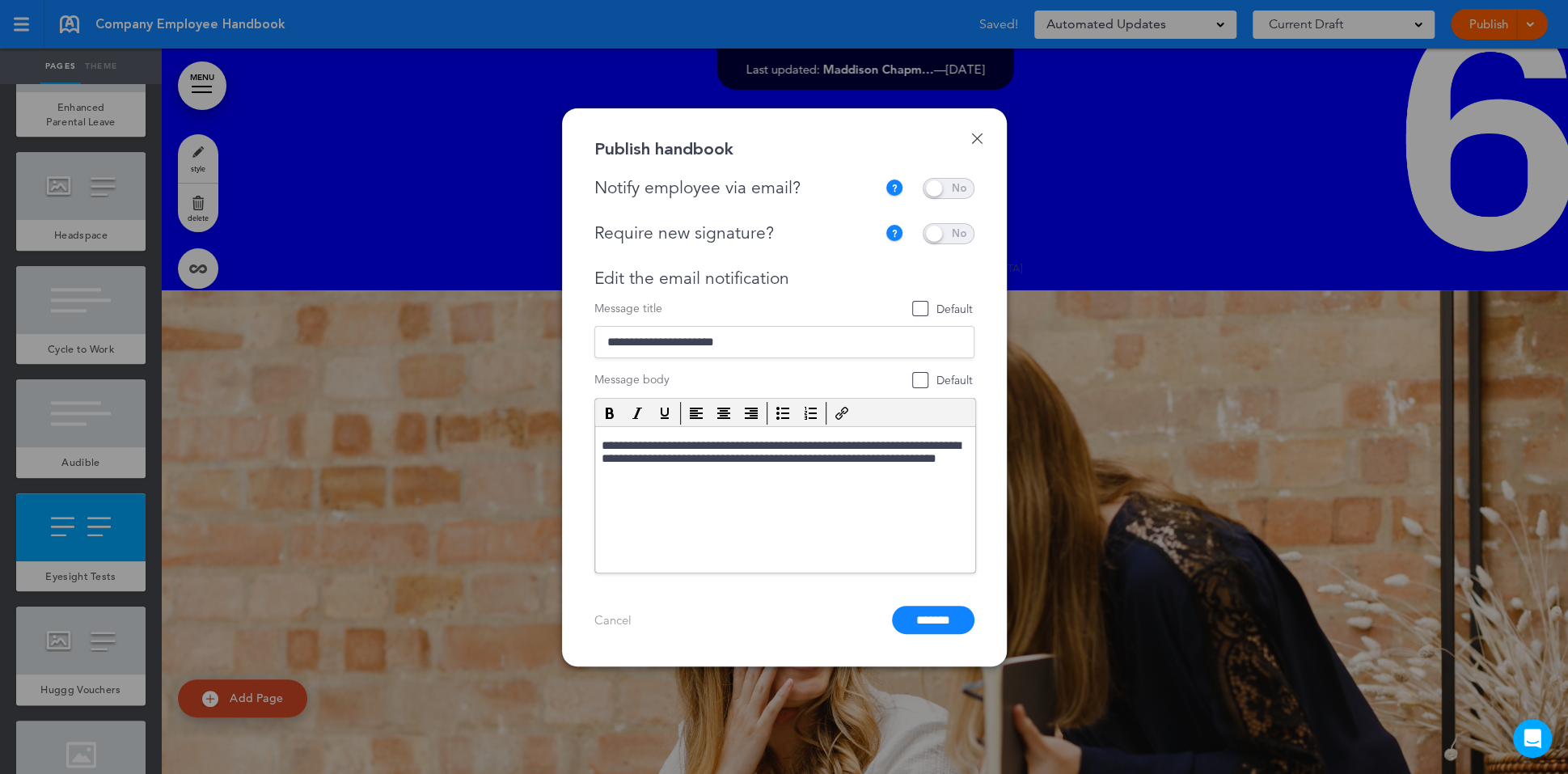
click at [952, 188] on span at bounding box center [948, 188] width 51 height 21
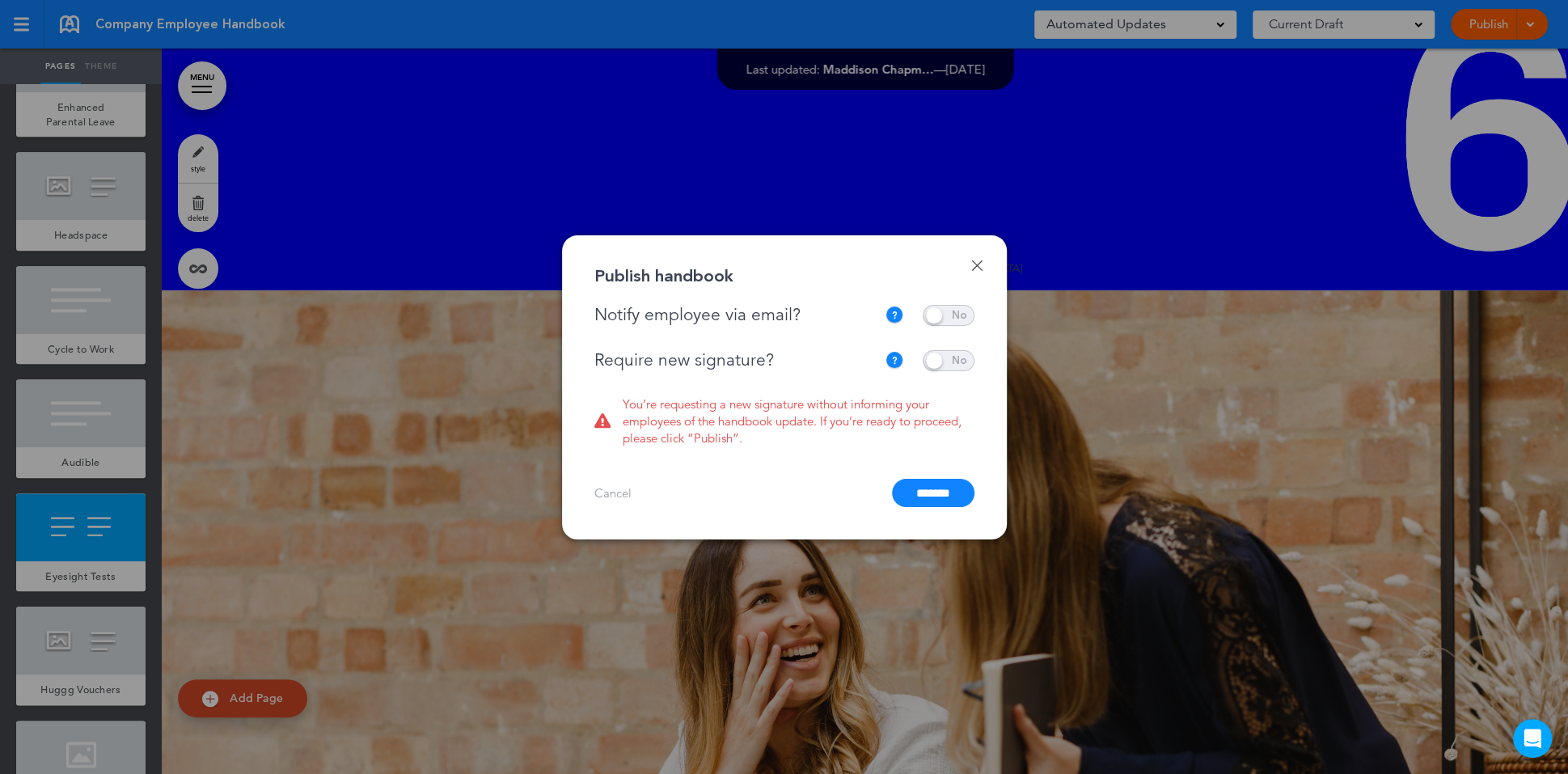
click at [952, 357] on span at bounding box center [948, 360] width 51 height 21
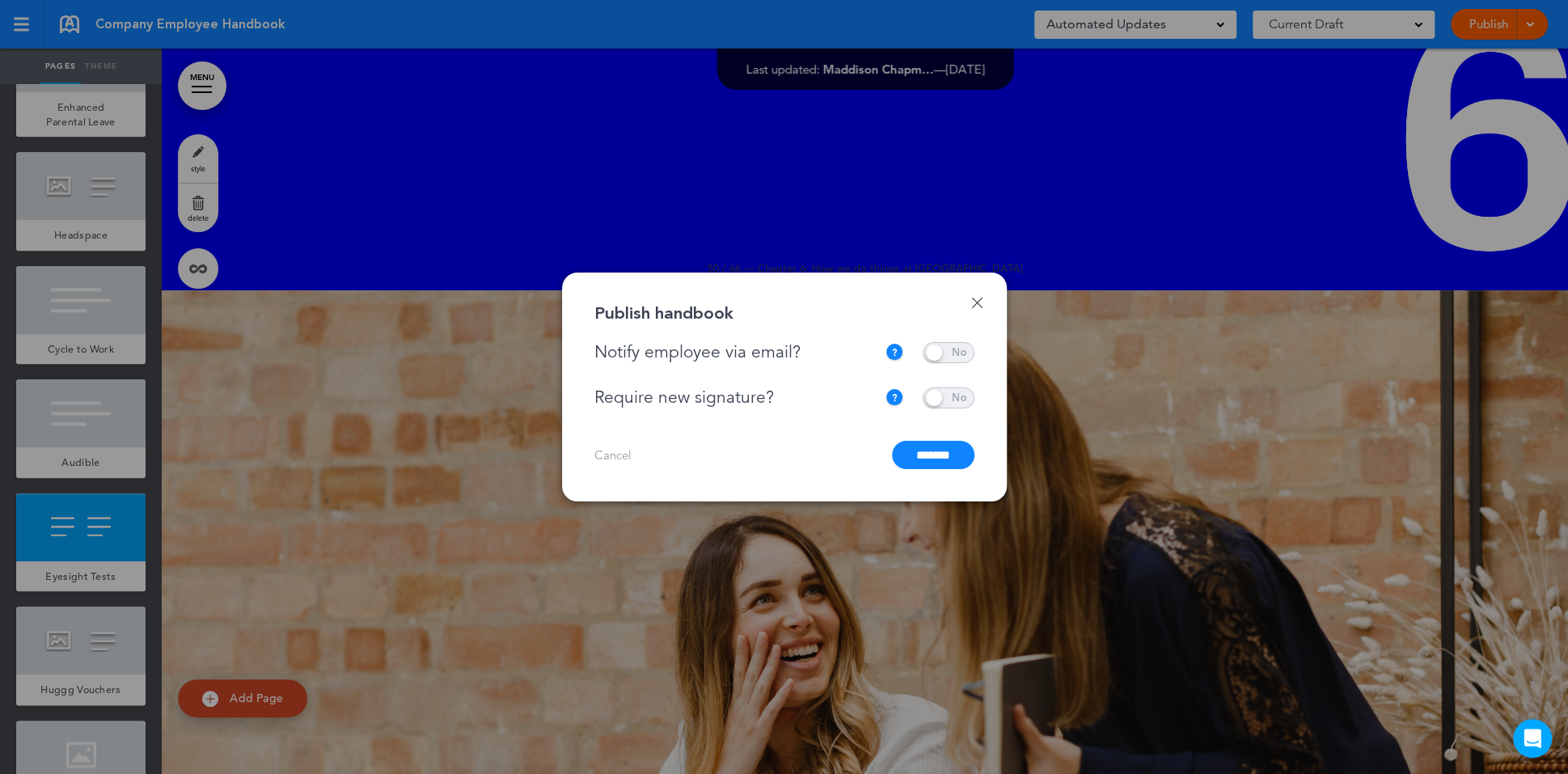
click at [933, 460] on input "*******" at bounding box center [933, 455] width 83 height 28
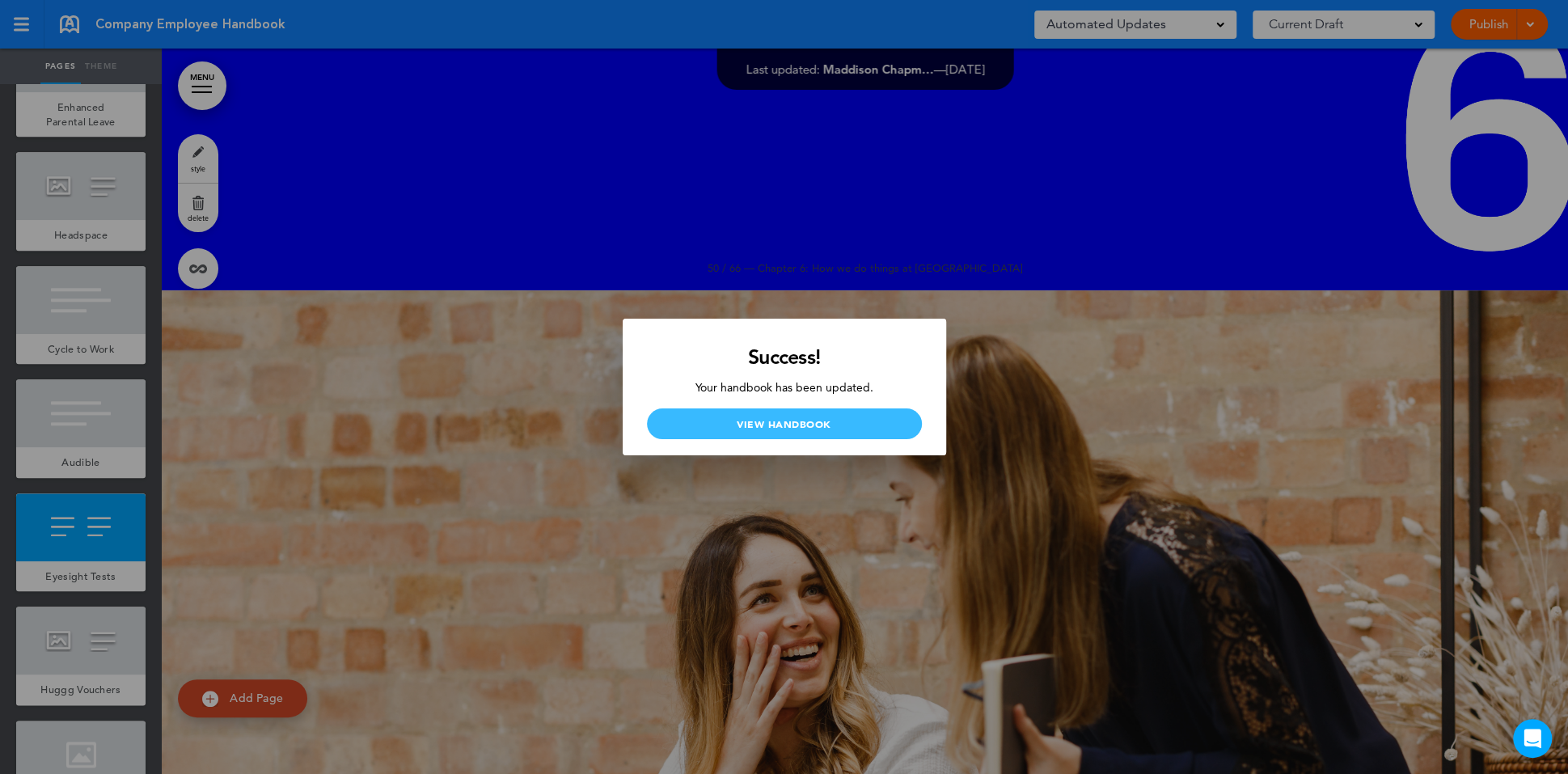
click at [854, 421] on link "View Handbook" at bounding box center [785, 423] width 275 height 31
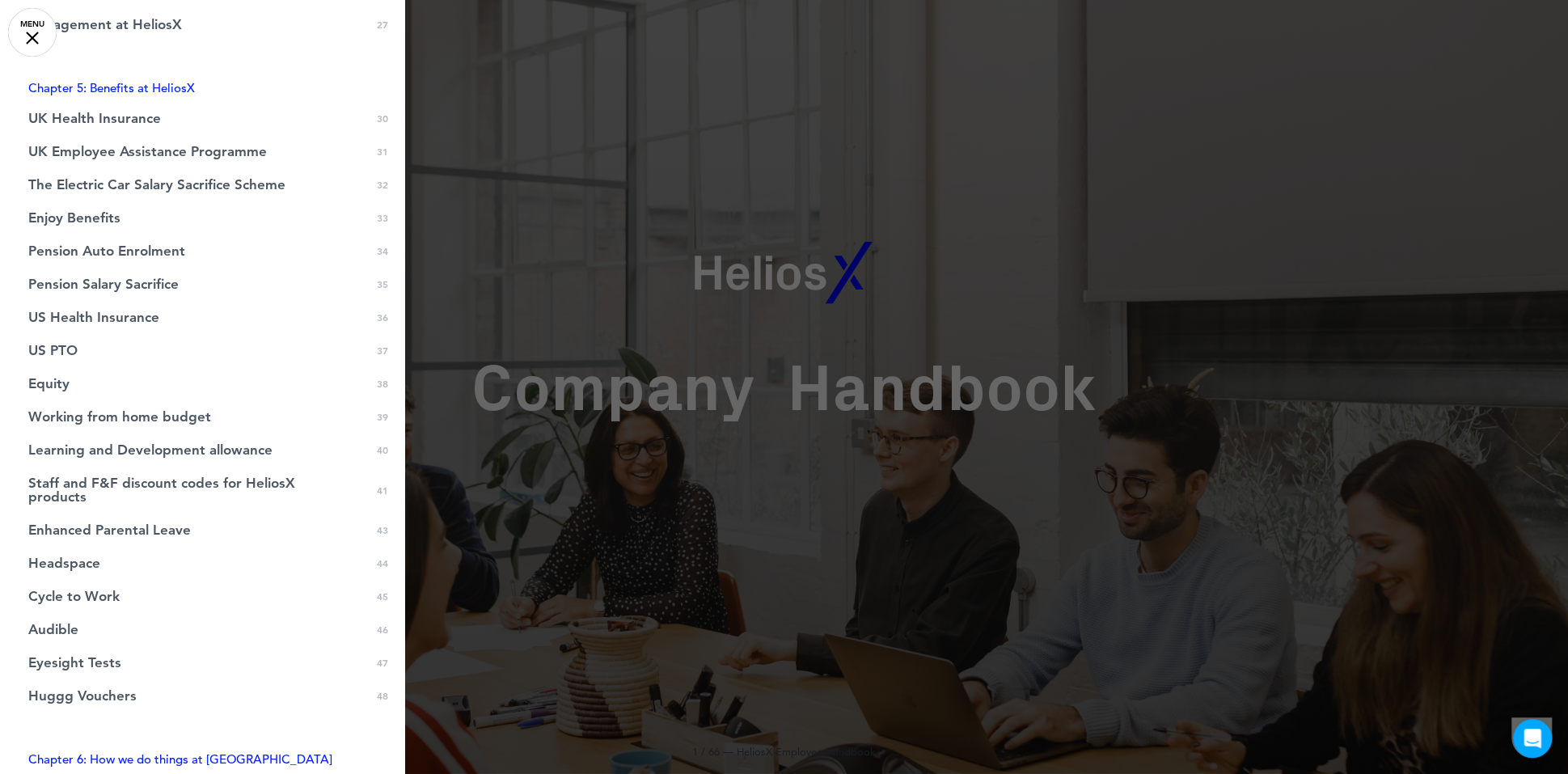
scroll to position [877, 0]
click at [88, 709] on link "Huggg Vouchers 0 48" at bounding box center [202, 699] width 404 height 33
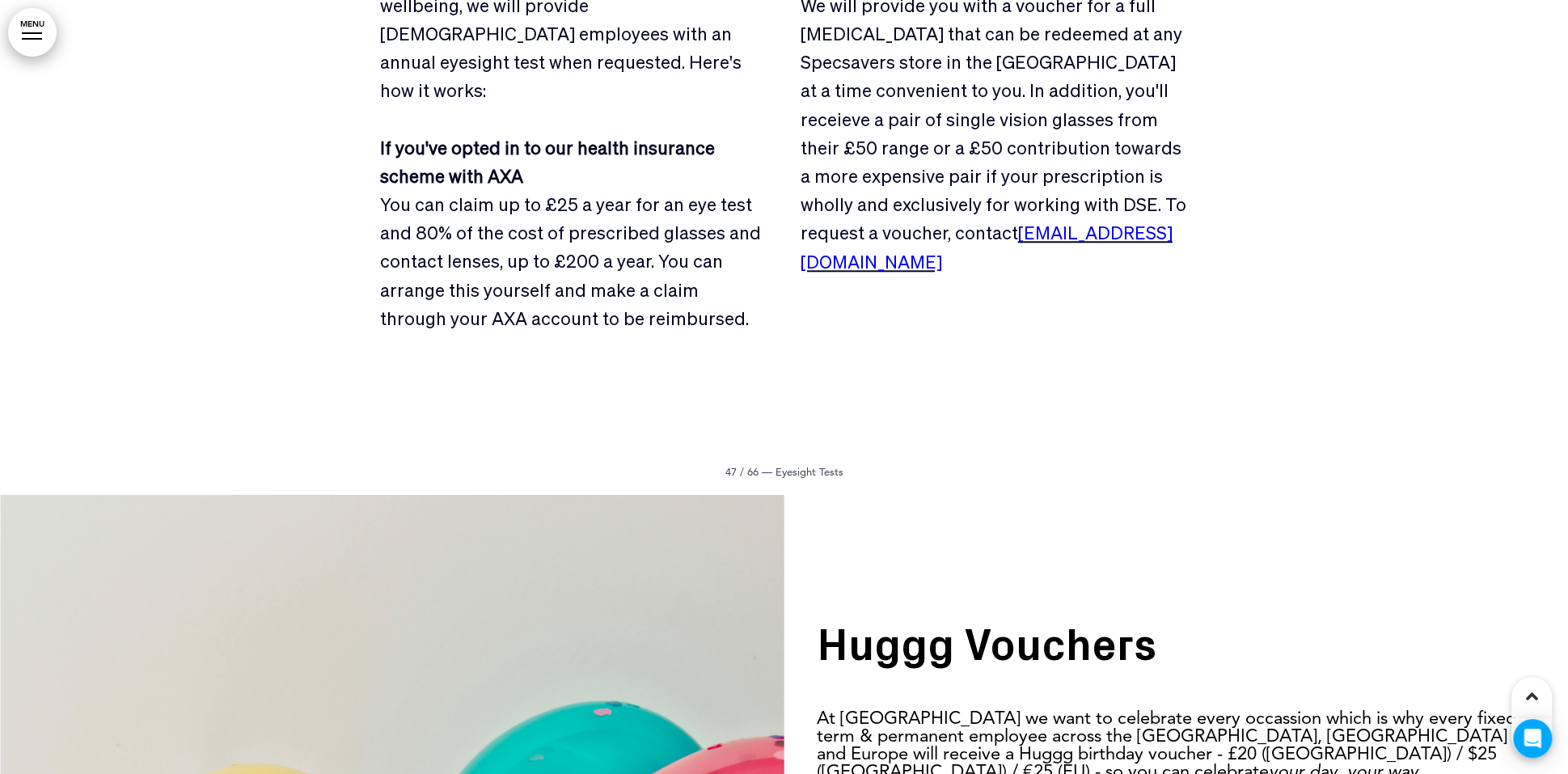
scroll to position [66910, 0]
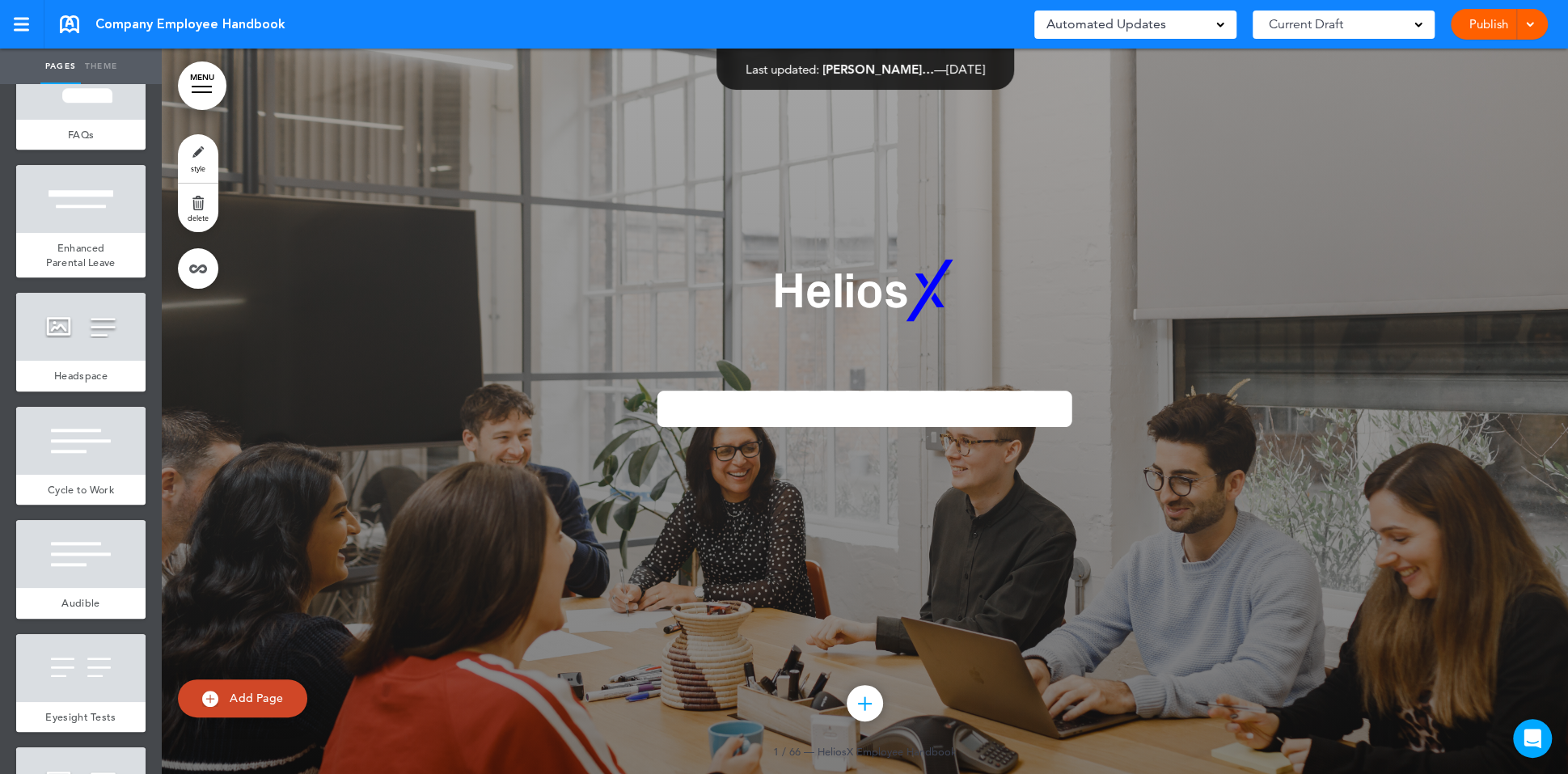
scroll to position [5827, 0]
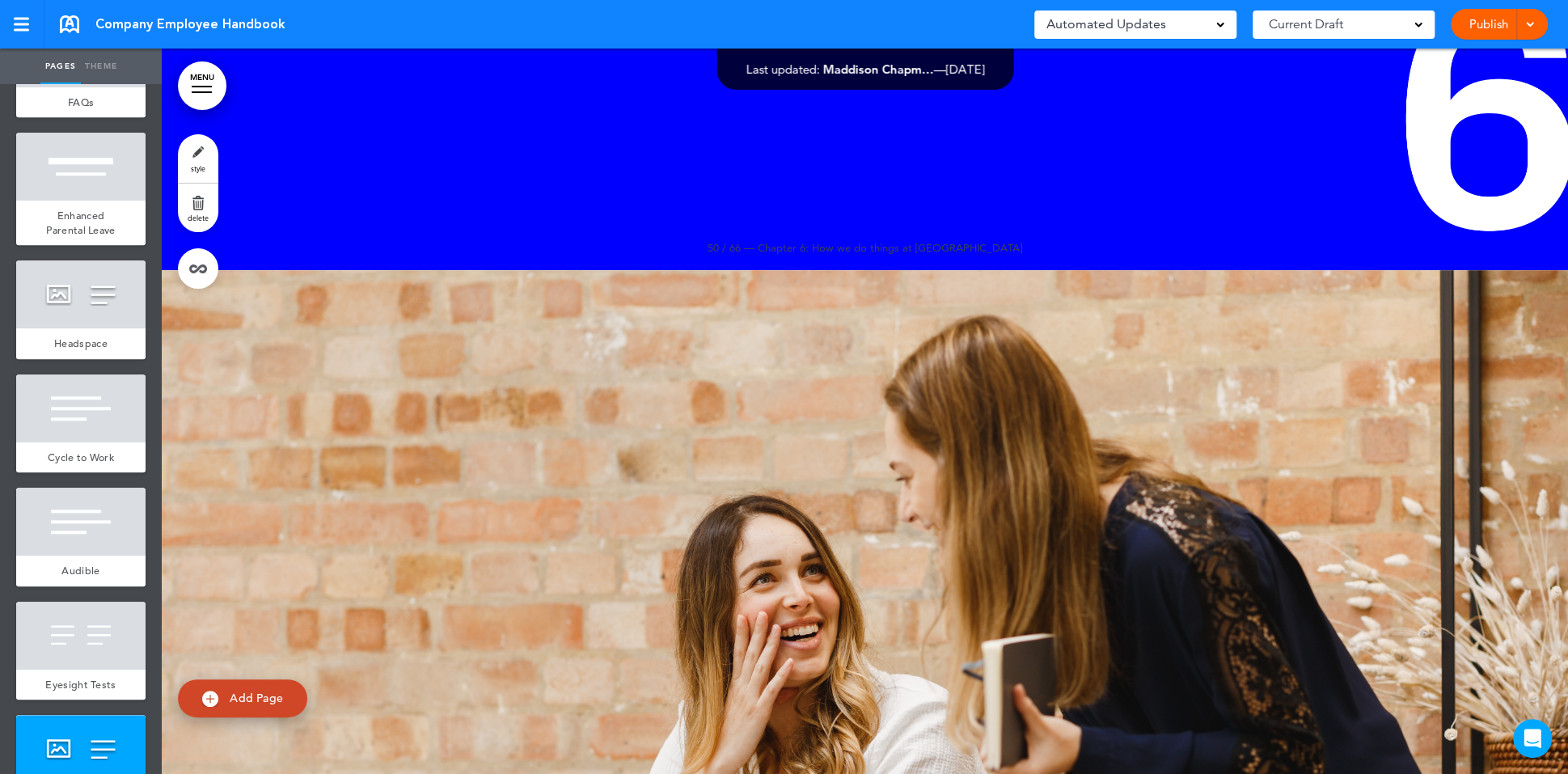
scroll to position [66552, 0]
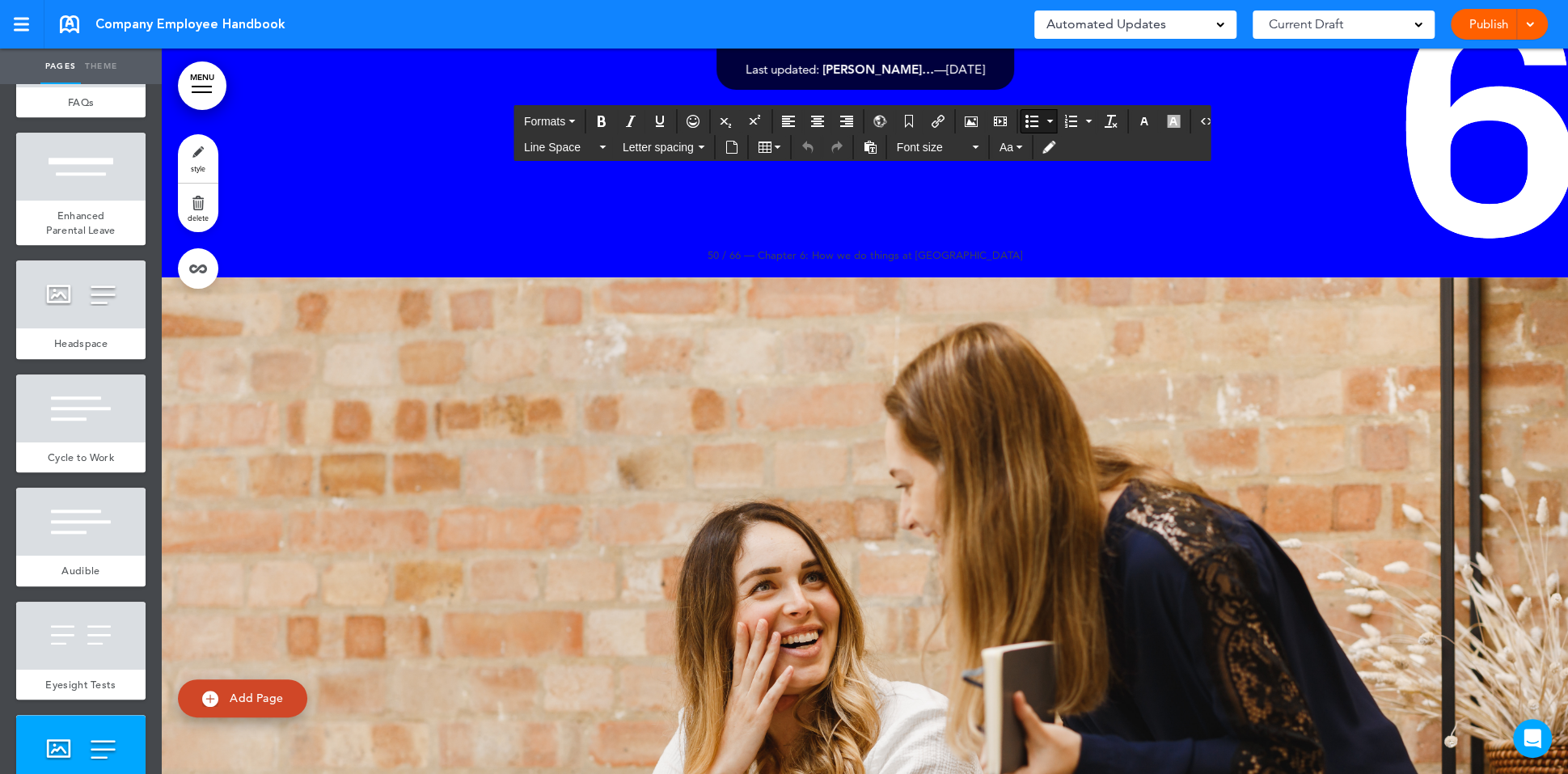
drag, startPoint x: 1425, startPoint y: 658, endPoint x: 1241, endPoint y: 486, distance: 251.9
click at [922, 146] on span "Font size" at bounding box center [933, 148] width 73 height 17
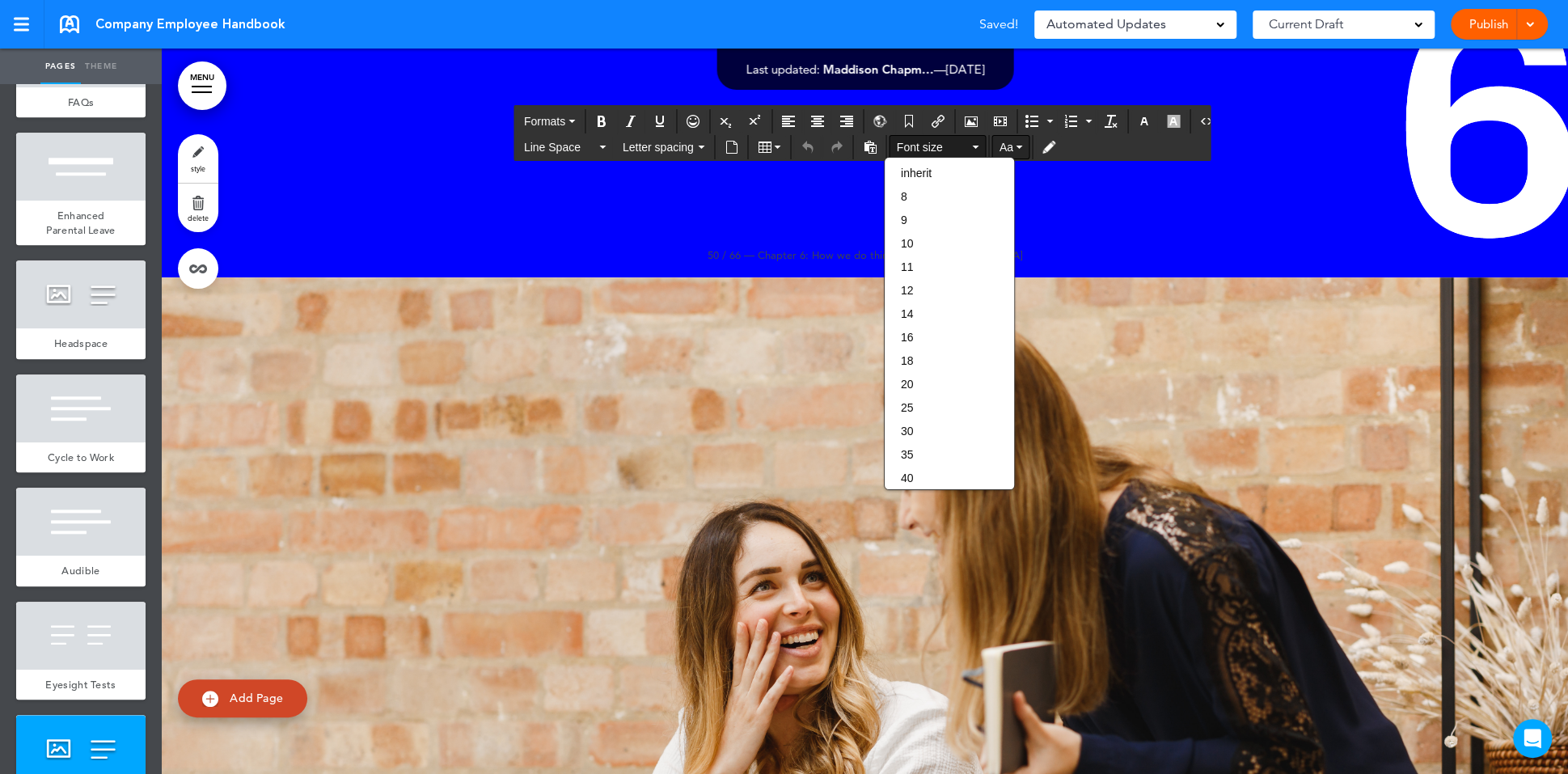
click at [1004, 144] on span "Aa" at bounding box center [1006, 148] width 14 height 13
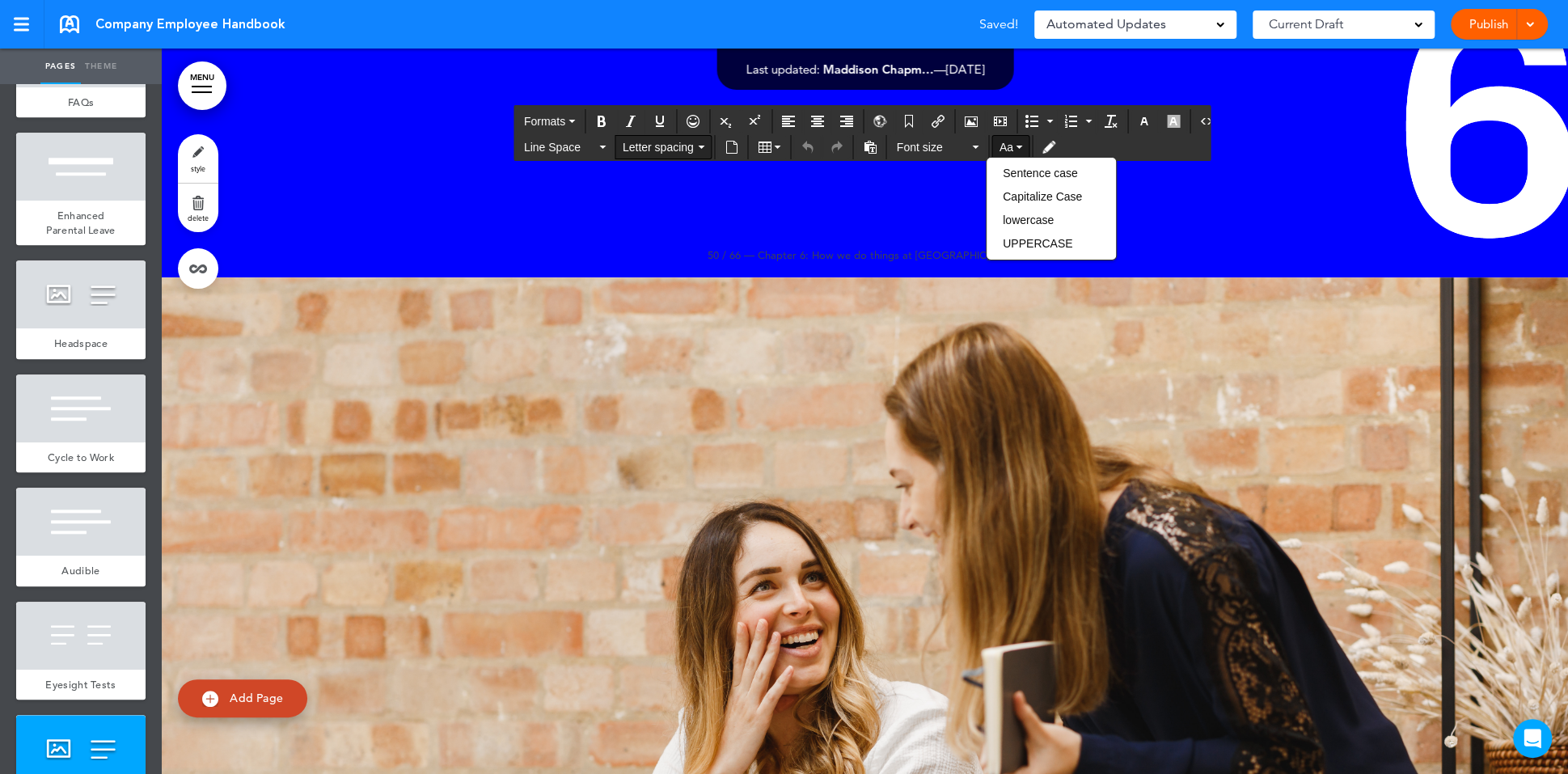
click at [677, 139] on span "Letter spacing" at bounding box center [659, 148] width 73 height 17
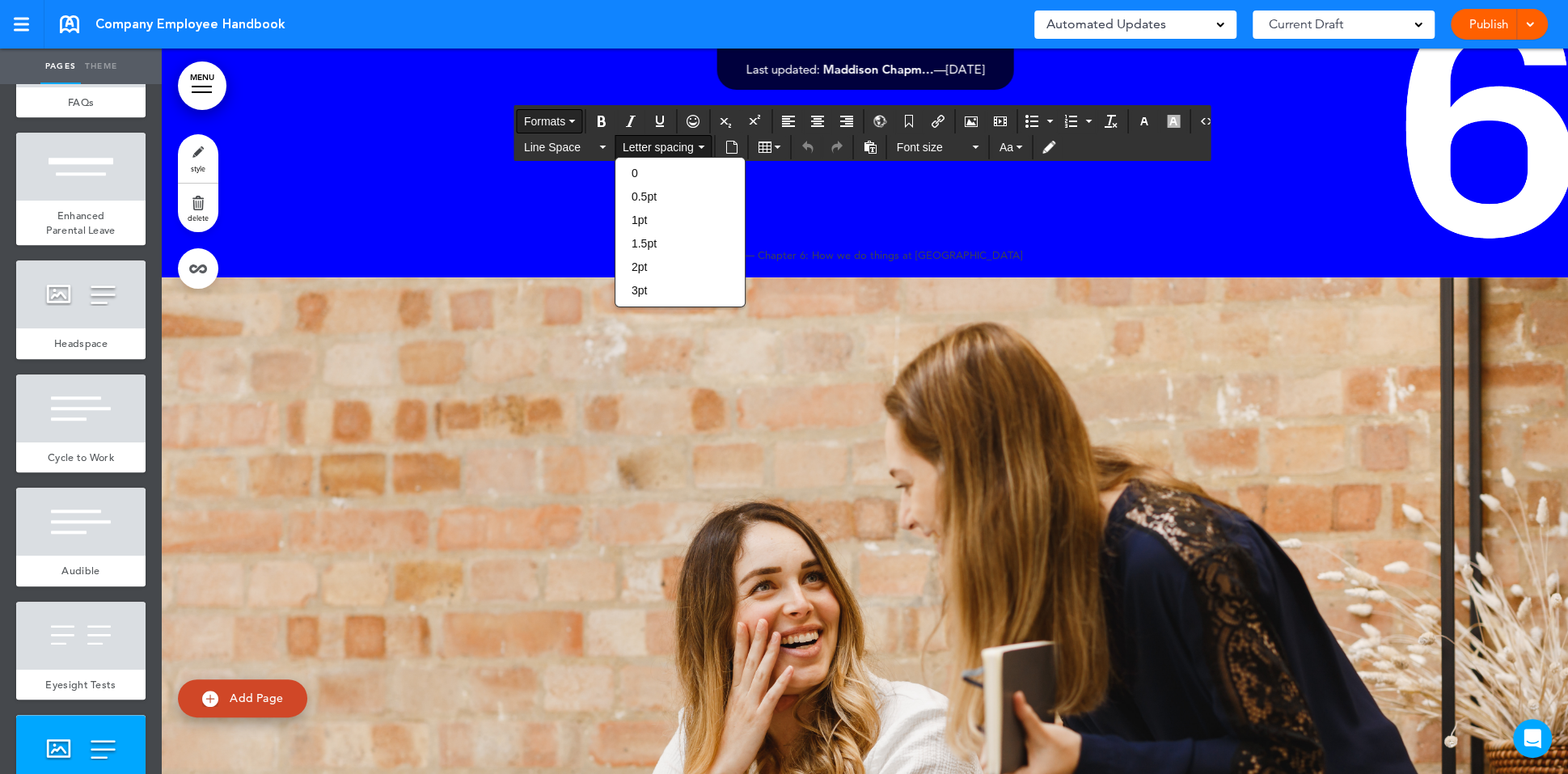
click at [574, 124] on button "Formats" at bounding box center [549, 121] width 64 height 22
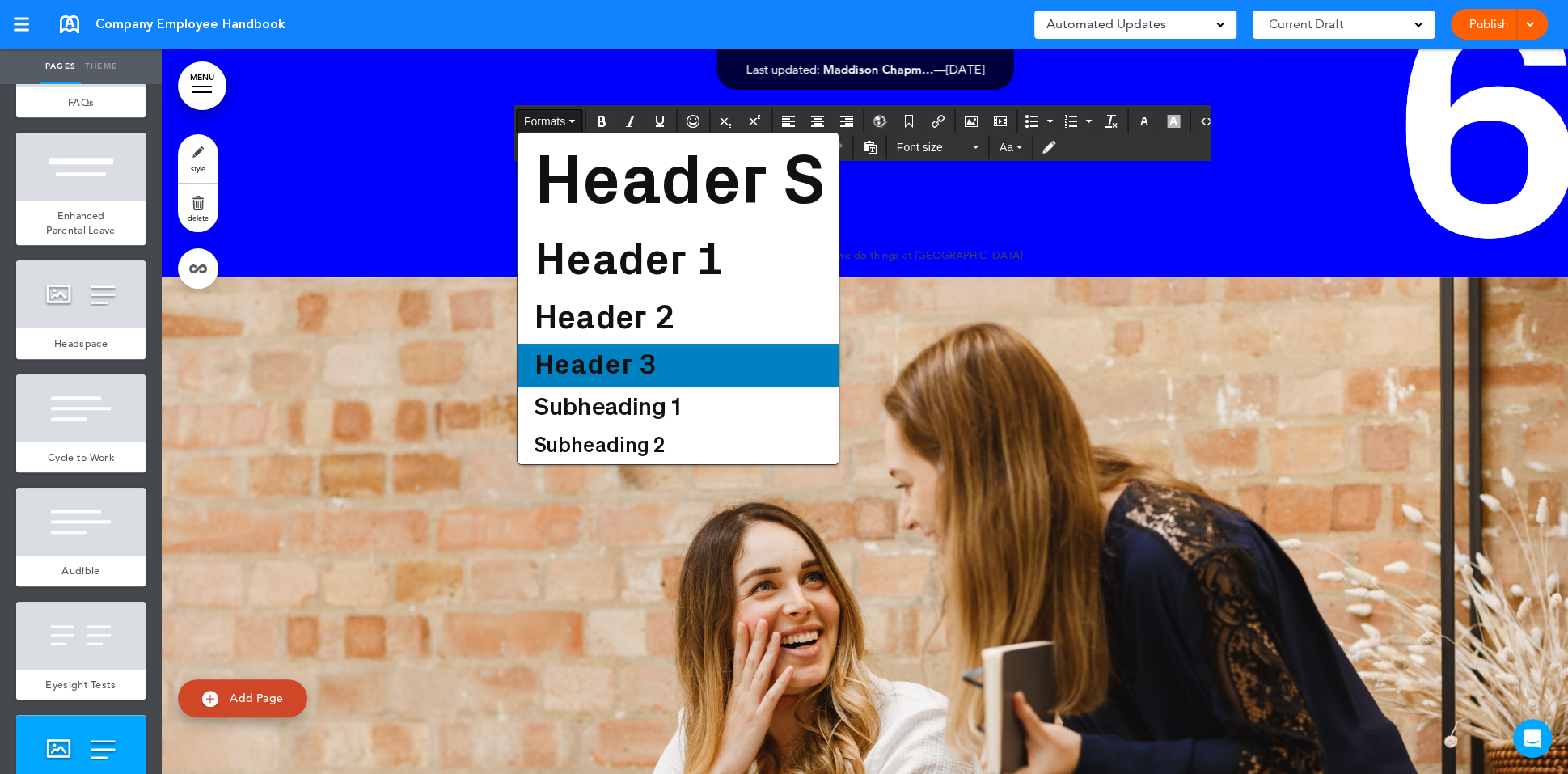
scroll to position [71, 0]
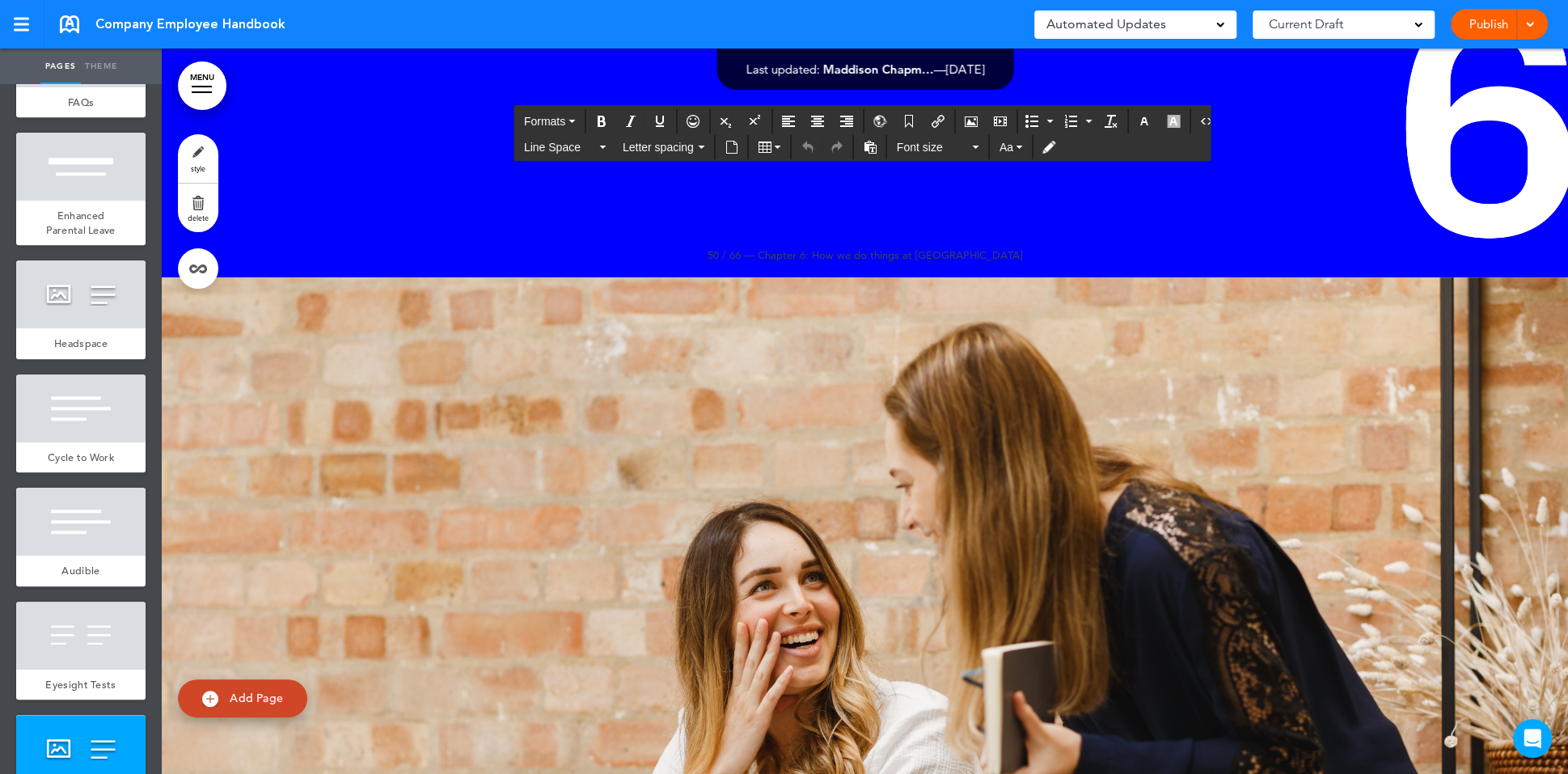
drag, startPoint x: 1056, startPoint y: 322, endPoint x: 898, endPoint y: 257, distance: 170.8
click at [546, 117] on span "Formats" at bounding box center [544, 122] width 41 height 13
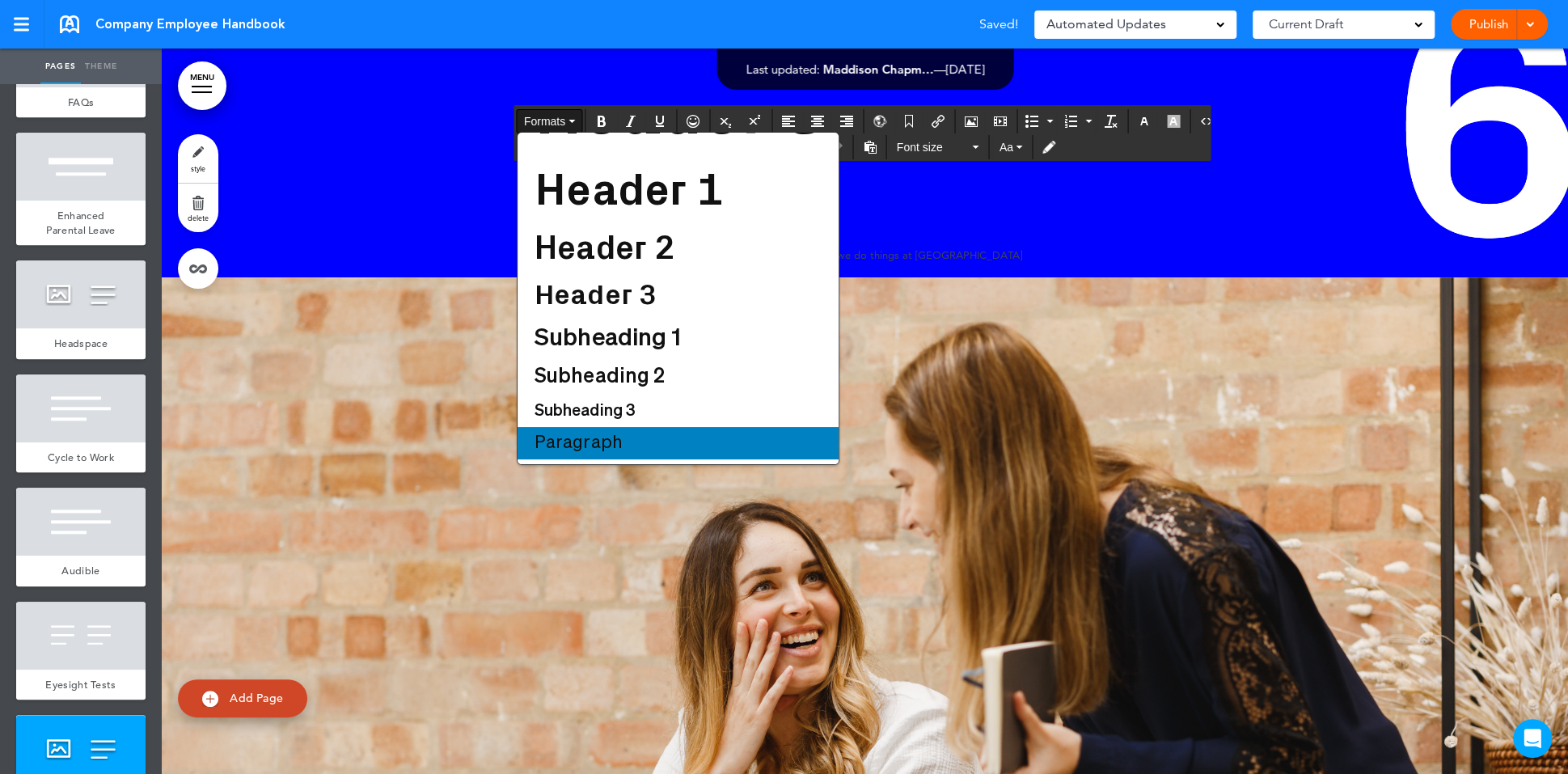
click at [636, 446] on div "Paragraph" at bounding box center [678, 443] width 321 height 32
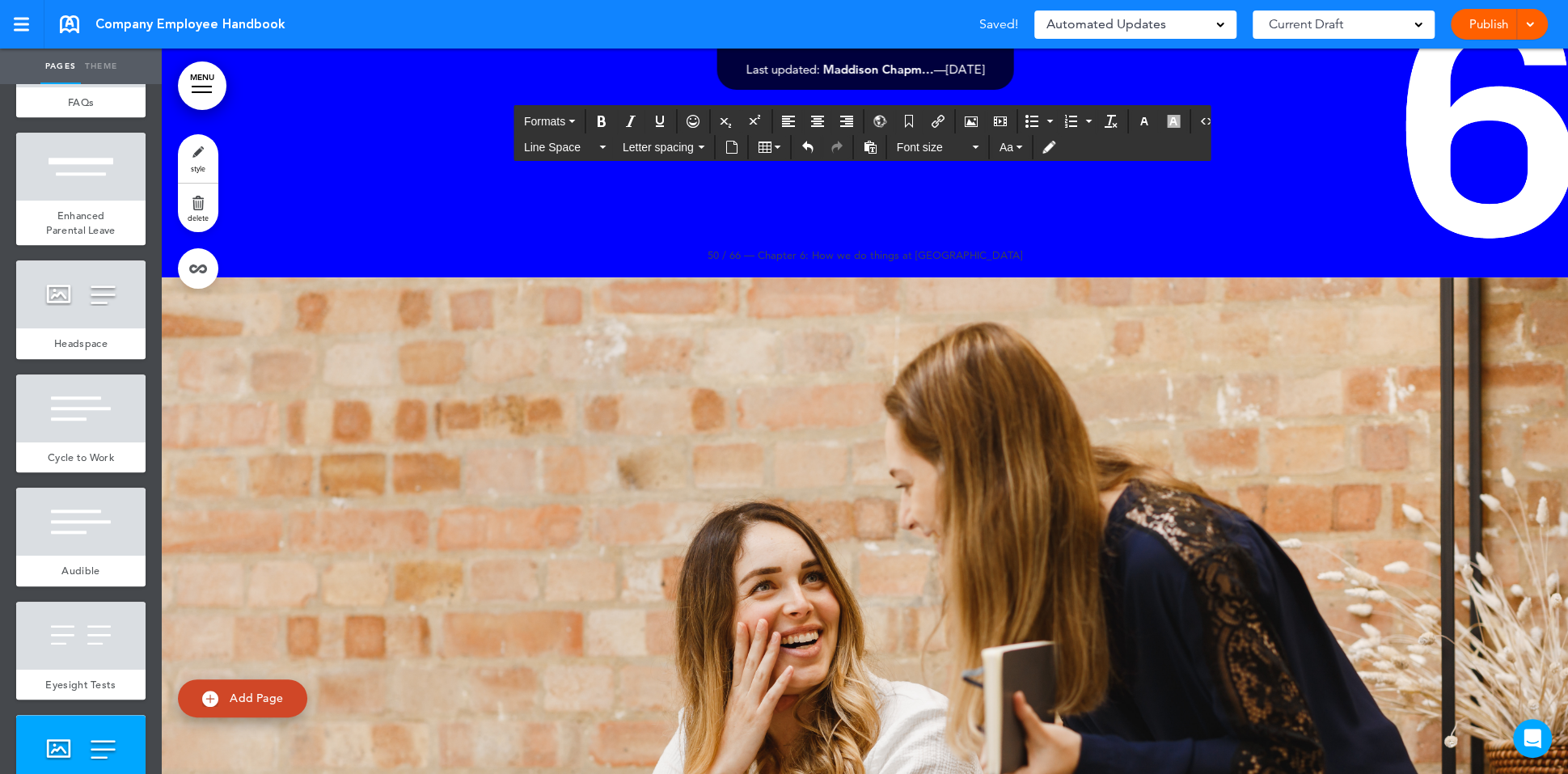
scroll to position [66527, 0]
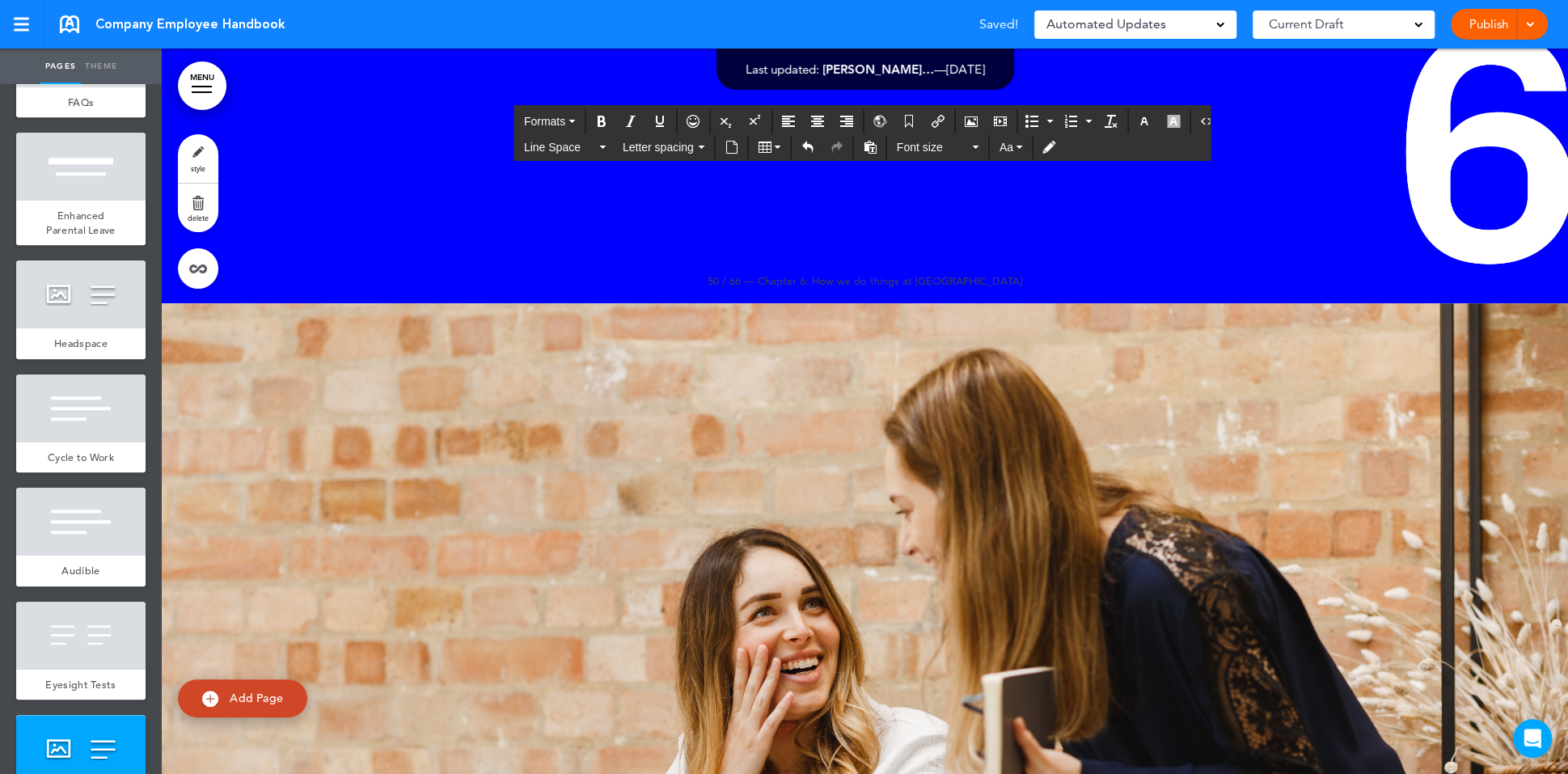
drag, startPoint x: 1436, startPoint y: 717, endPoint x: 831, endPoint y: 388, distance: 688.7
click at [575, 127] on button "Formats" at bounding box center [549, 121] width 64 height 22
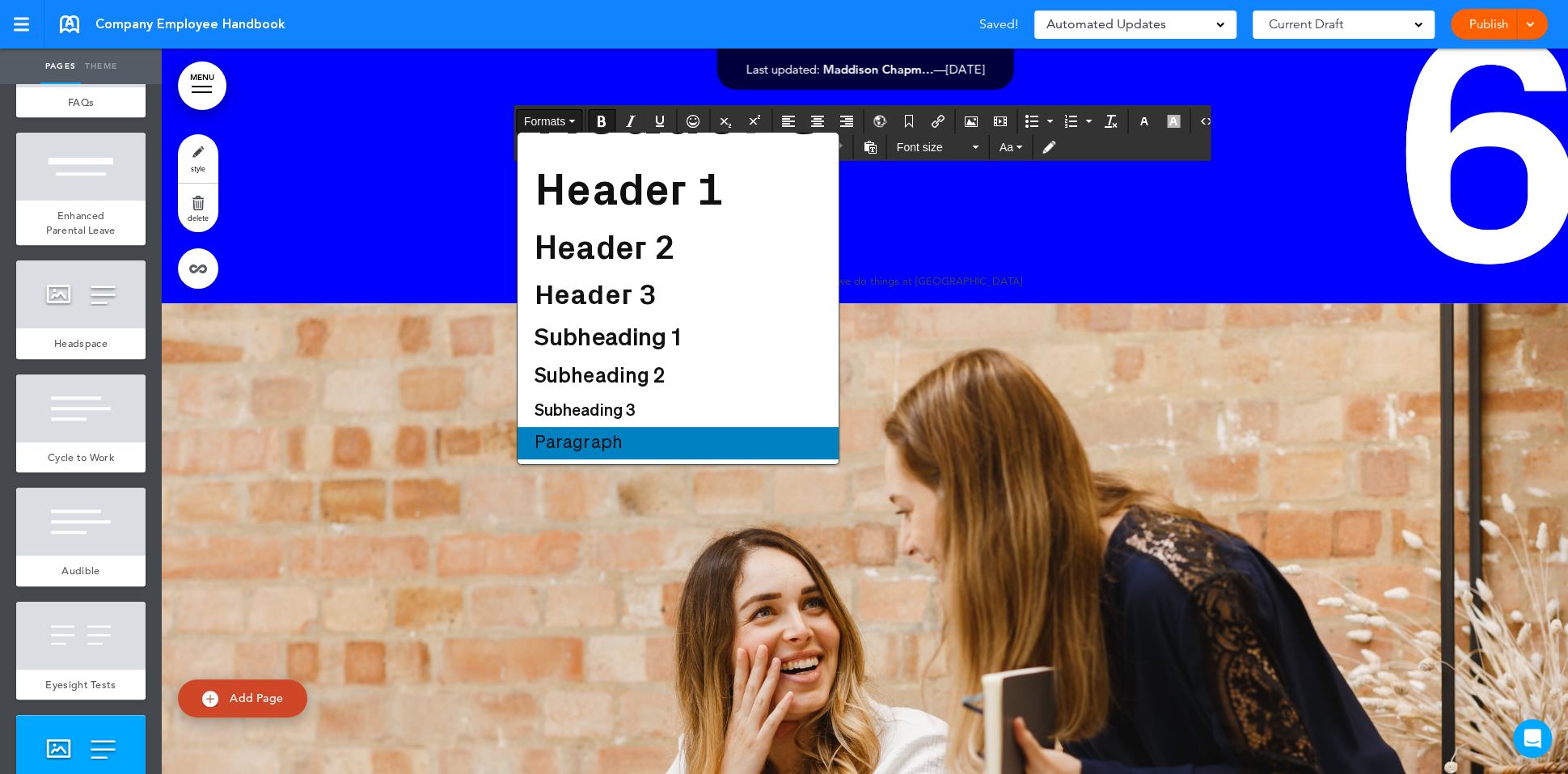
click at [618, 443] on span "Paragraph" at bounding box center [578, 443] width 90 height 17
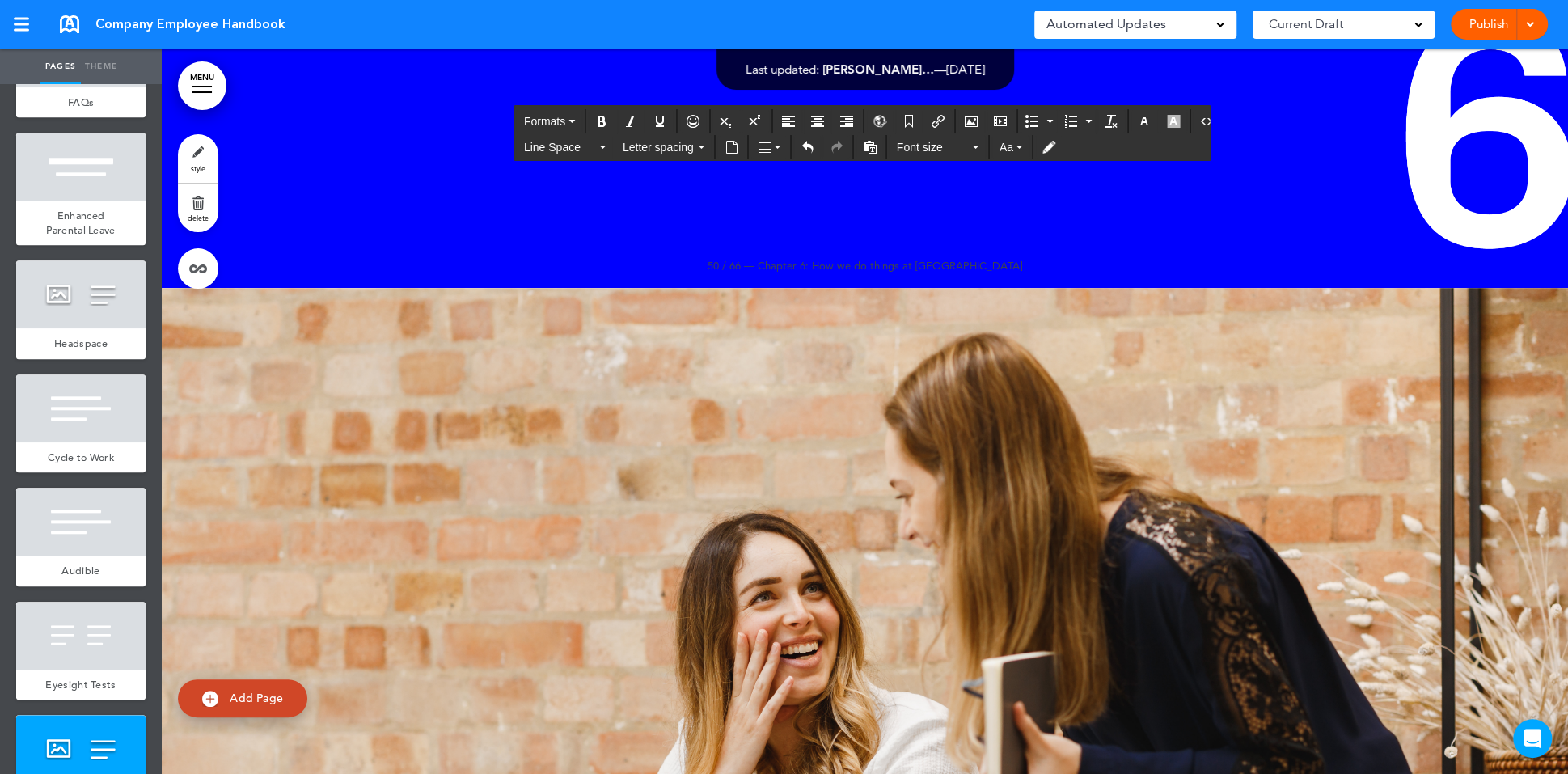
scroll to position [3, 0]
drag, startPoint x: 1238, startPoint y: 170, endPoint x: 760, endPoint y: 184, distance: 478.2
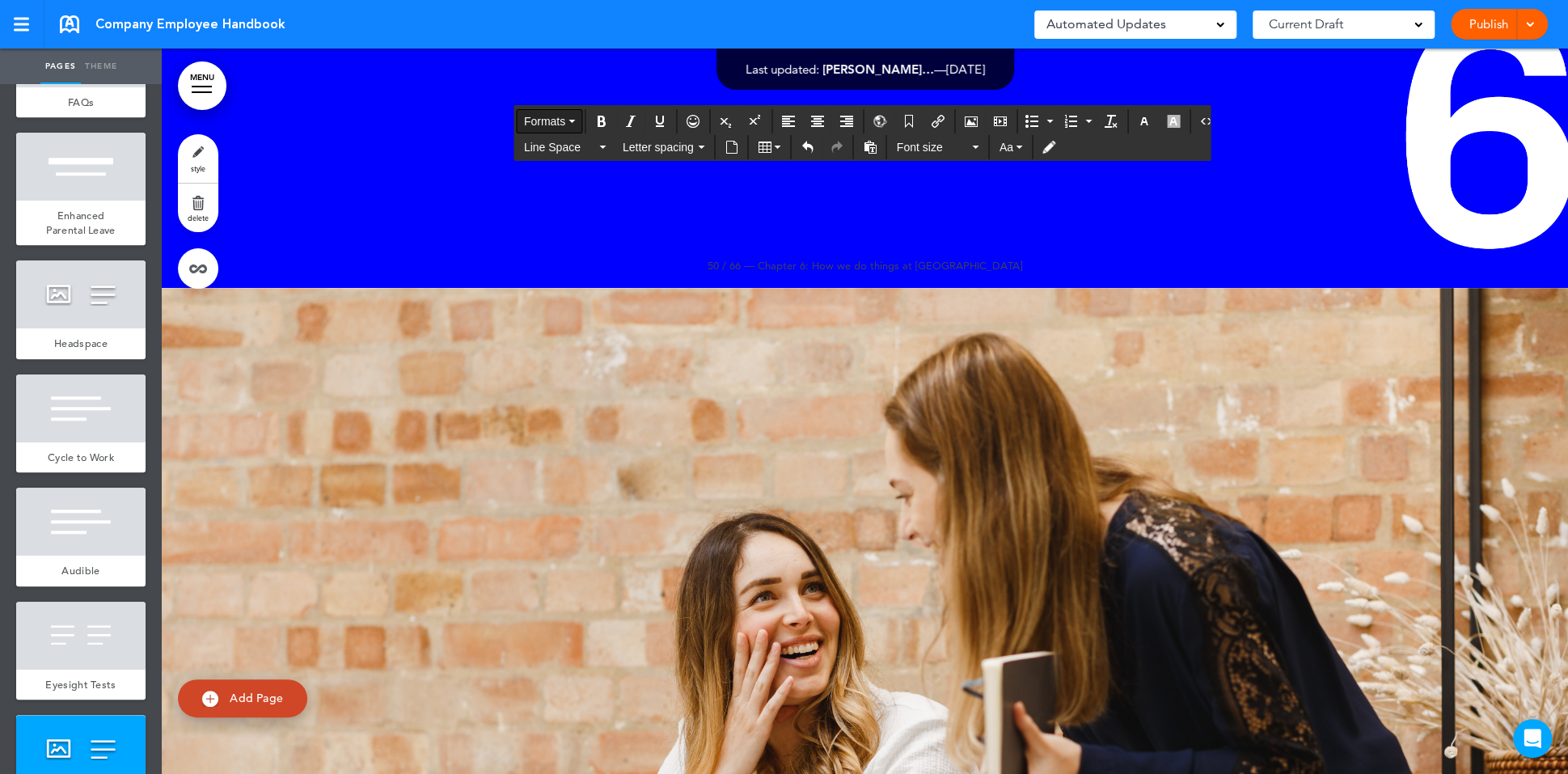
click at [532, 117] on span "Formats" at bounding box center [544, 122] width 41 height 13
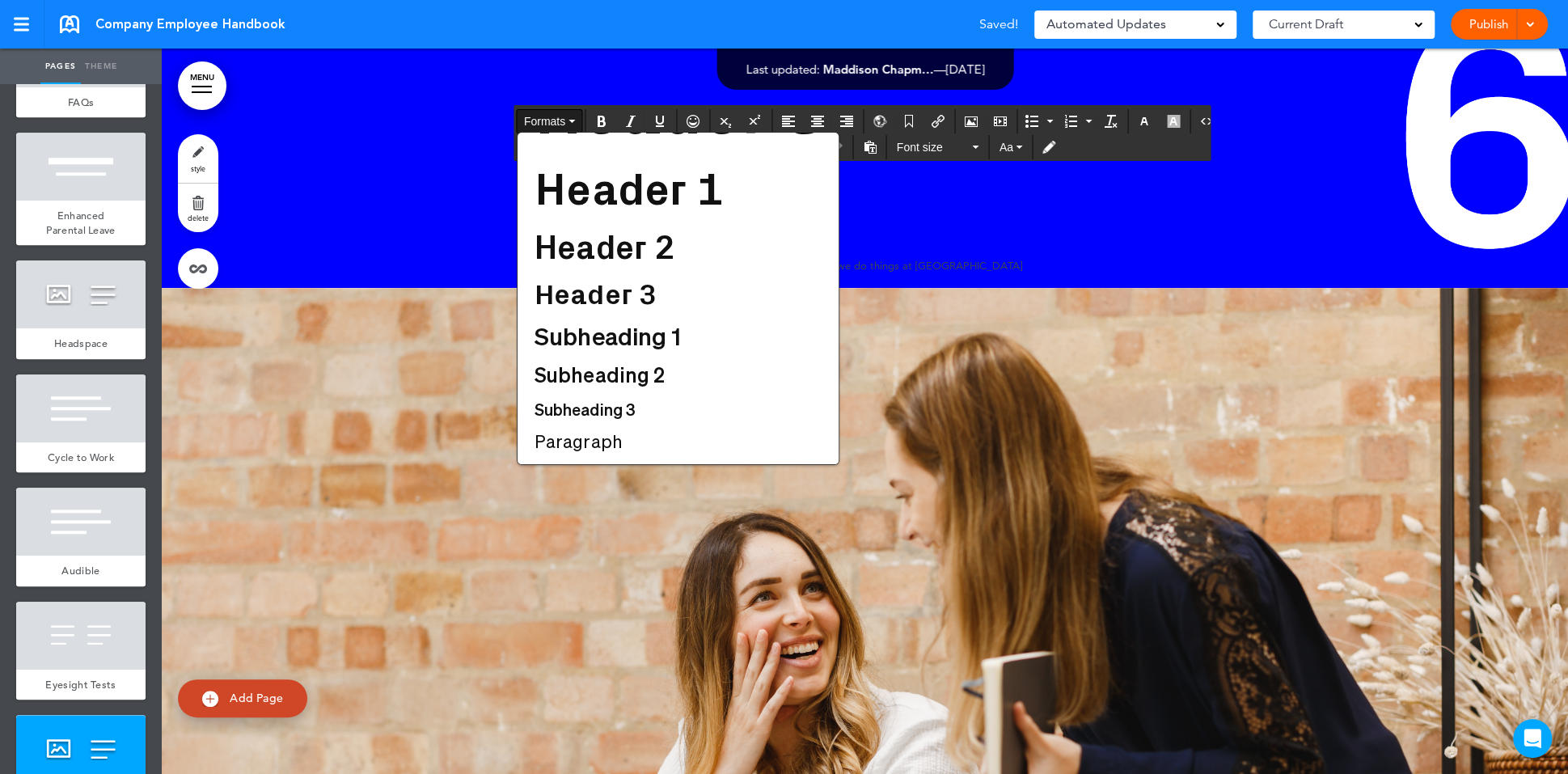
click at [532, 117] on span "Formats" at bounding box center [544, 122] width 41 height 13
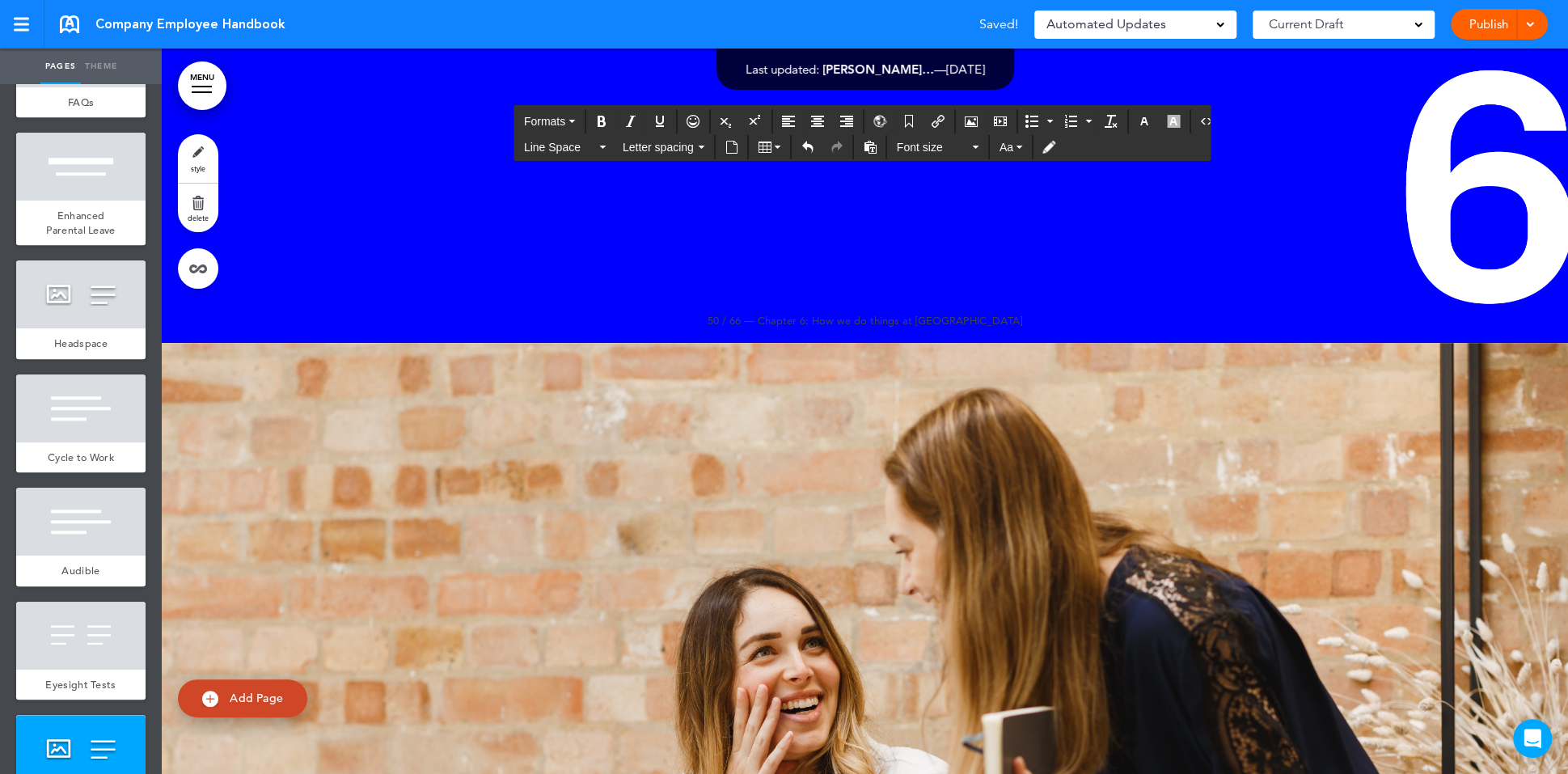
scroll to position [66490, 0]
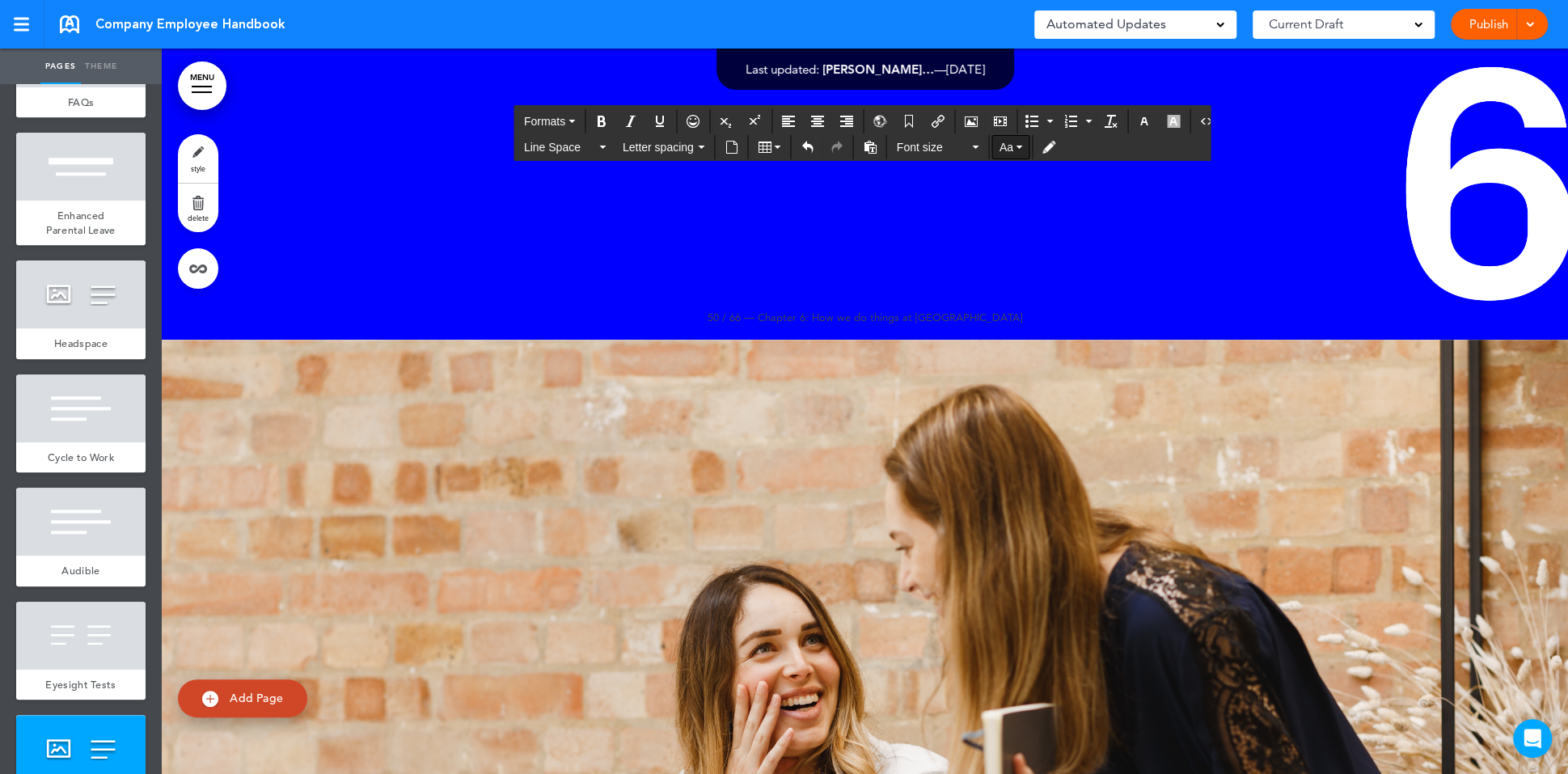
click at [999, 142] on span "Aa" at bounding box center [1006, 148] width 14 height 13
click at [999, 143] on span "Aa" at bounding box center [1006, 148] width 14 height 13
click at [693, 150] on span "Letter spacing" at bounding box center [659, 148] width 73 height 17
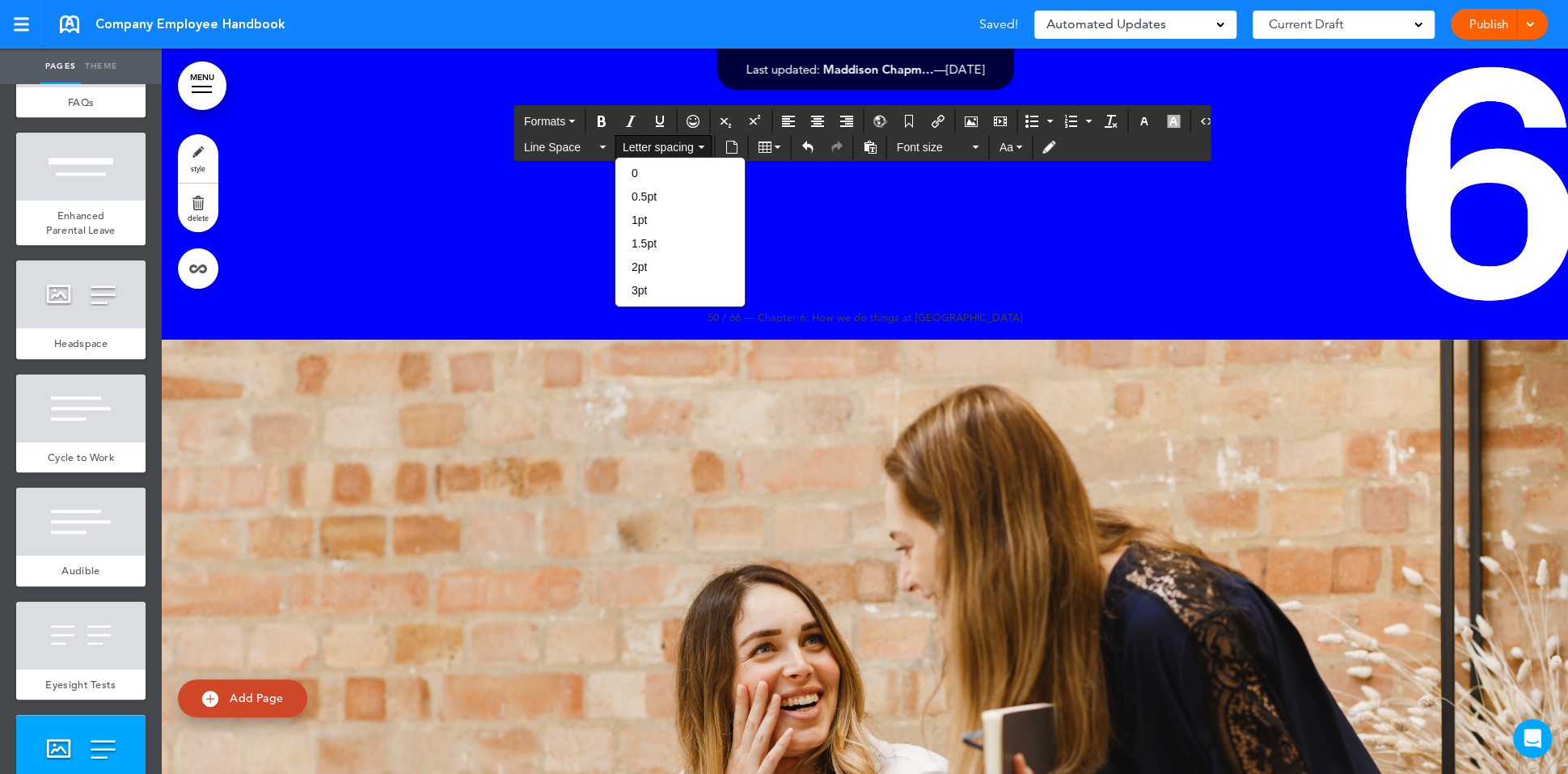
click at [693, 151] on span "Letter spacing" at bounding box center [659, 148] width 73 height 17
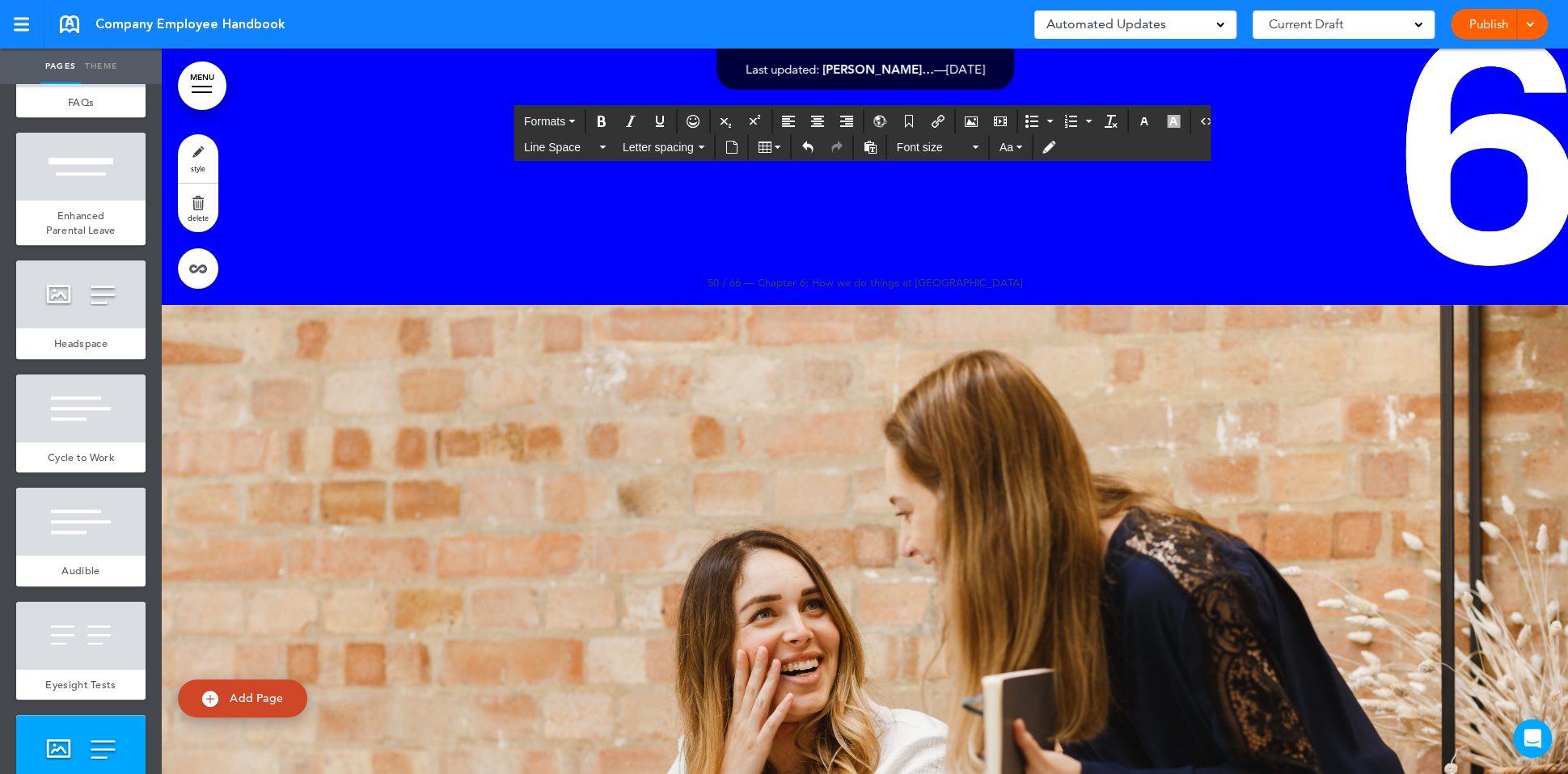
scroll to position [85, 0]
drag, startPoint x: 1313, startPoint y: 716, endPoint x: 1370, endPoint y: 700, distance: 59.2
drag, startPoint x: 1347, startPoint y: 670, endPoint x: 1338, endPoint y: 633, distance: 38.1
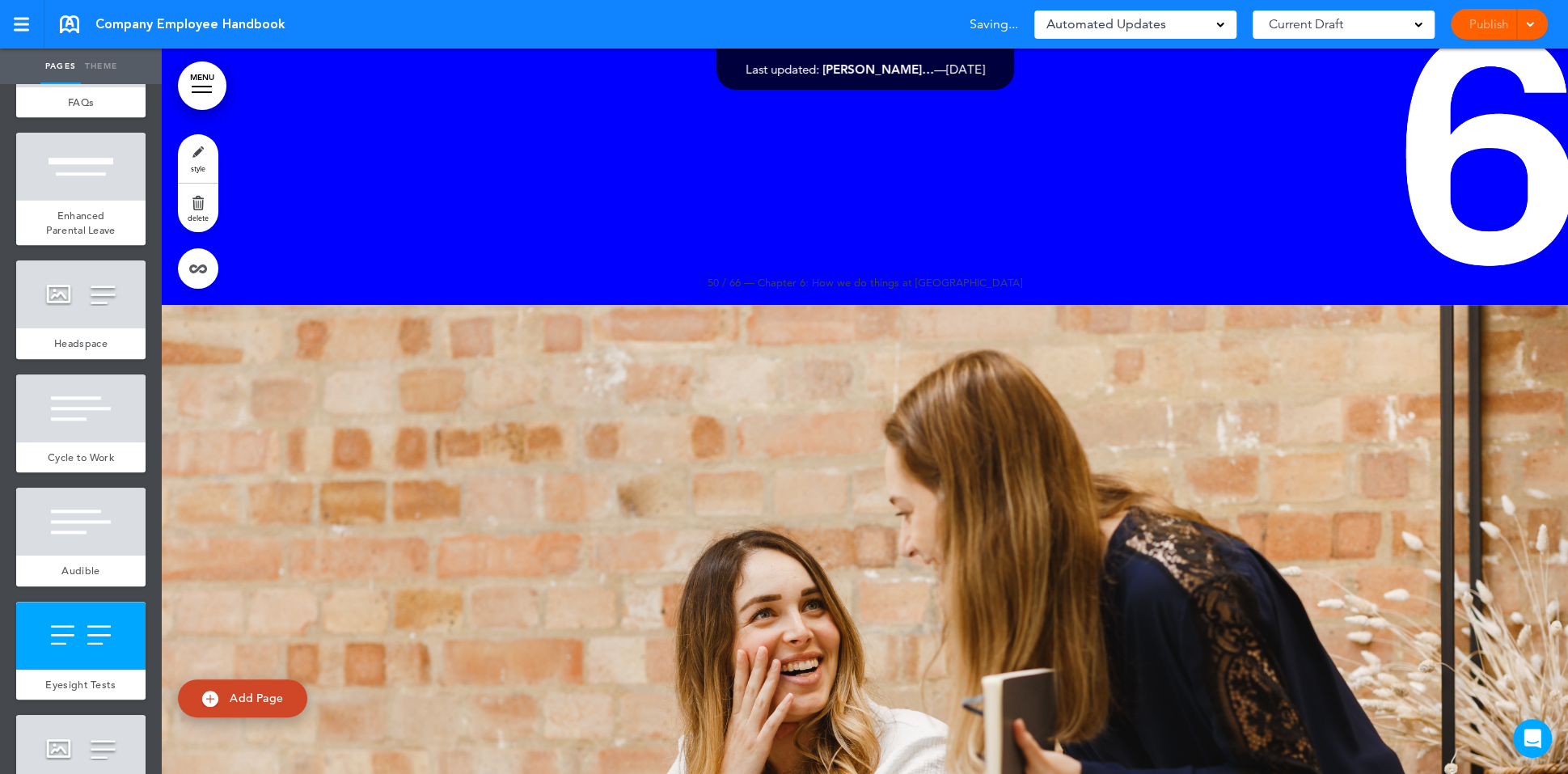
click at [1478, 19] on div "Publish Publish Preview Draft" at bounding box center [1499, 24] width 97 height 31
click at [1483, 22] on link "Publish" at bounding box center [1488, 24] width 51 height 31
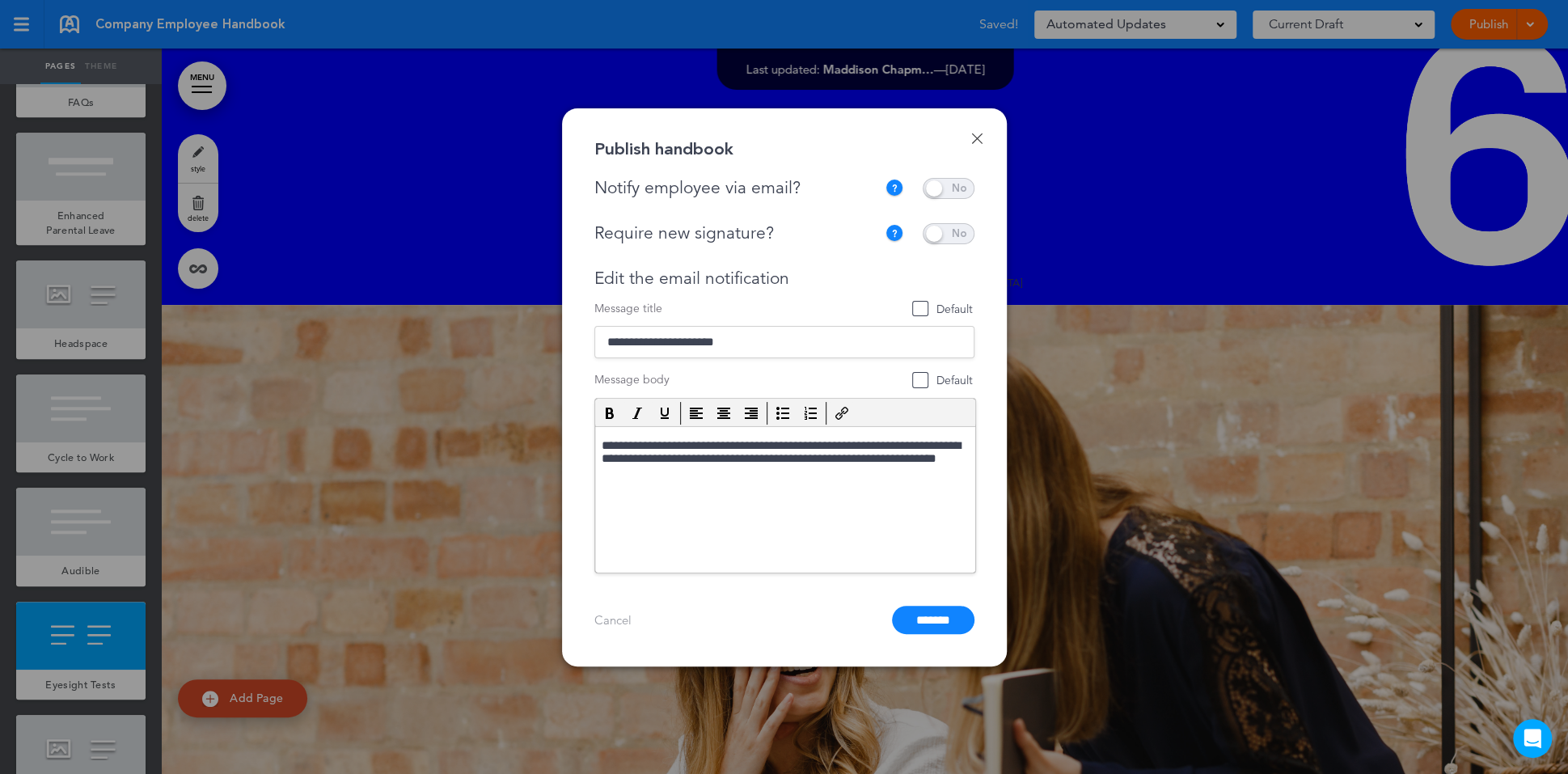
click at [951, 238] on span at bounding box center [948, 233] width 51 height 21
click at [951, 186] on span at bounding box center [948, 188] width 51 height 21
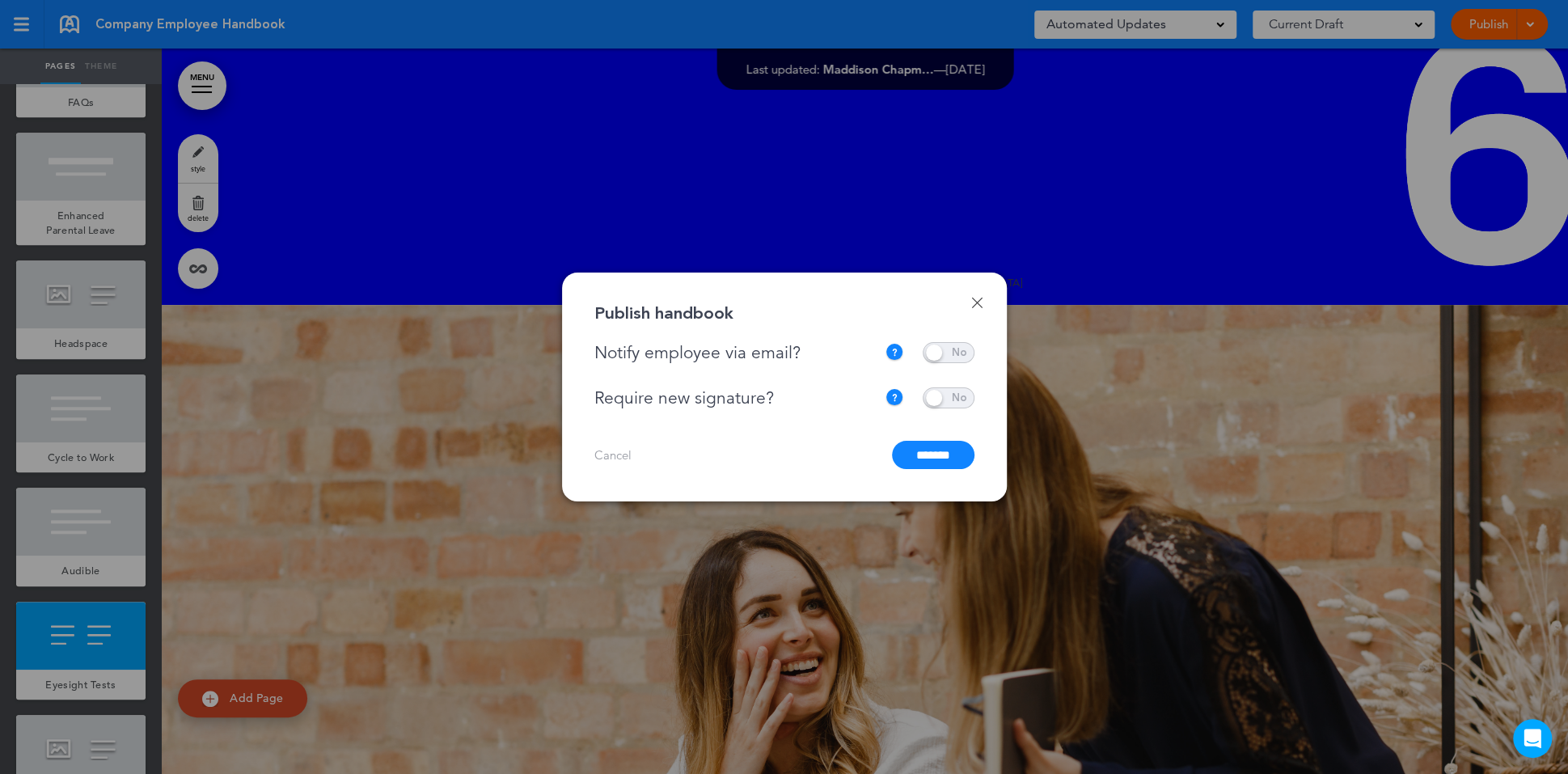
click at [946, 459] on input "*******" at bounding box center [933, 455] width 83 height 28
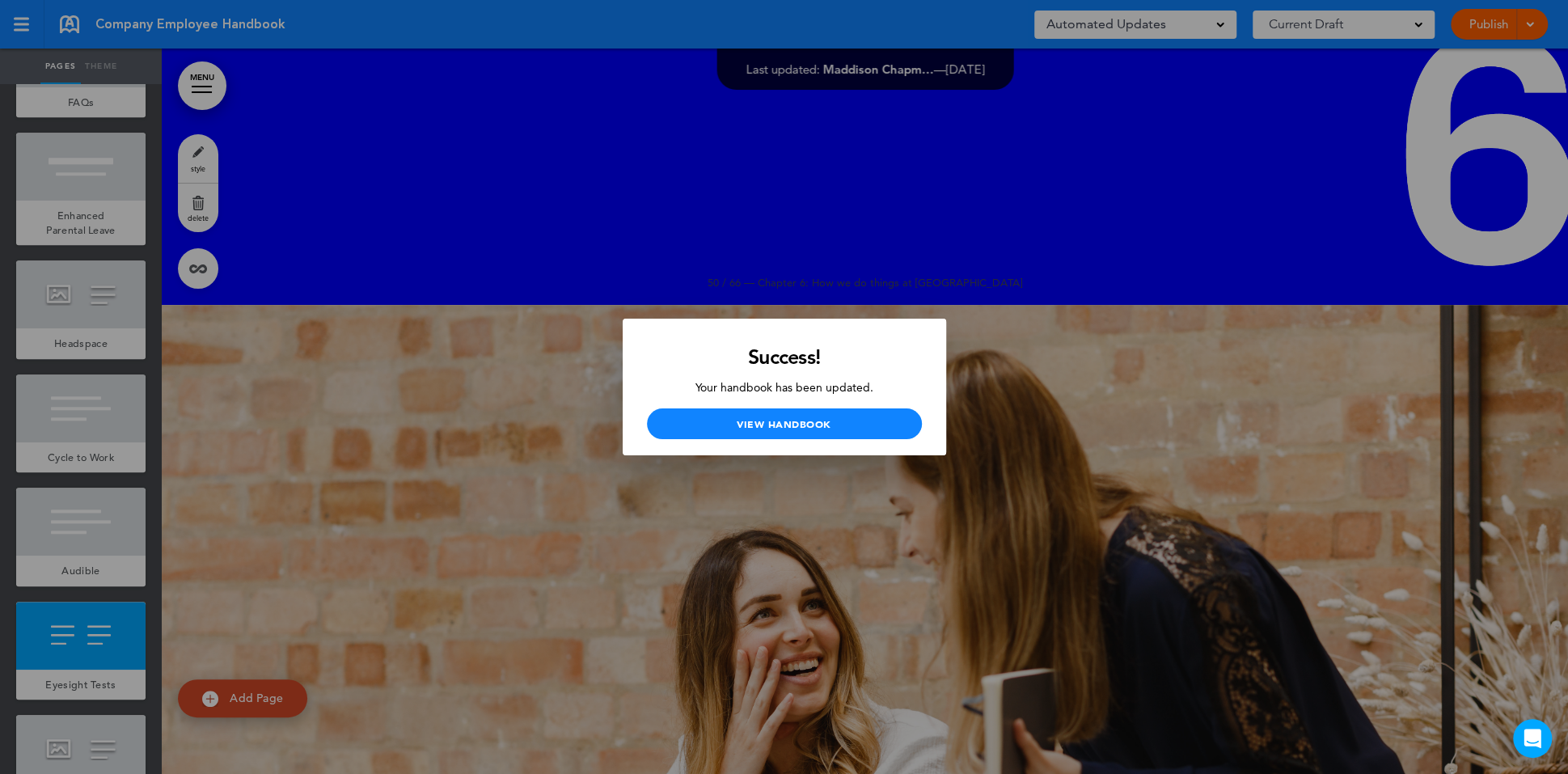
click at [1130, 336] on div at bounding box center [784, 387] width 1568 height 774
